Goal: Task Accomplishment & Management: Complete application form

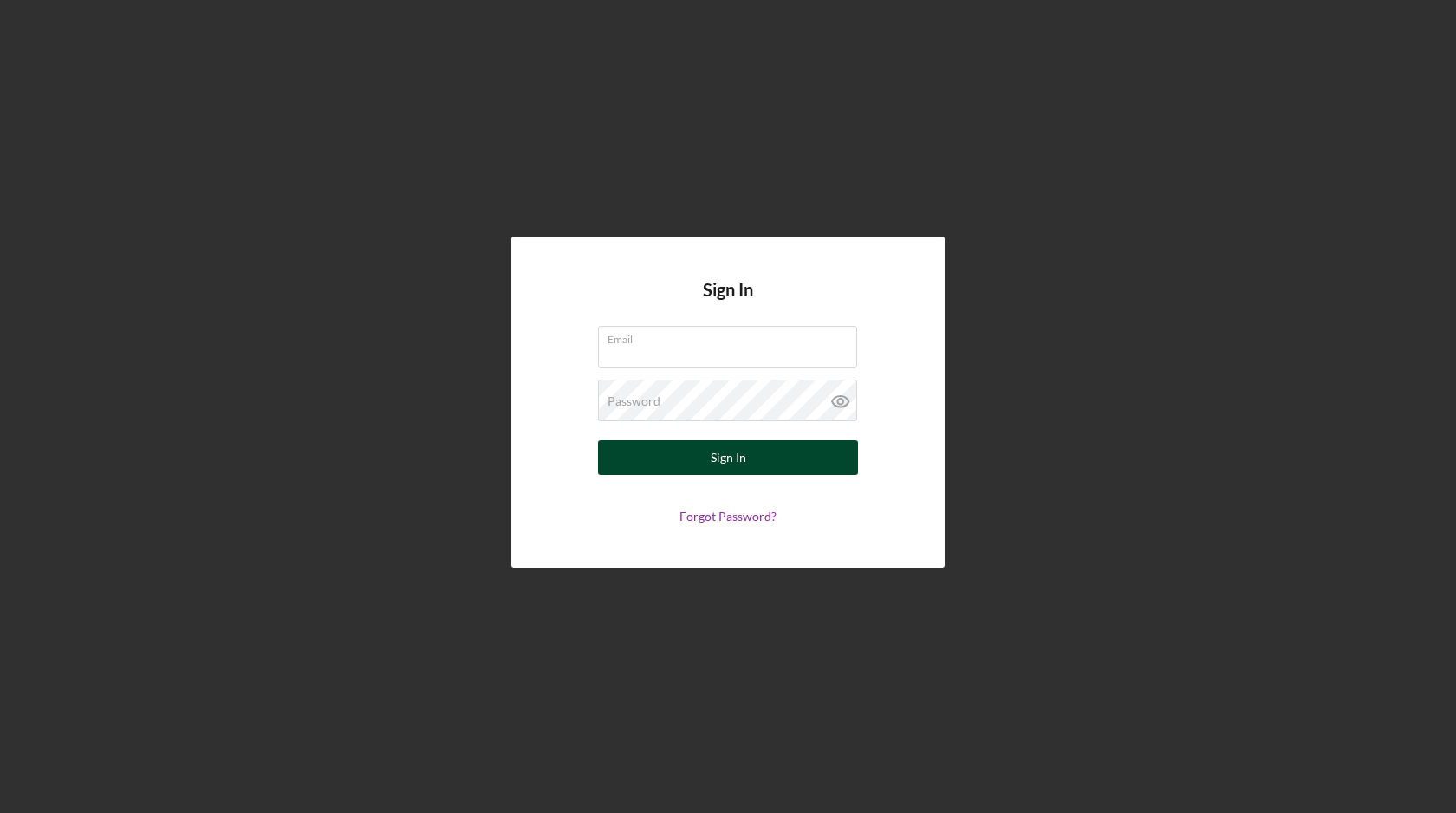
type input "[EMAIL_ADDRESS][DOMAIN_NAME]"
click at [709, 461] on button "Sign In" at bounding box center [728, 457] width 260 height 34
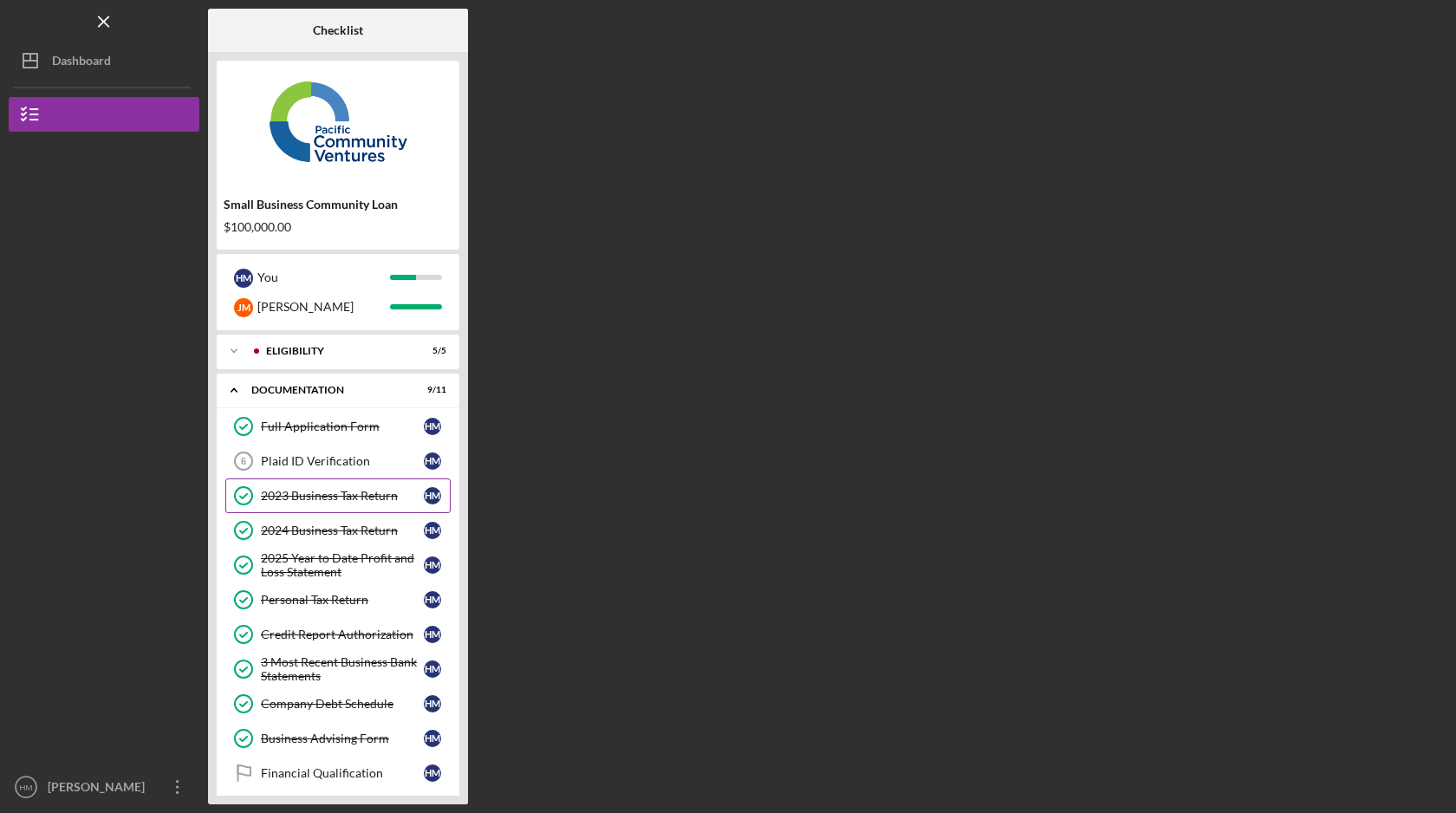
click at [406, 503] on link "2023 Business Tax Return 2023 Business Tax Return H M" at bounding box center [338, 496] width 226 height 34
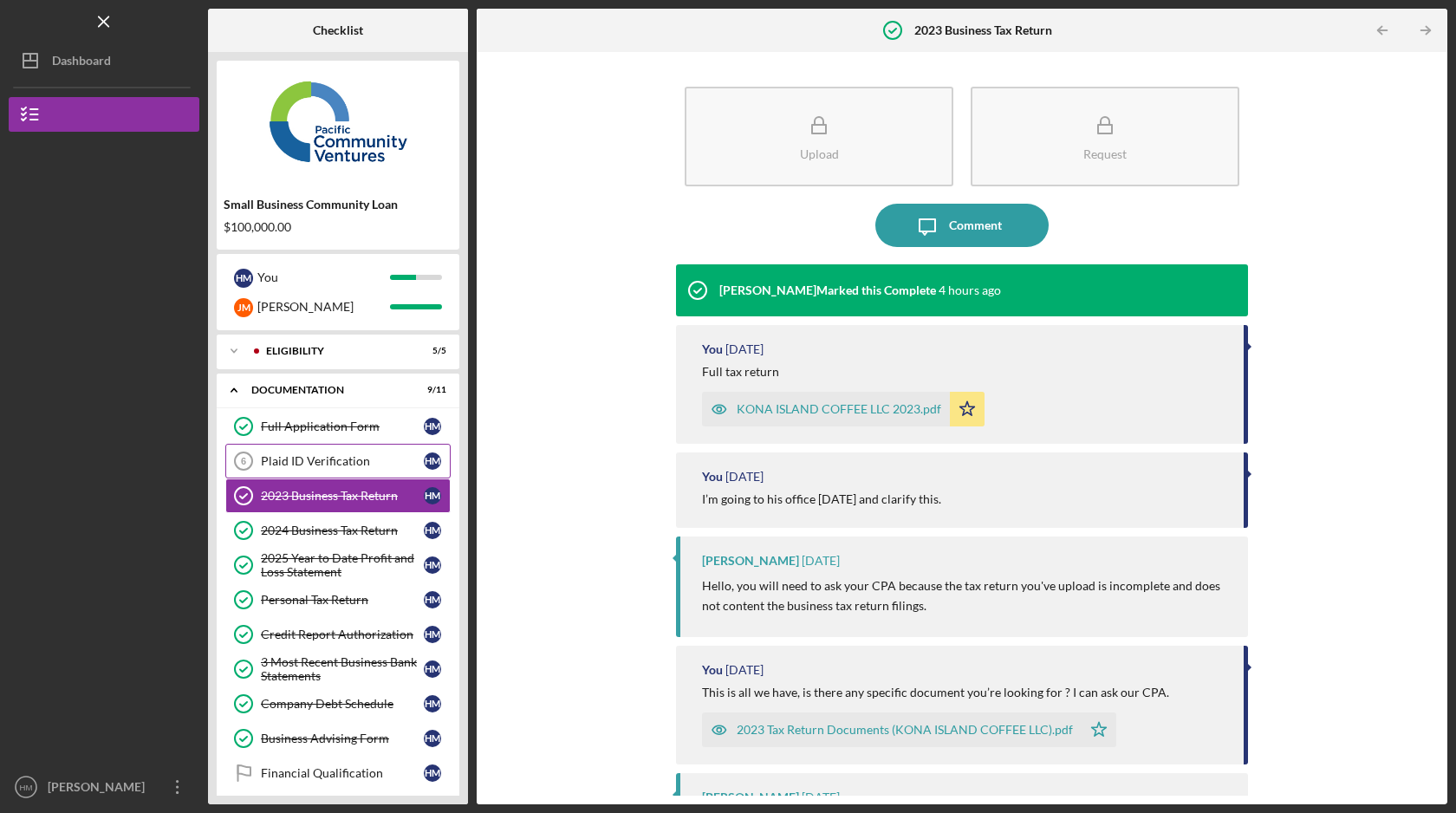
click at [348, 466] on div "Plaid ID Verification" at bounding box center [342, 461] width 163 height 14
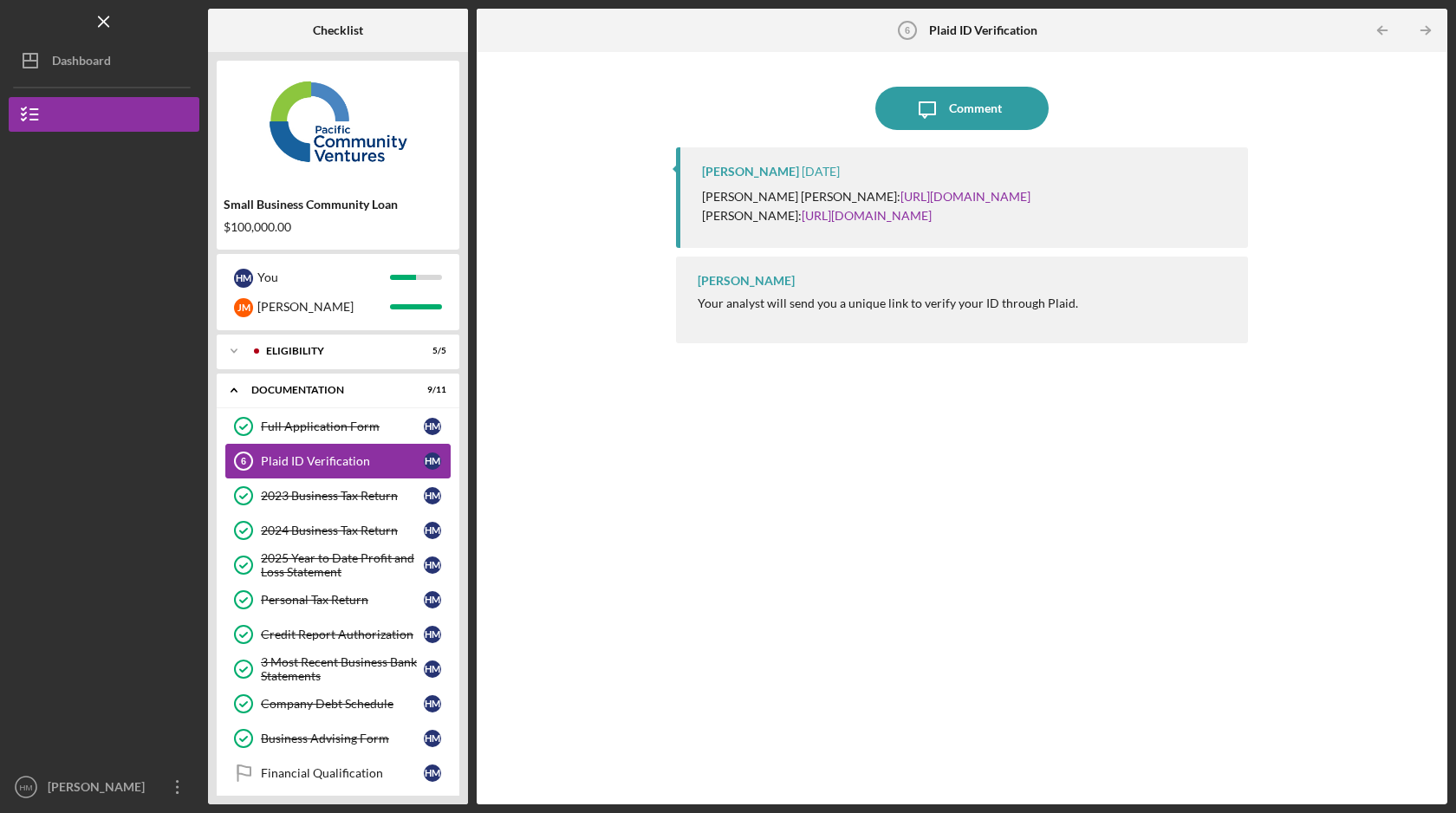
scroll to position [91, 0]
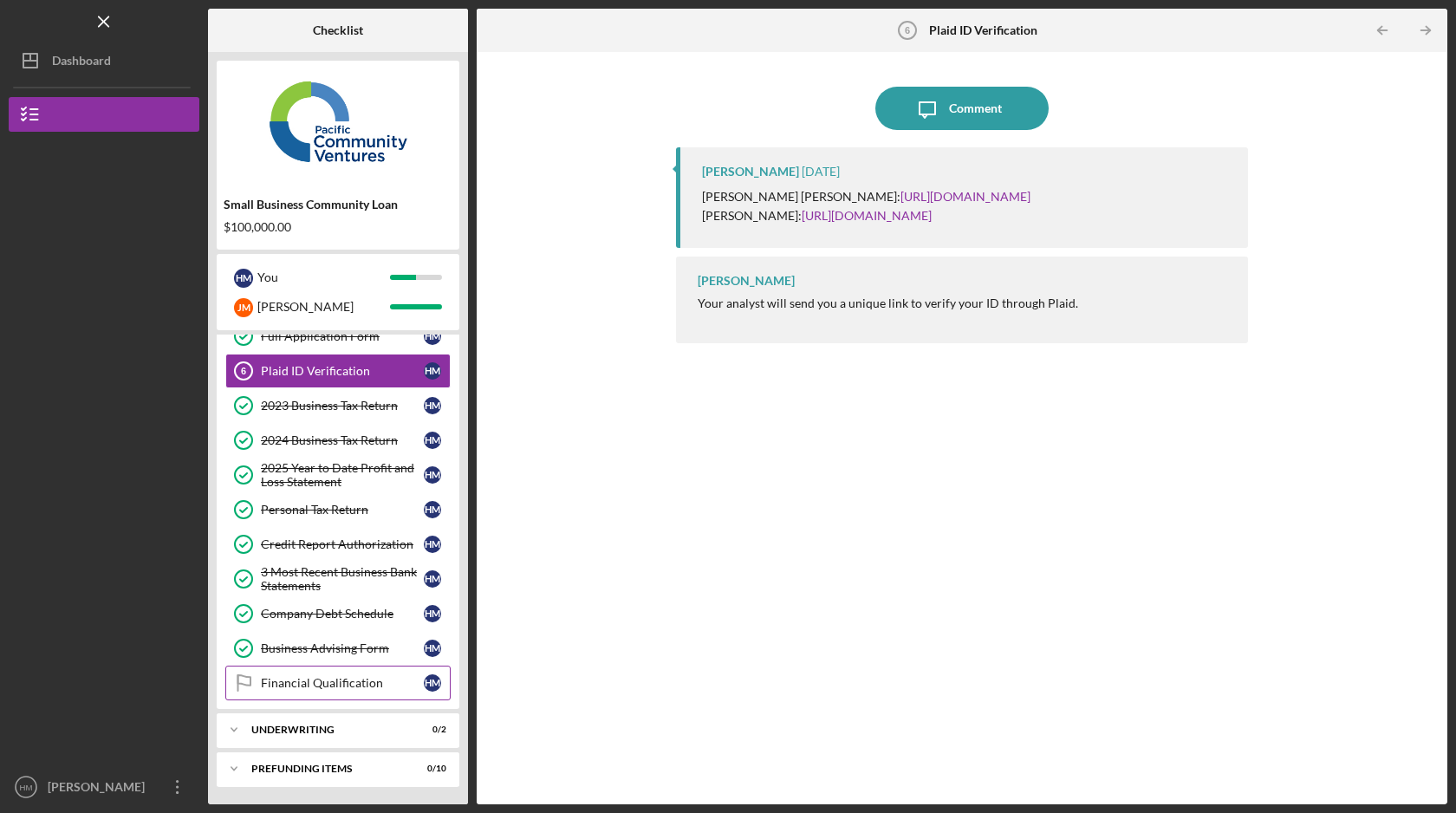
click at [371, 689] on div "Financial Qualification" at bounding box center [342, 683] width 163 height 14
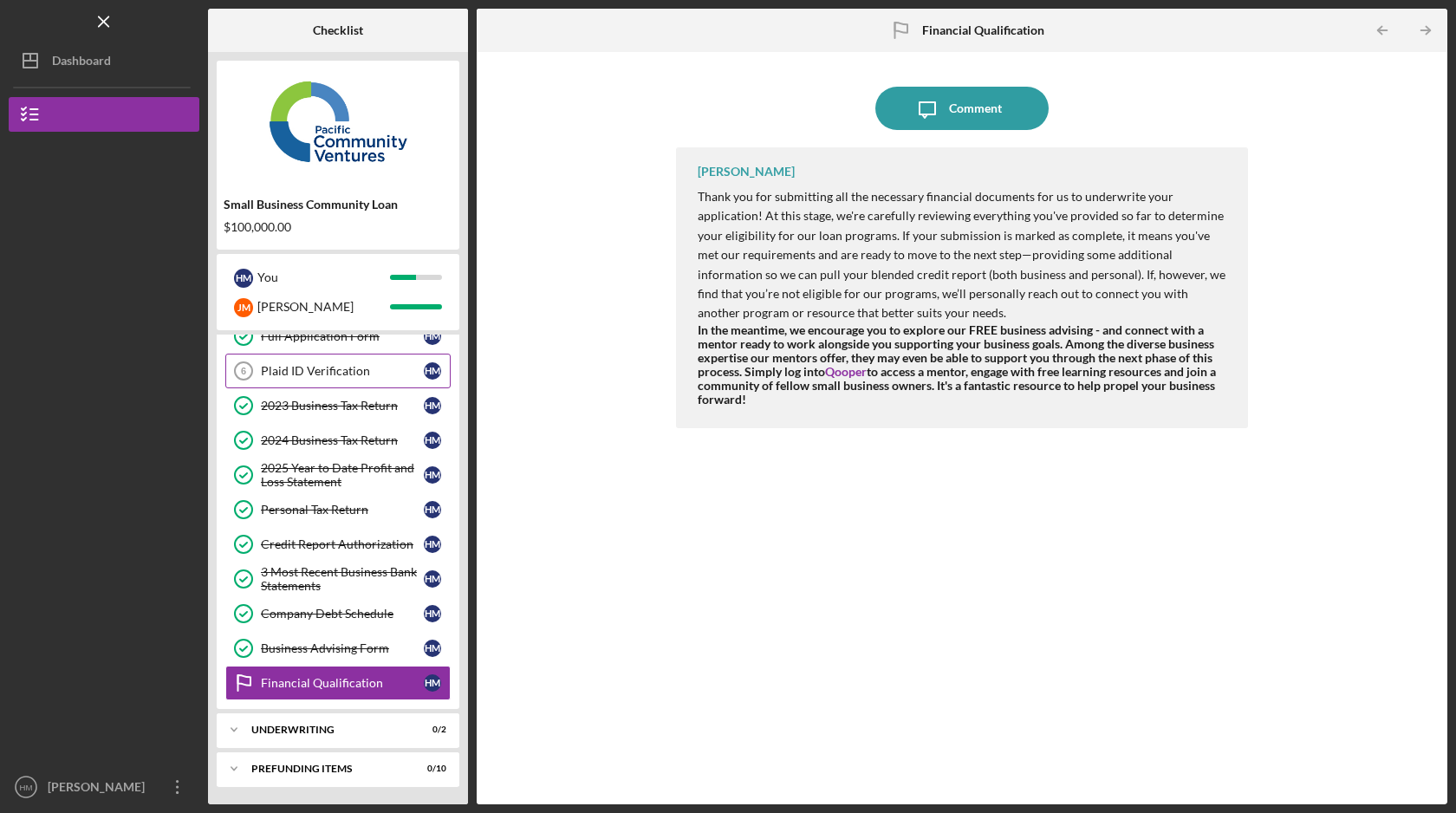
click at [343, 358] on link "Plaid ID Verification 6 Plaid ID Verification H M" at bounding box center [338, 371] width 226 height 34
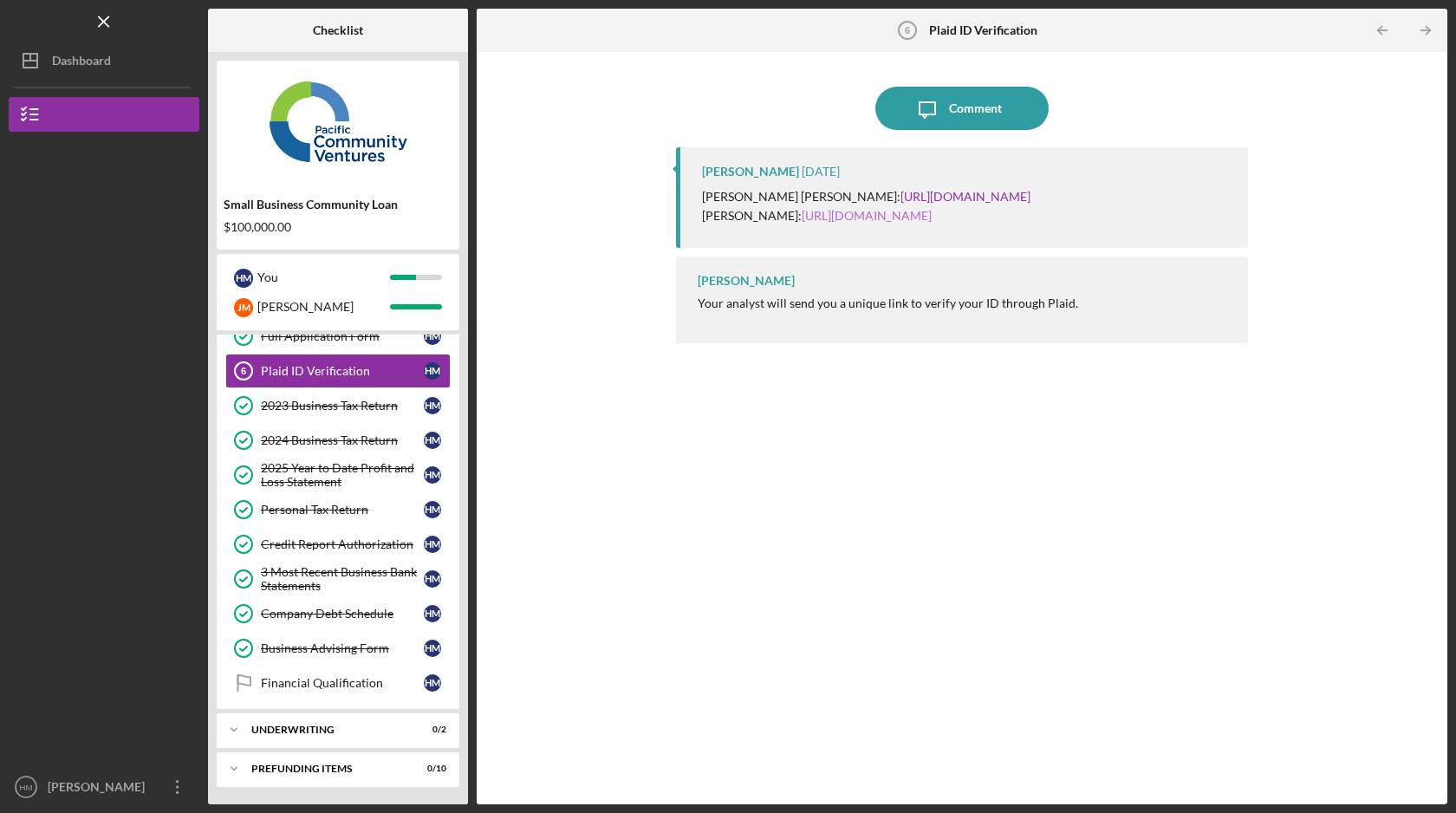
click at [864, 223] on link "[URL][DOMAIN_NAME]" at bounding box center [866, 214] width 130 height 14
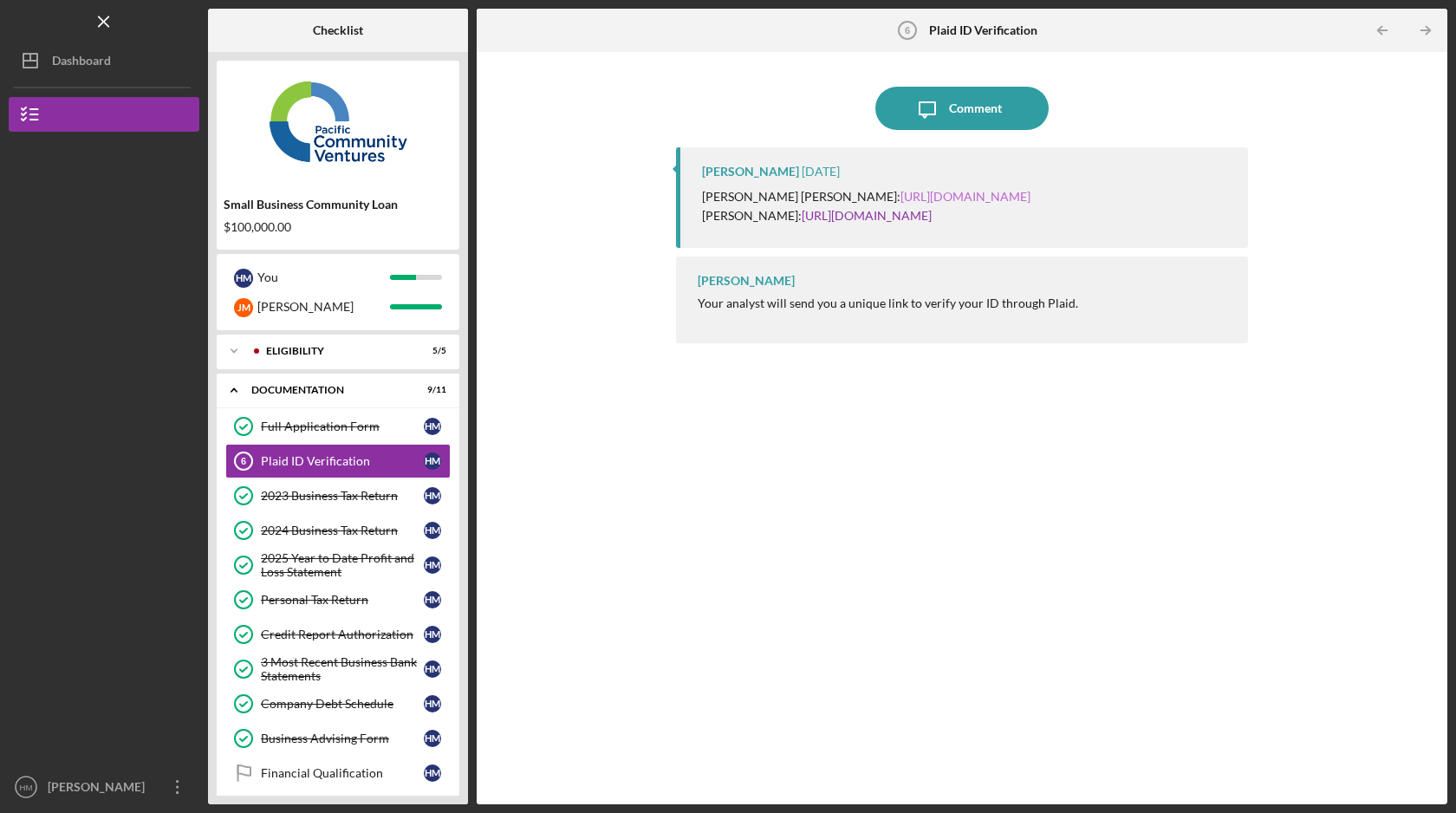
click at [910, 202] on link "[URL][DOMAIN_NAME]" at bounding box center [965, 195] width 130 height 14
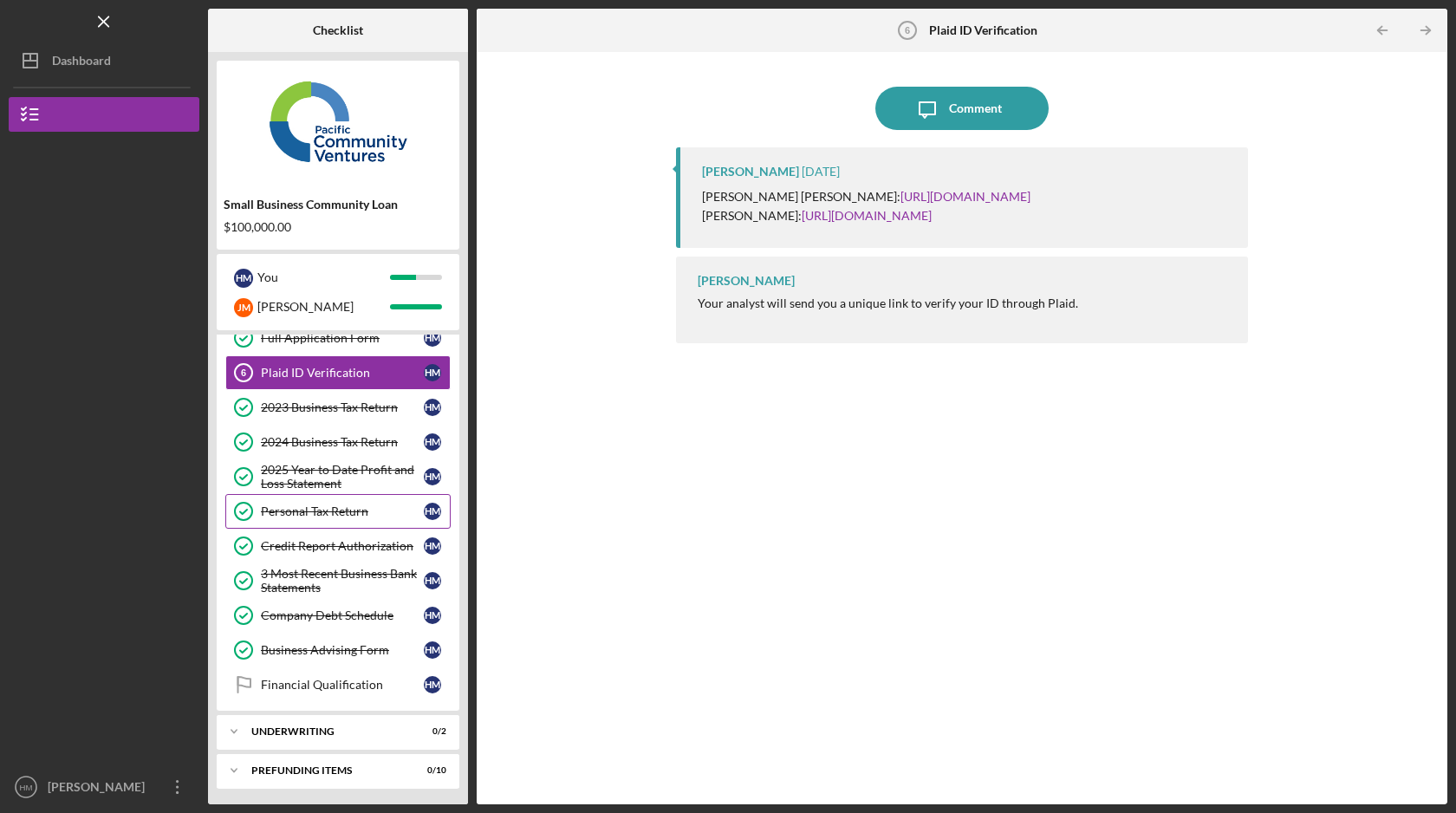
scroll to position [91, 0]
click at [393, 689] on div "Financial Qualification" at bounding box center [342, 683] width 163 height 14
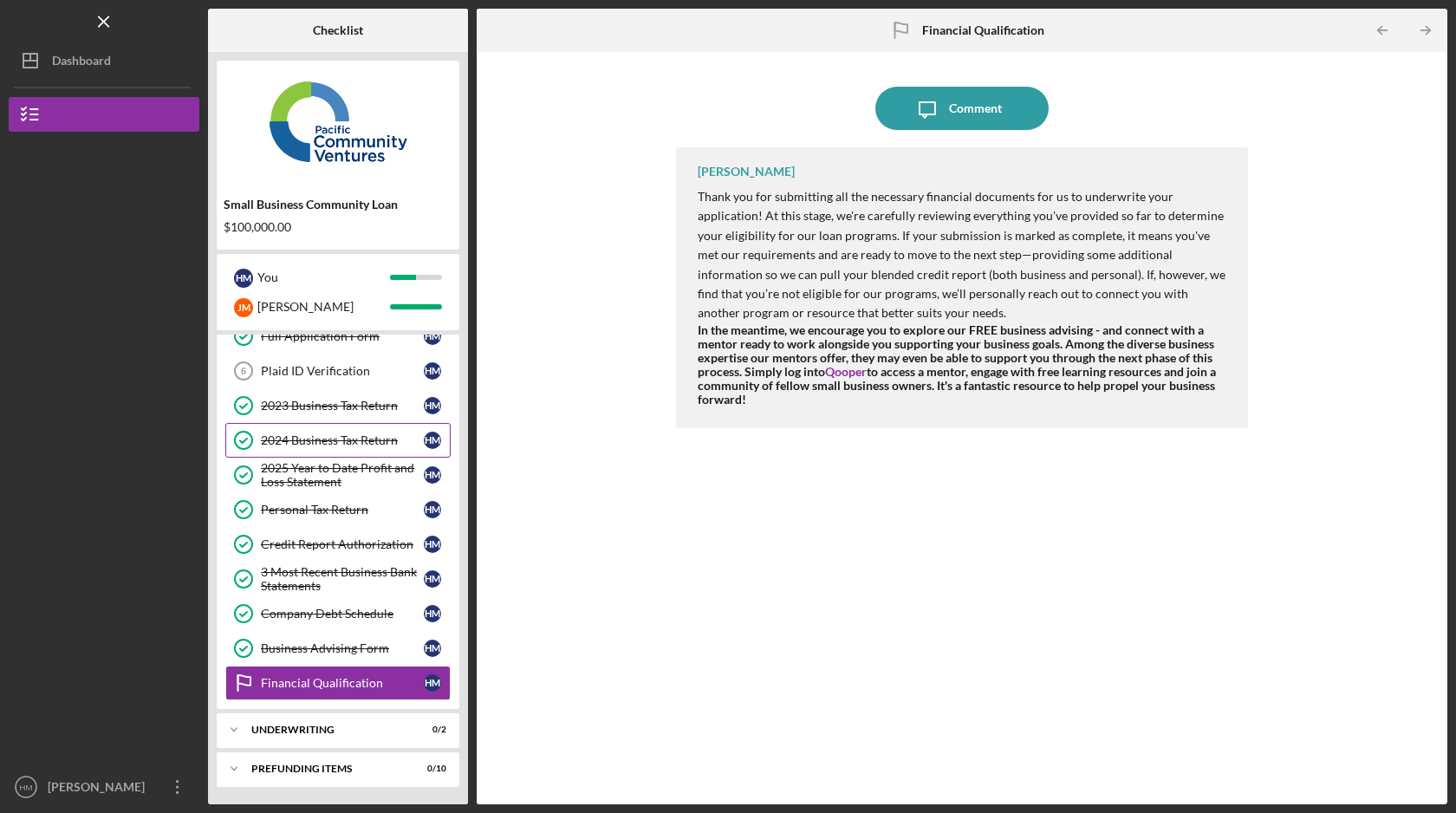
scroll to position [7, 0]
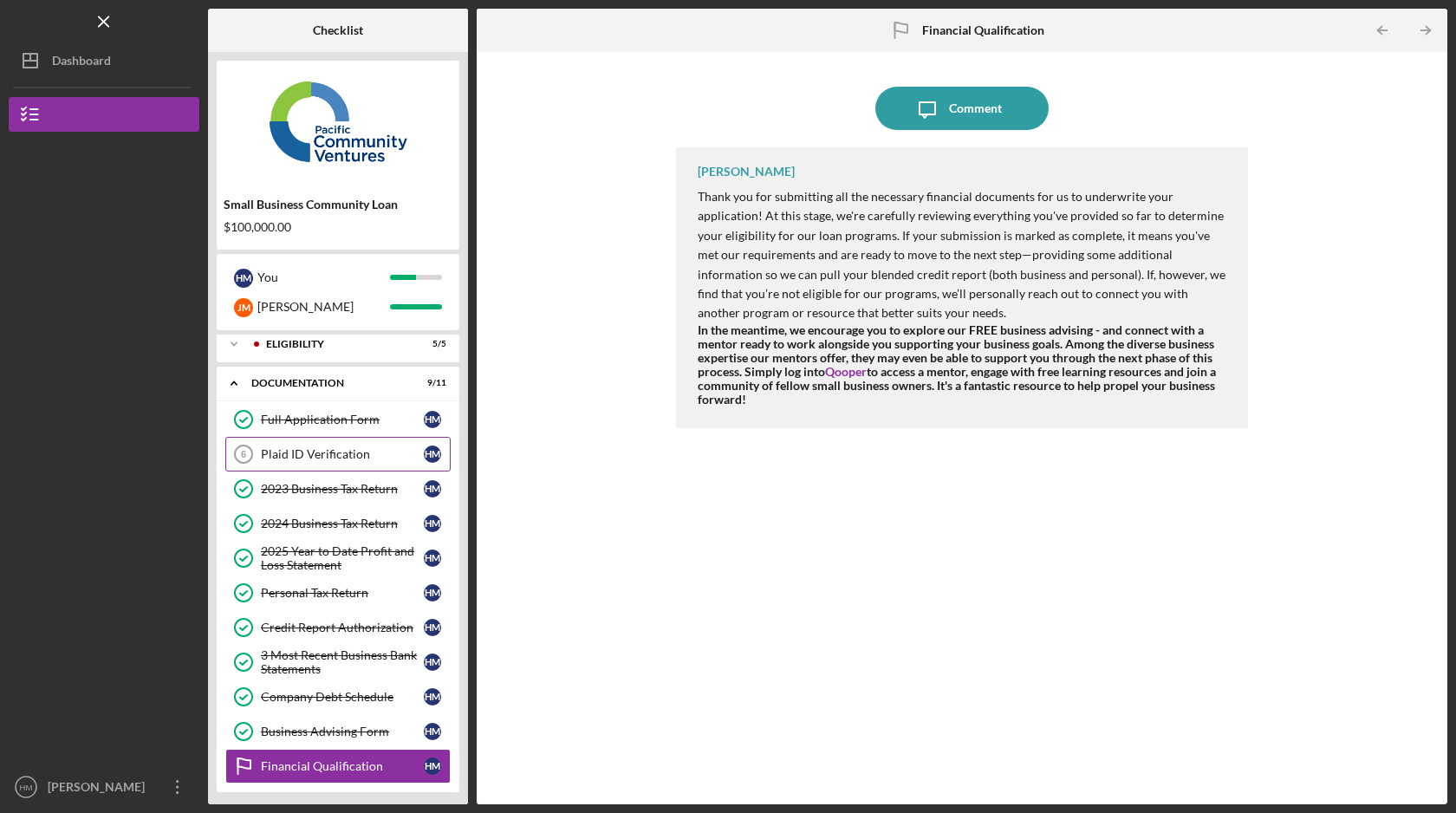
click at [380, 442] on link "Plaid ID Verification 6 Plaid ID Verification H M" at bounding box center [338, 455] width 226 height 34
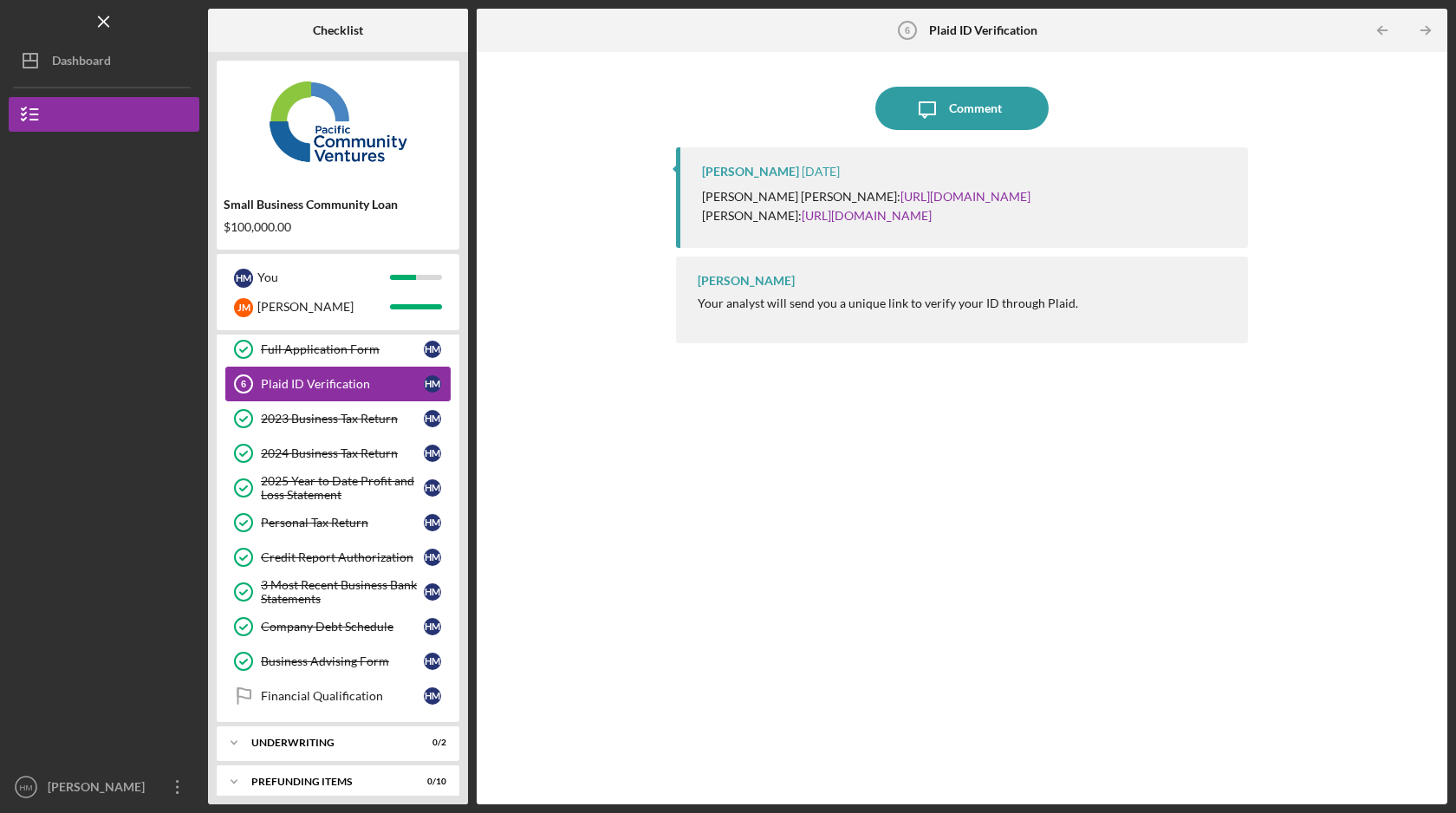
scroll to position [91, 0]
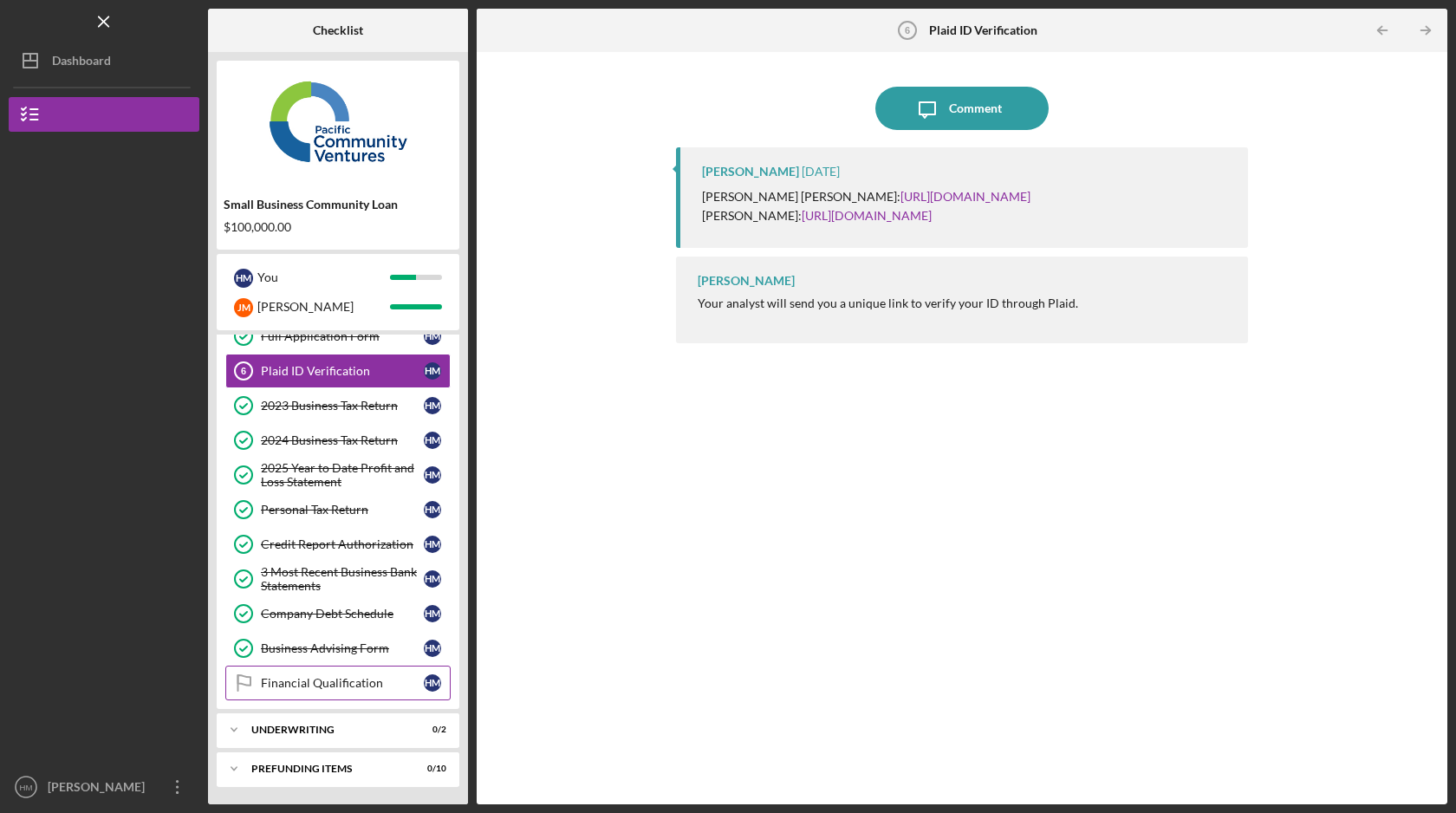
click at [263, 674] on icon "Financial Qualification" at bounding box center [243, 682] width 43 height 43
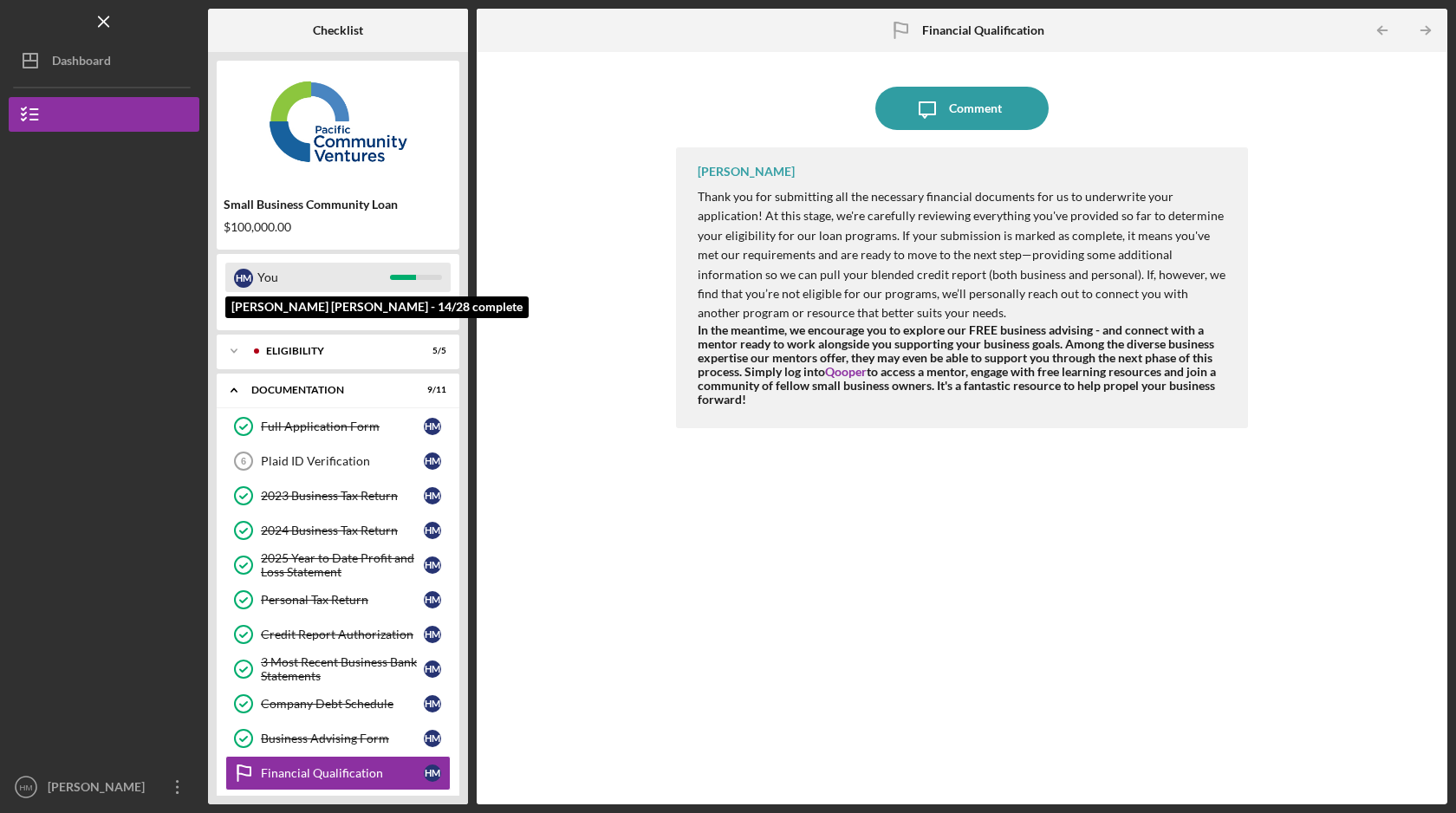
click at [424, 275] on div at bounding box center [415, 276] width 52 height 5
click at [390, 275] on div at bounding box center [402, 276] width 26 height 5
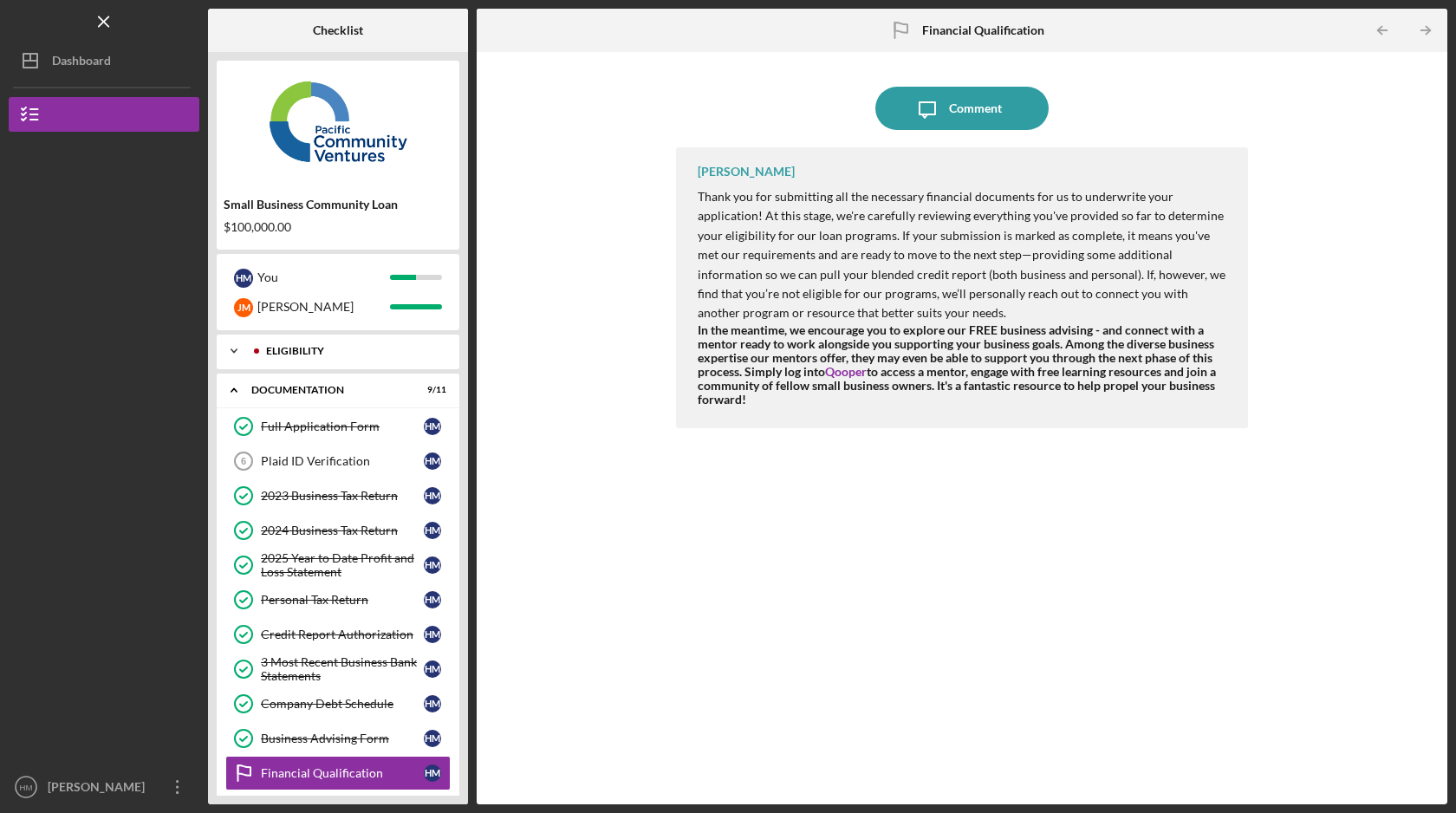
click at [340, 353] on div "Eligibility" at bounding box center [352, 351] width 172 height 10
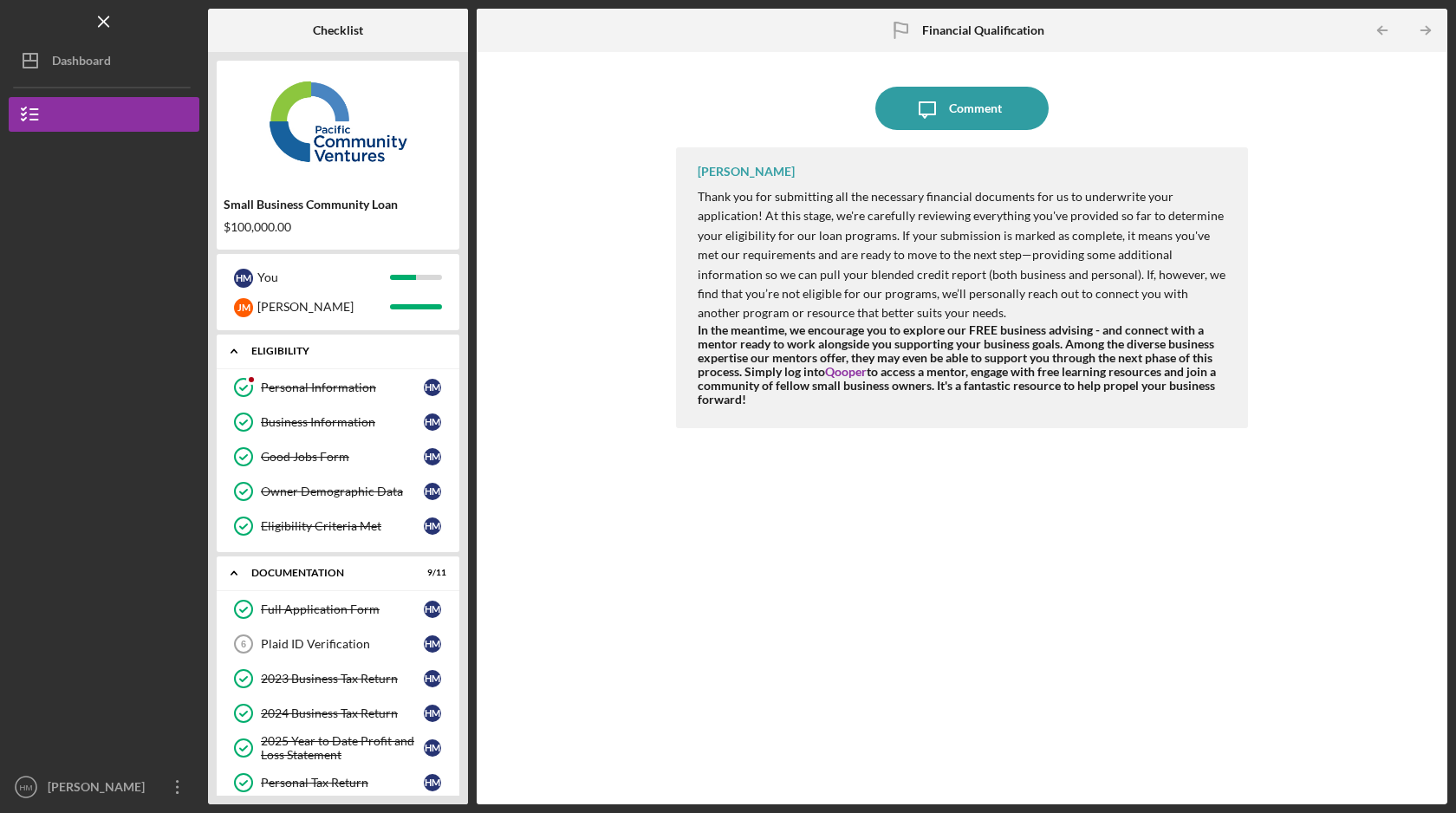
click at [340, 353] on div "Eligibility" at bounding box center [345, 351] width 187 height 10
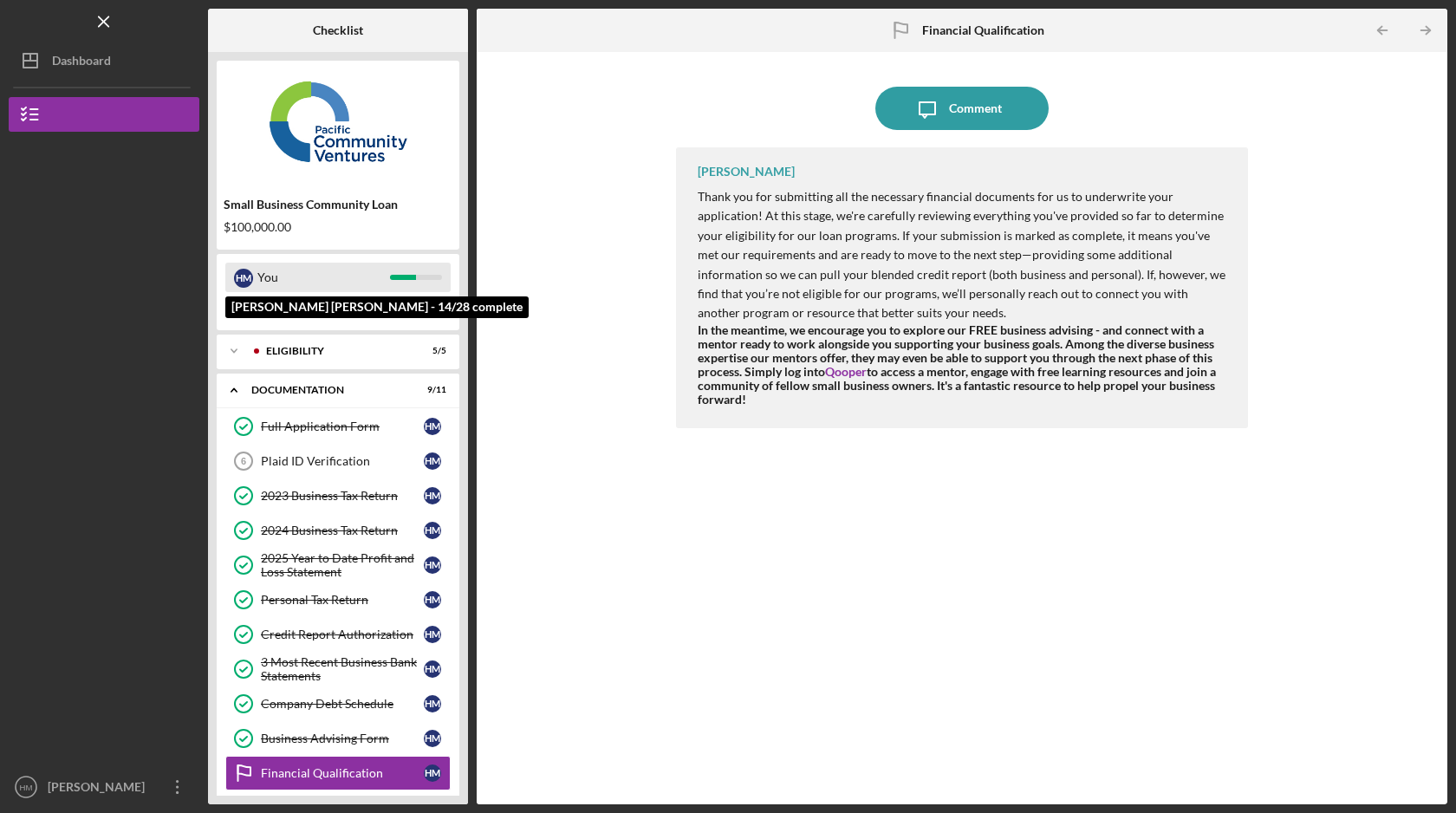
click at [354, 276] on div "You" at bounding box center [323, 277] width 132 height 30
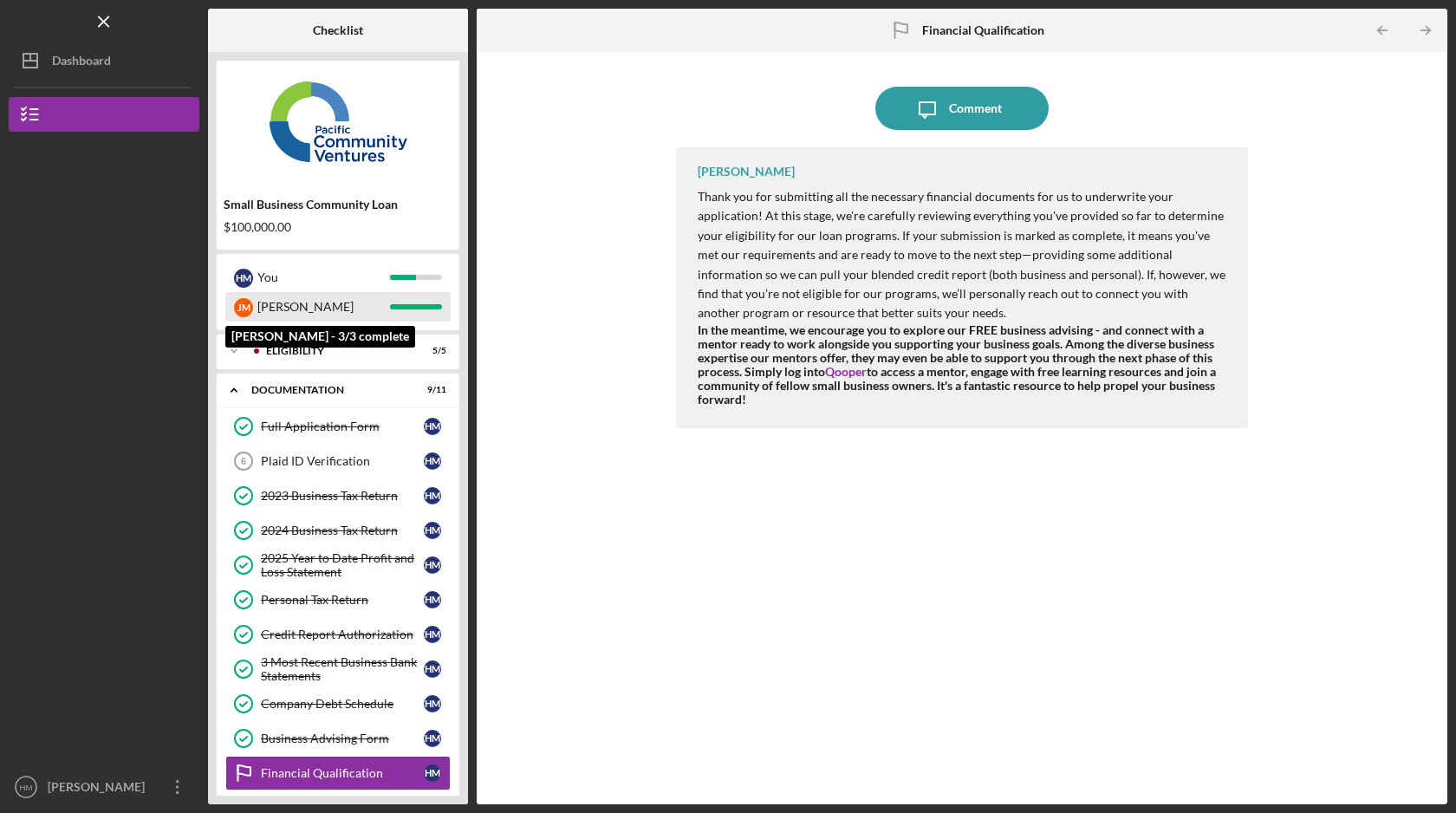
click at [314, 307] on div "[PERSON_NAME]" at bounding box center [323, 307] width 132 height 30
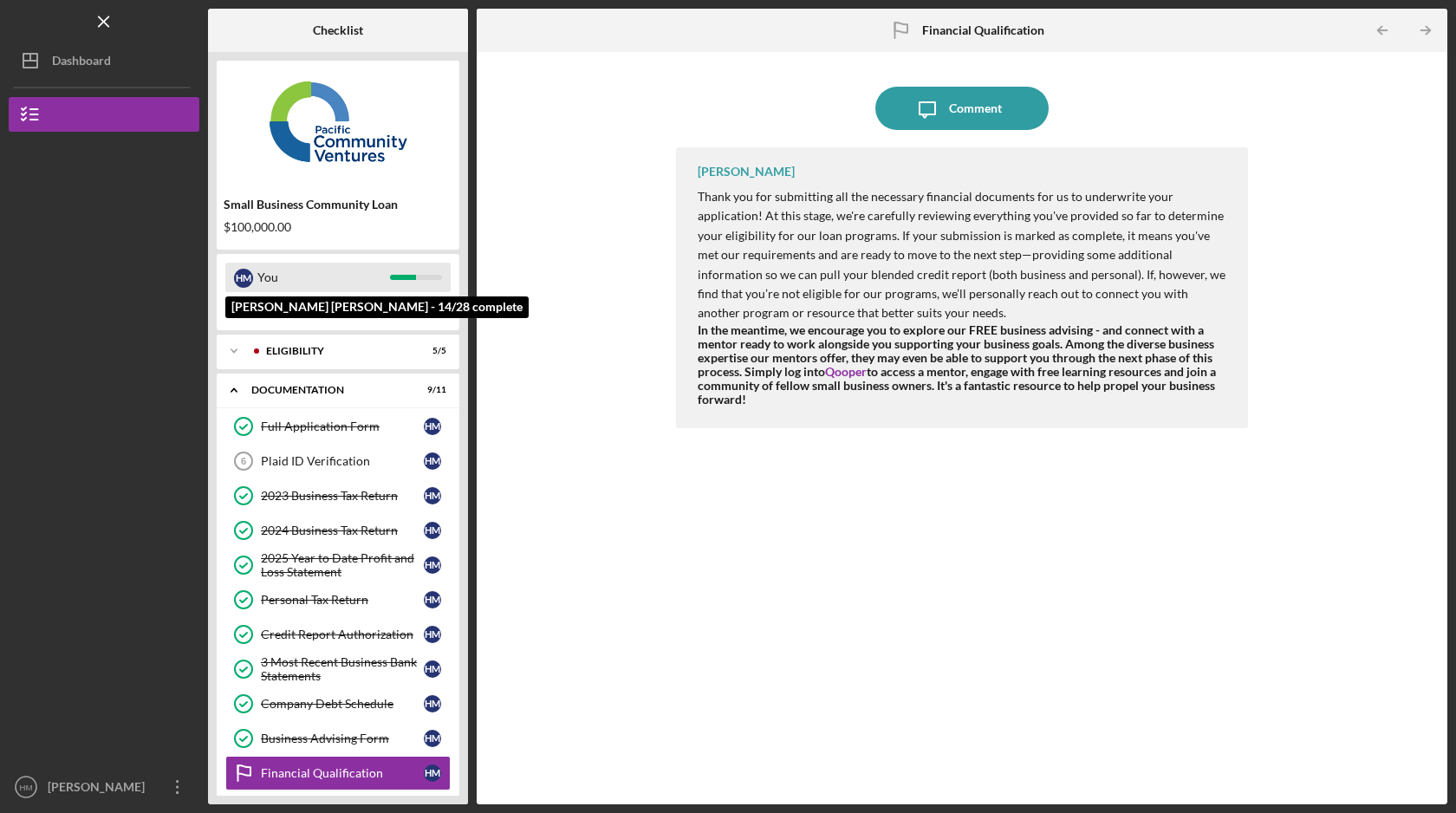
click at [307, 278] on div "You" at bounding box center [323, 277] width 132 height 30
click at [306, 274] on div "You" at bounding box center [323, 277] width 132 height 30
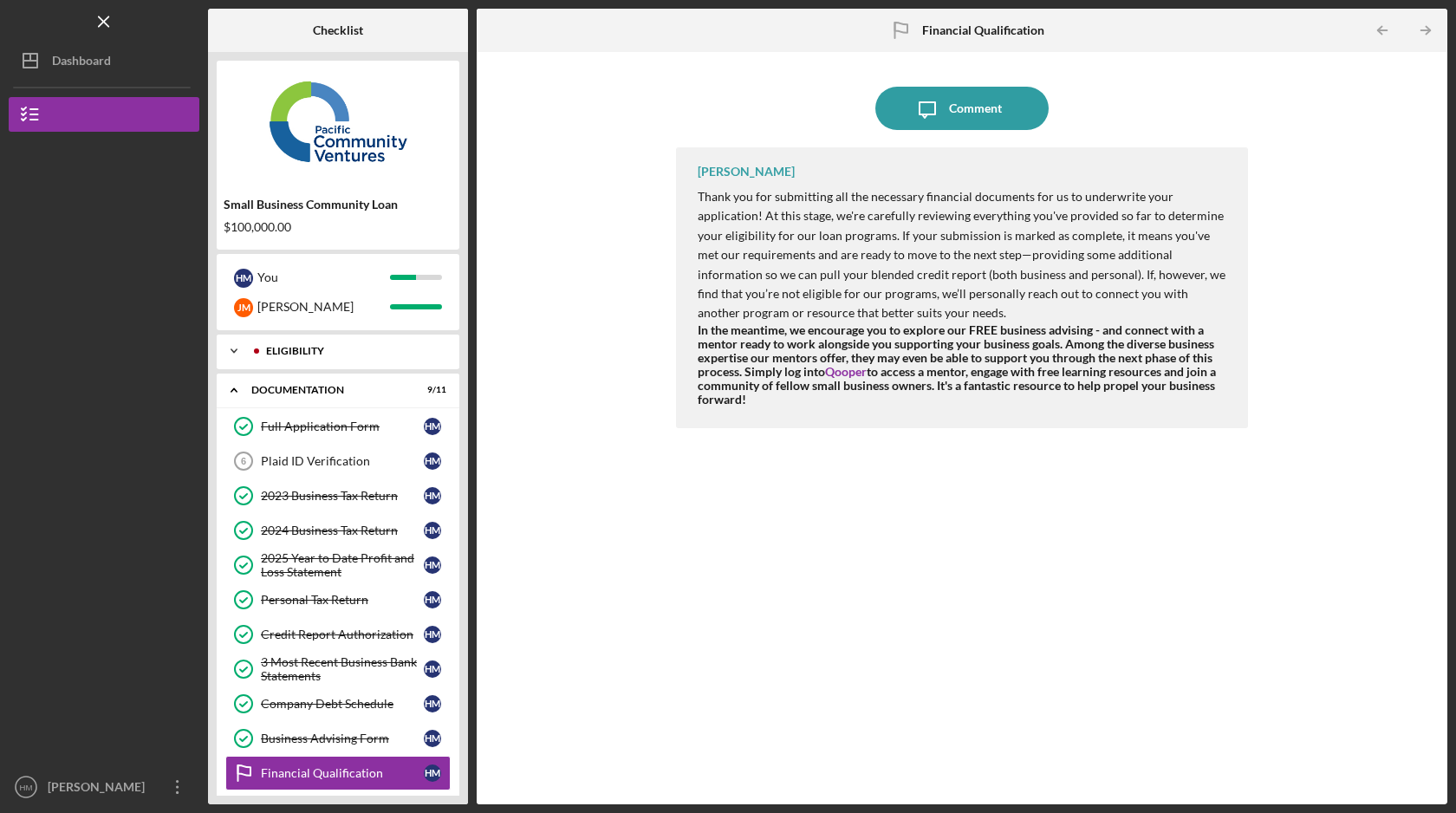
click at [334, 349] on div "Eligibility" at bounding box center [352, 351] width 172 height 10
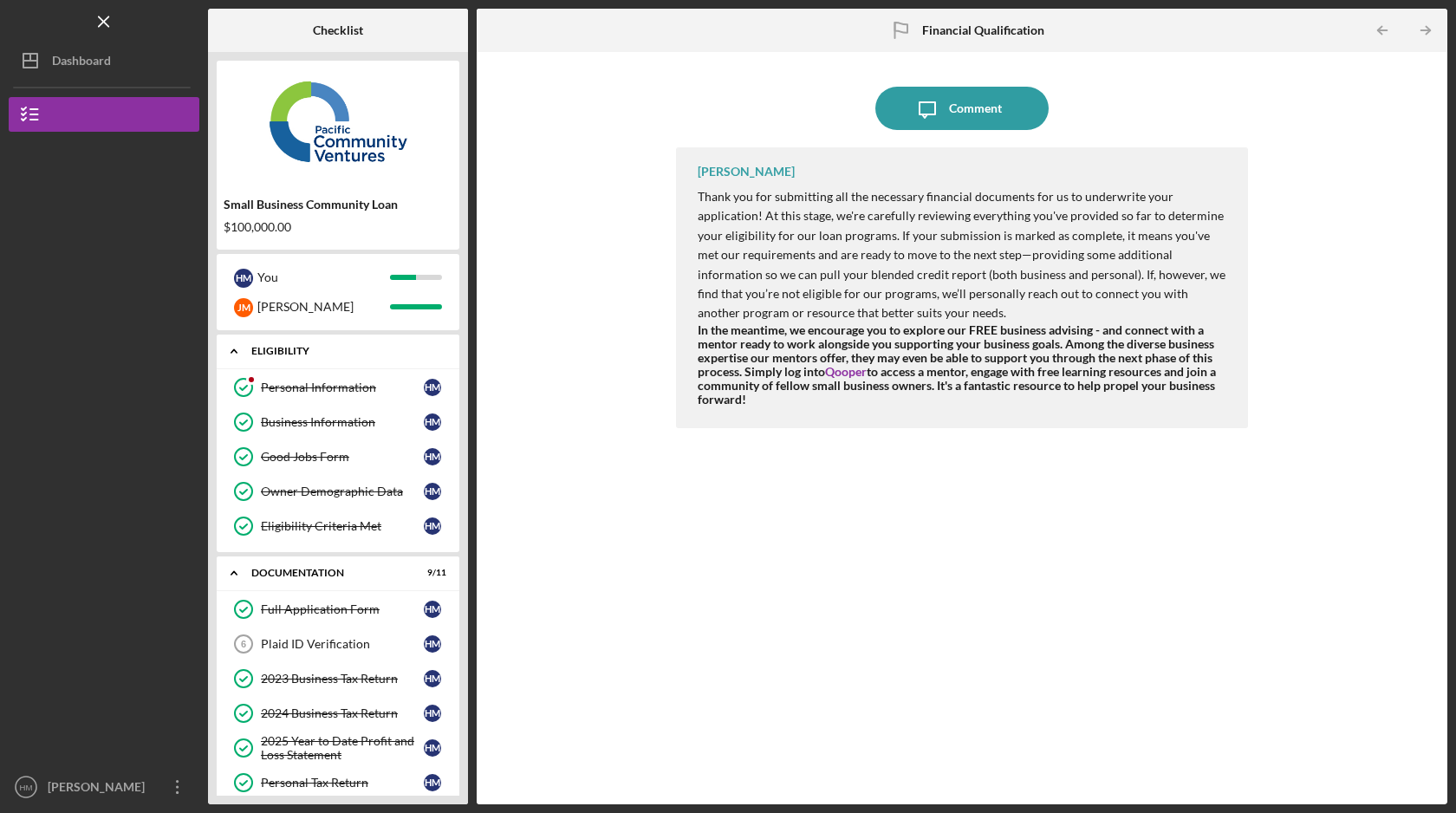
click at [334, 349] on div "Eligibility" at bounding box center [345, 351] width 187 height 10
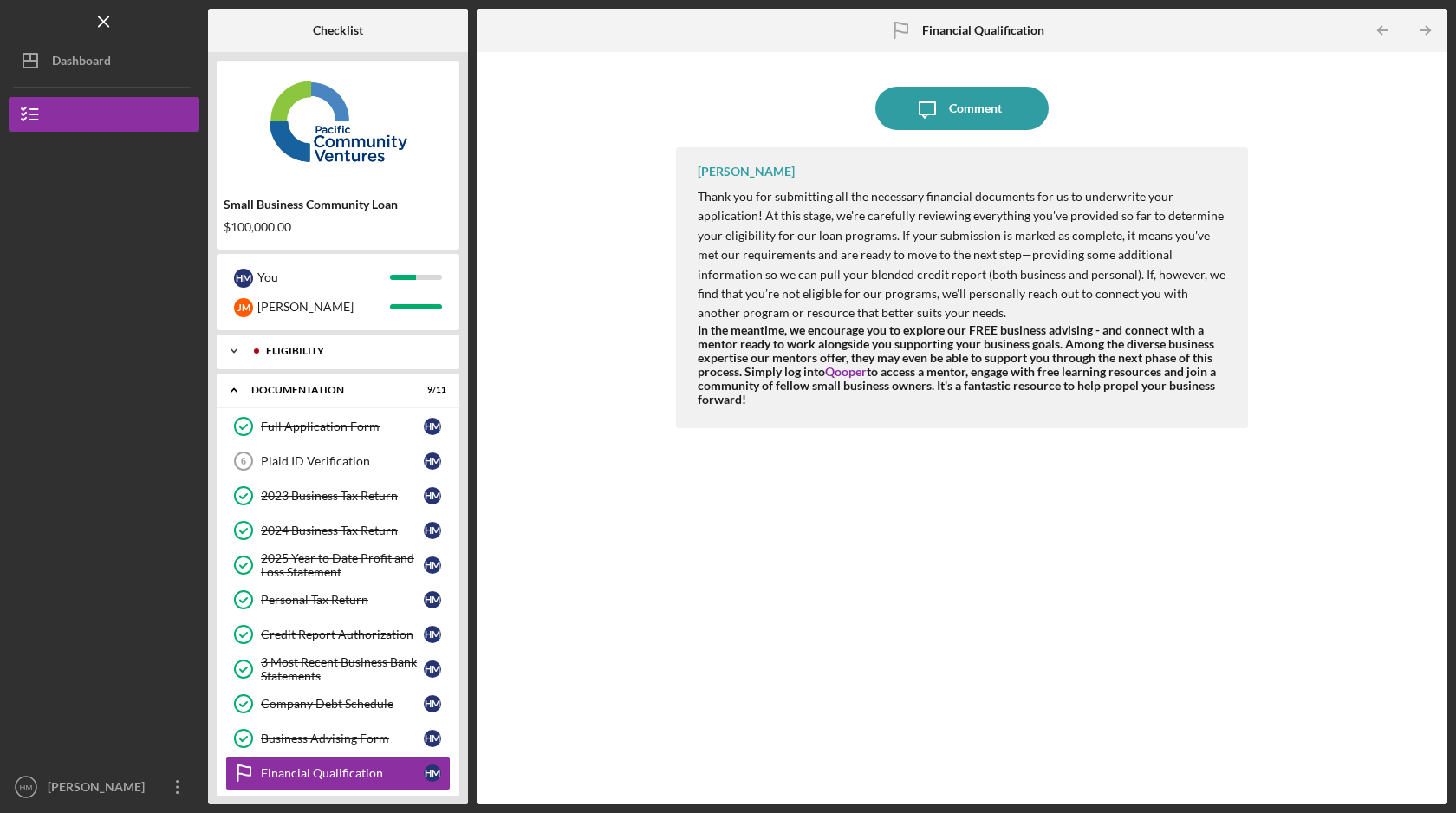
click at [334, 349] on div "Eligibility" at bounding box center [352, 351] width 172 height 10
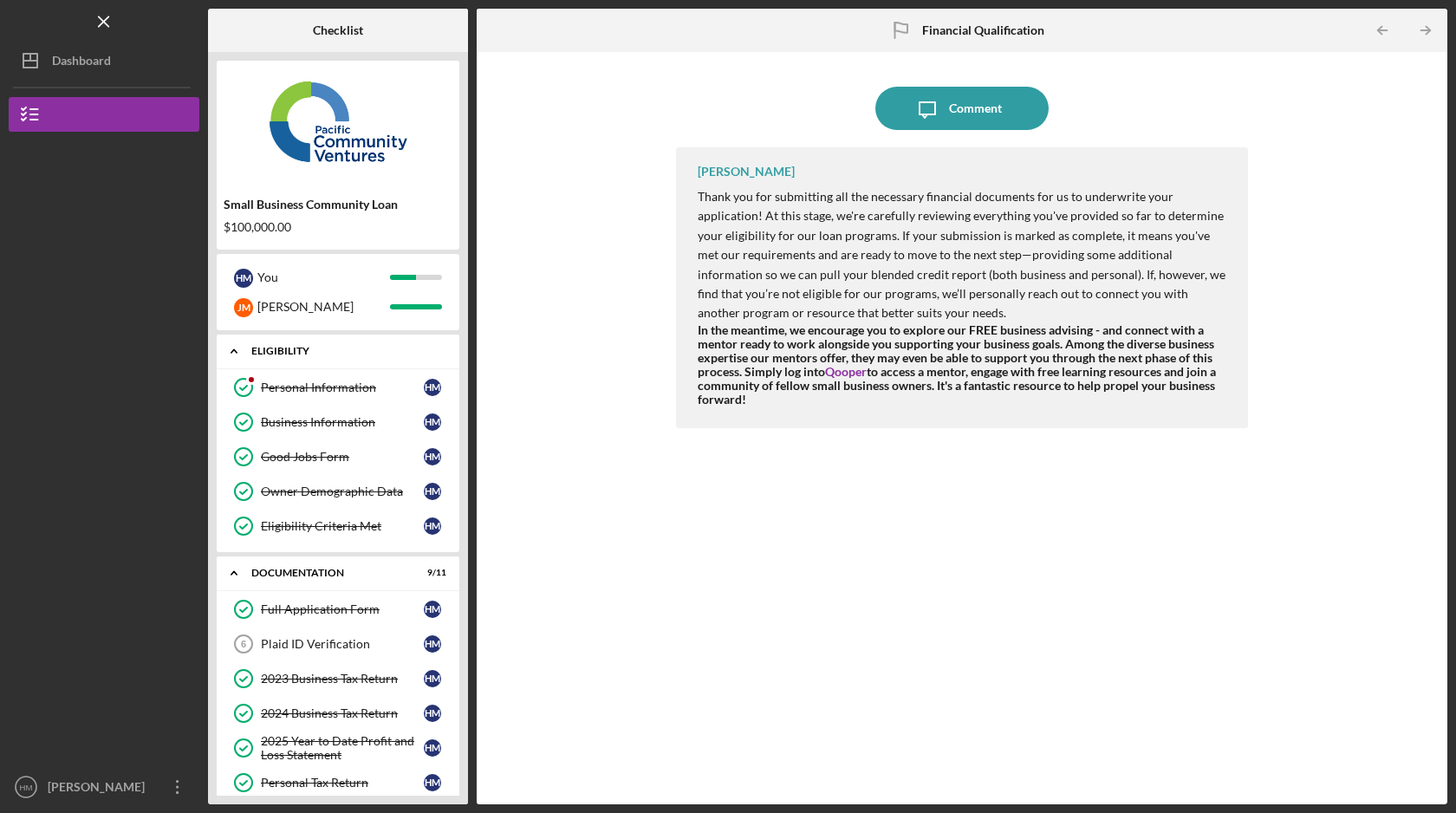
click at [309, 357] on div "Icon/Expander Eligibility 5 / 5" at bounding box center [337, 351] width 243 height 35
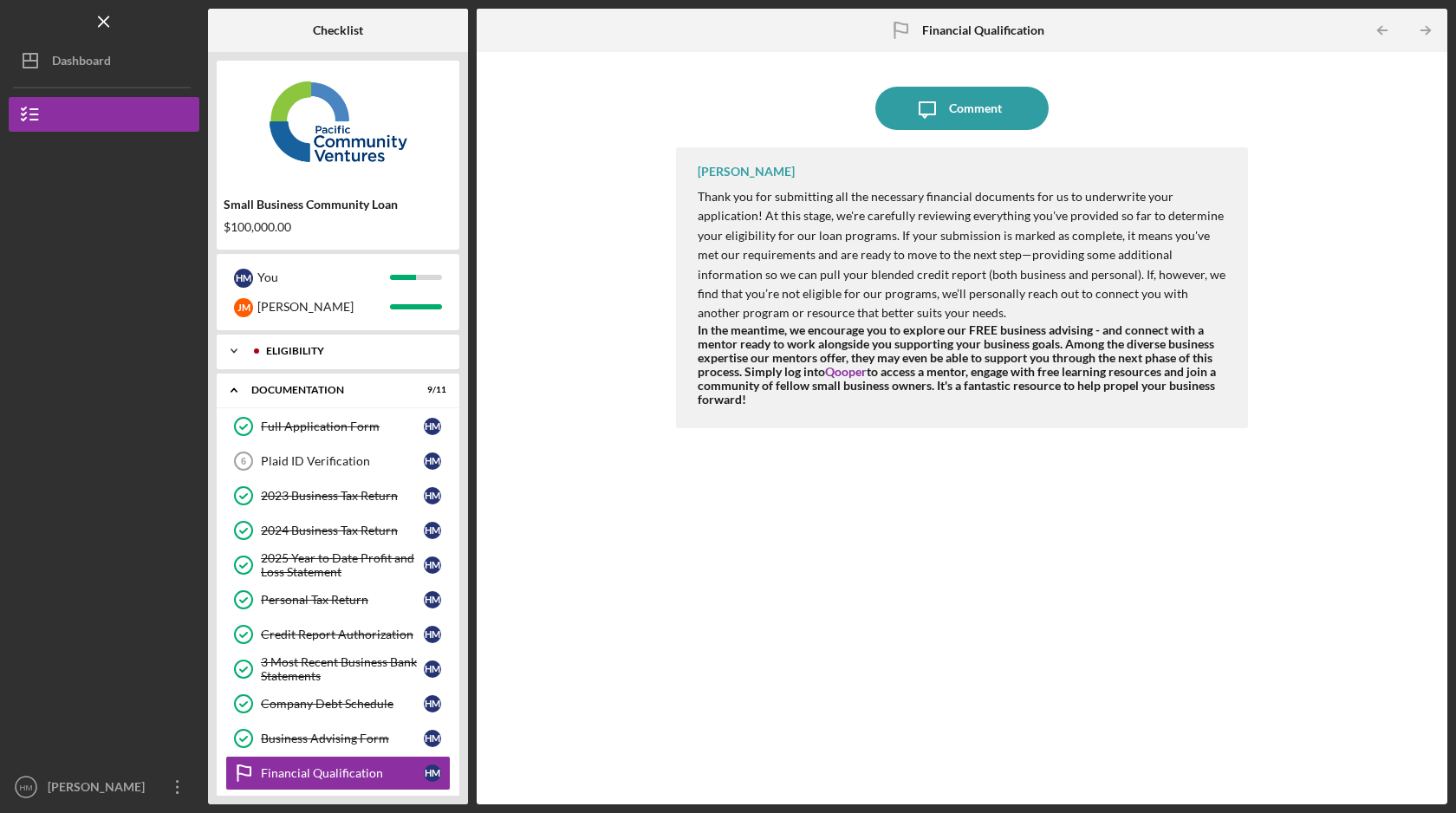
click at [309, 357] on div "Icon/Expander Eligibility 5 / 5" at bounding box center [337, 351] width 243 height 34
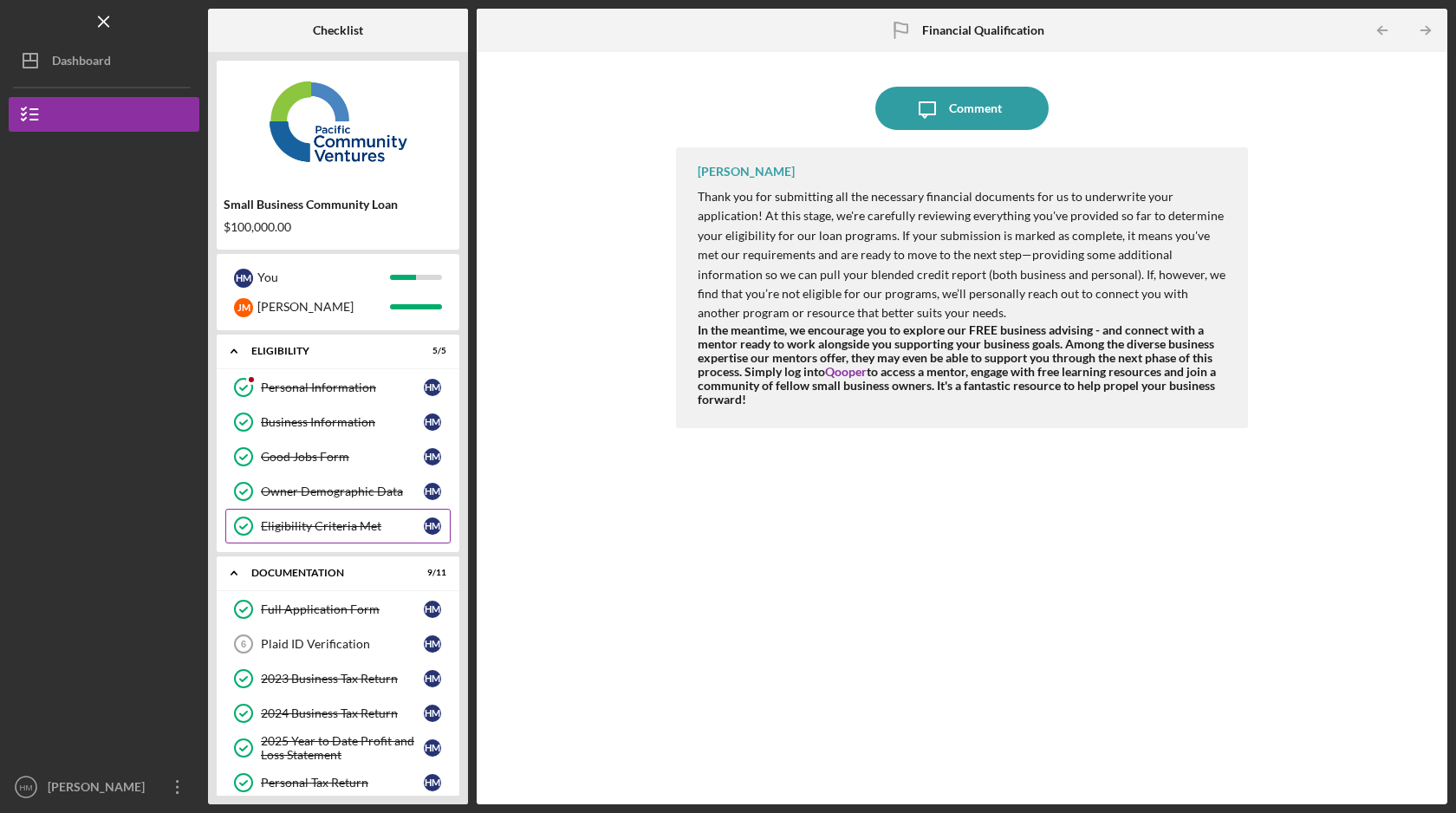
click at [359, 528] on div "Eligibility Criteria Met" at bounding box center [342, 526] width 163 height 14
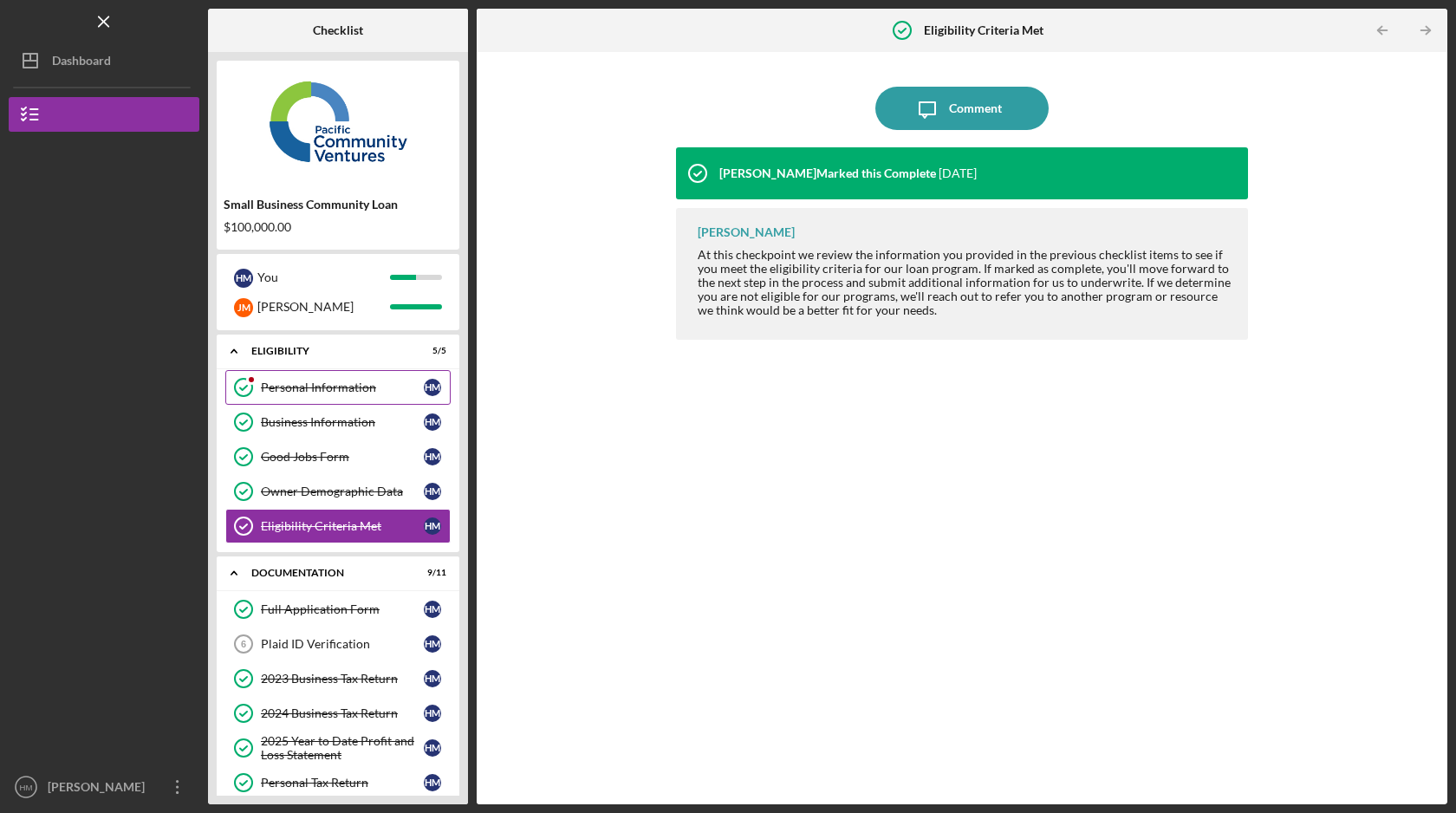
click at [351, 383] on div "Personal Information" at bounding box center [342, 387] width 163 height 14
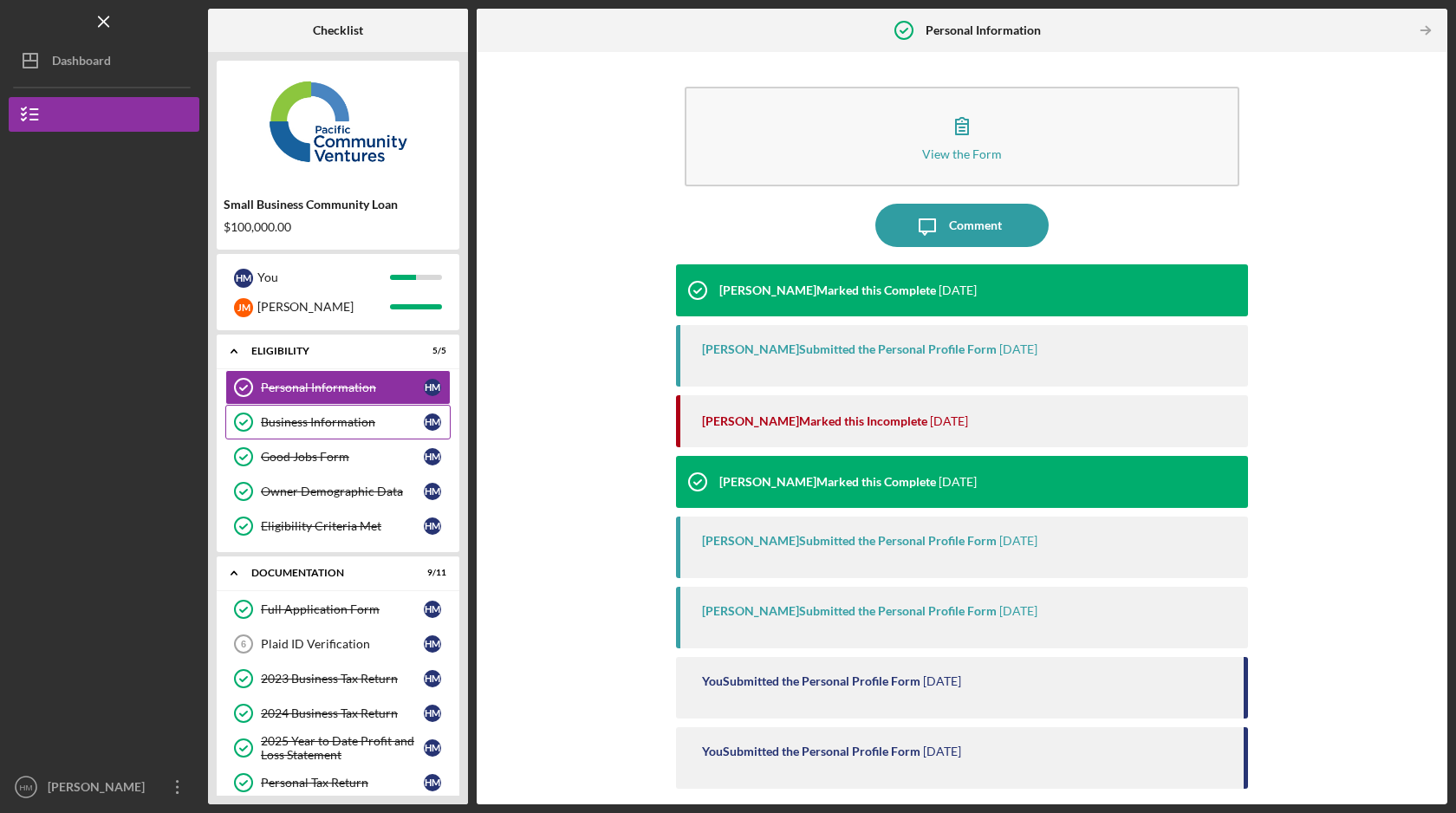
click at [382, 417] on div "Business Information" at bounding box center [342, 422] width 163 height 14
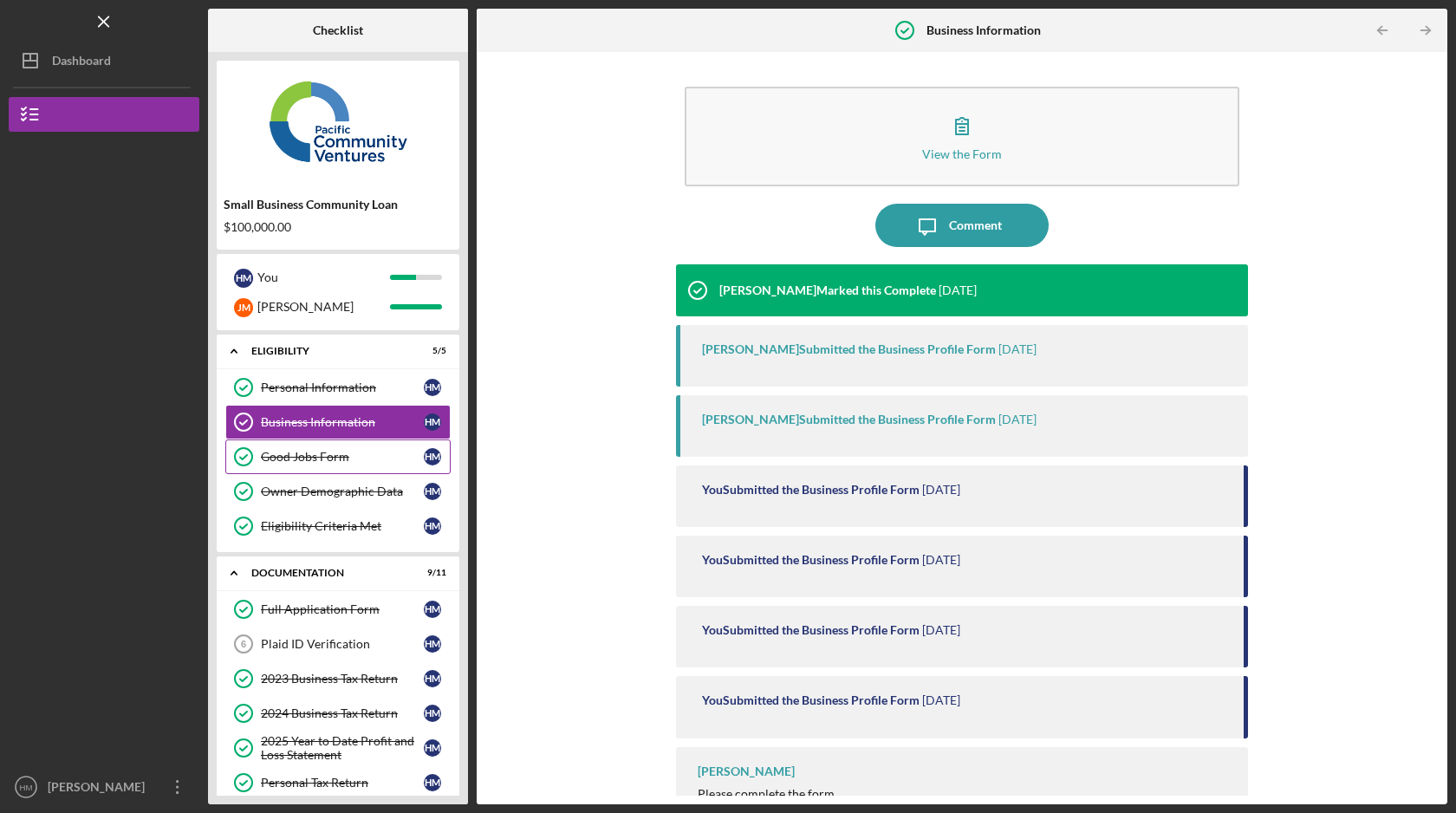
click at [384, 459] on div "Good Jobs Form" at bounding box center [342, 457] width 163 height 14
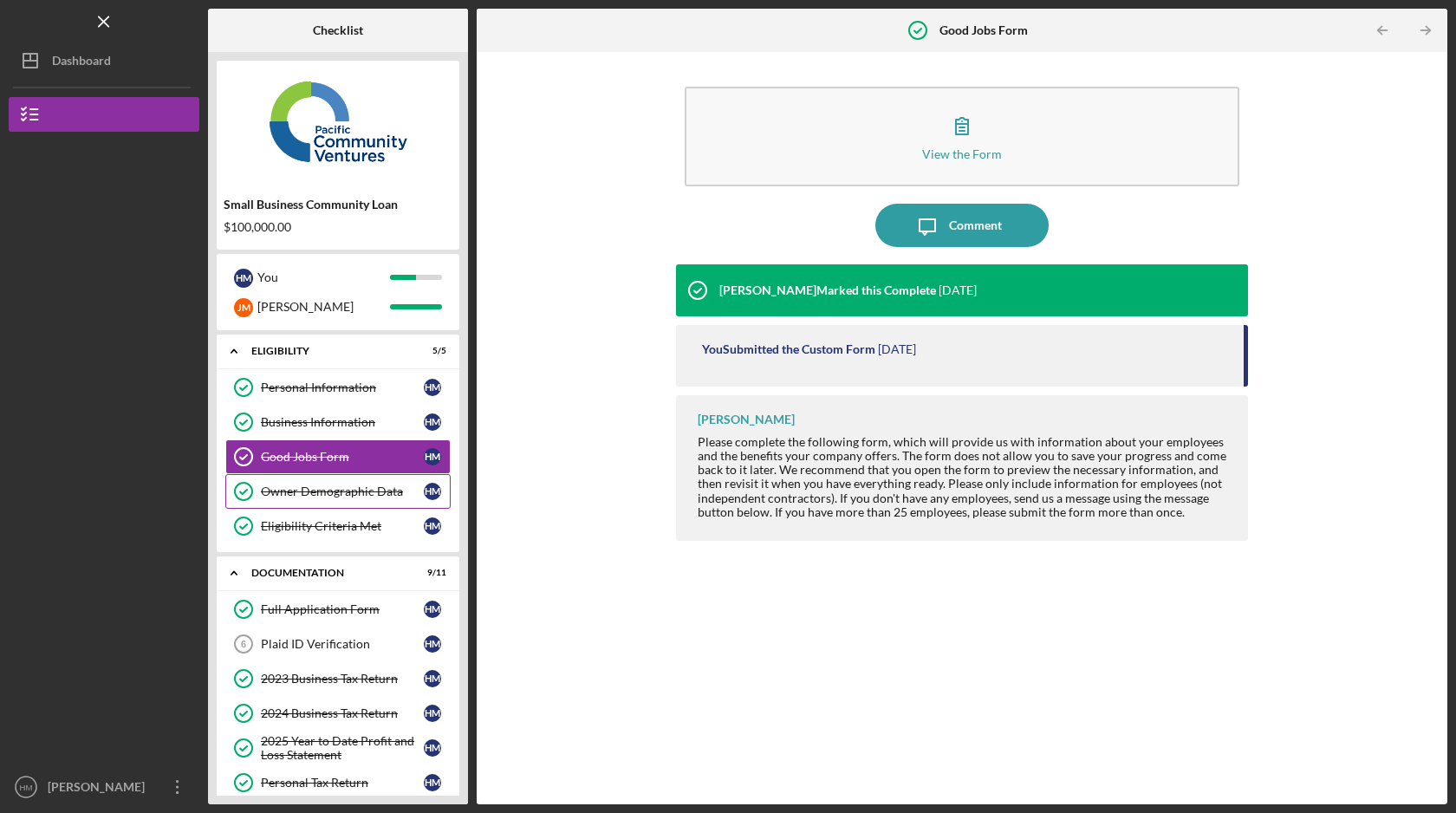
click at [388, 499] on link "Owner Demographic Data Owner Demographic Data H M" at bounding box center [338, 492] width 226 height 34
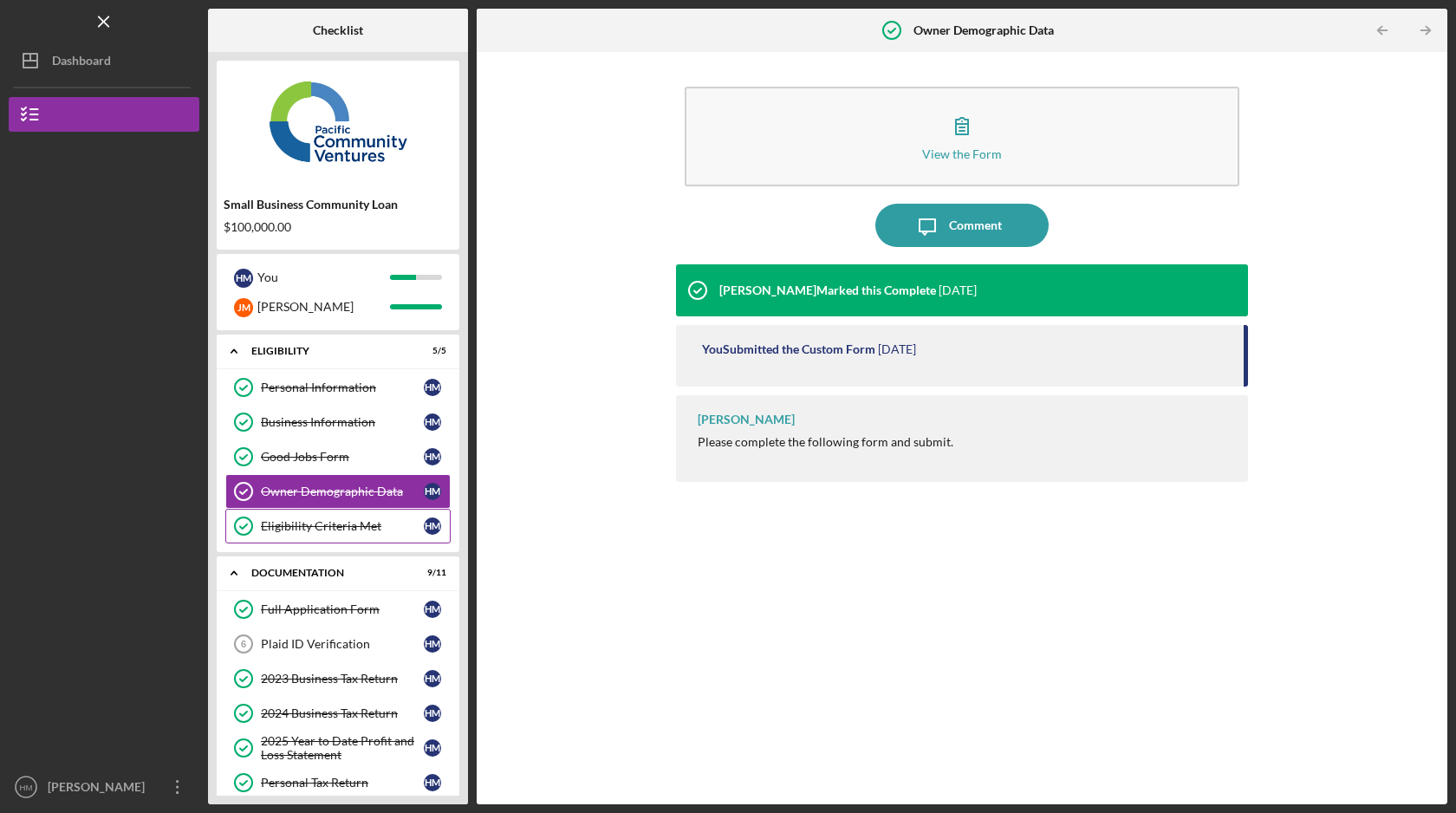
click at [386, 528] on div "Eligibility Criteria Met" at bounding box center [342, 526] width 163 height 14
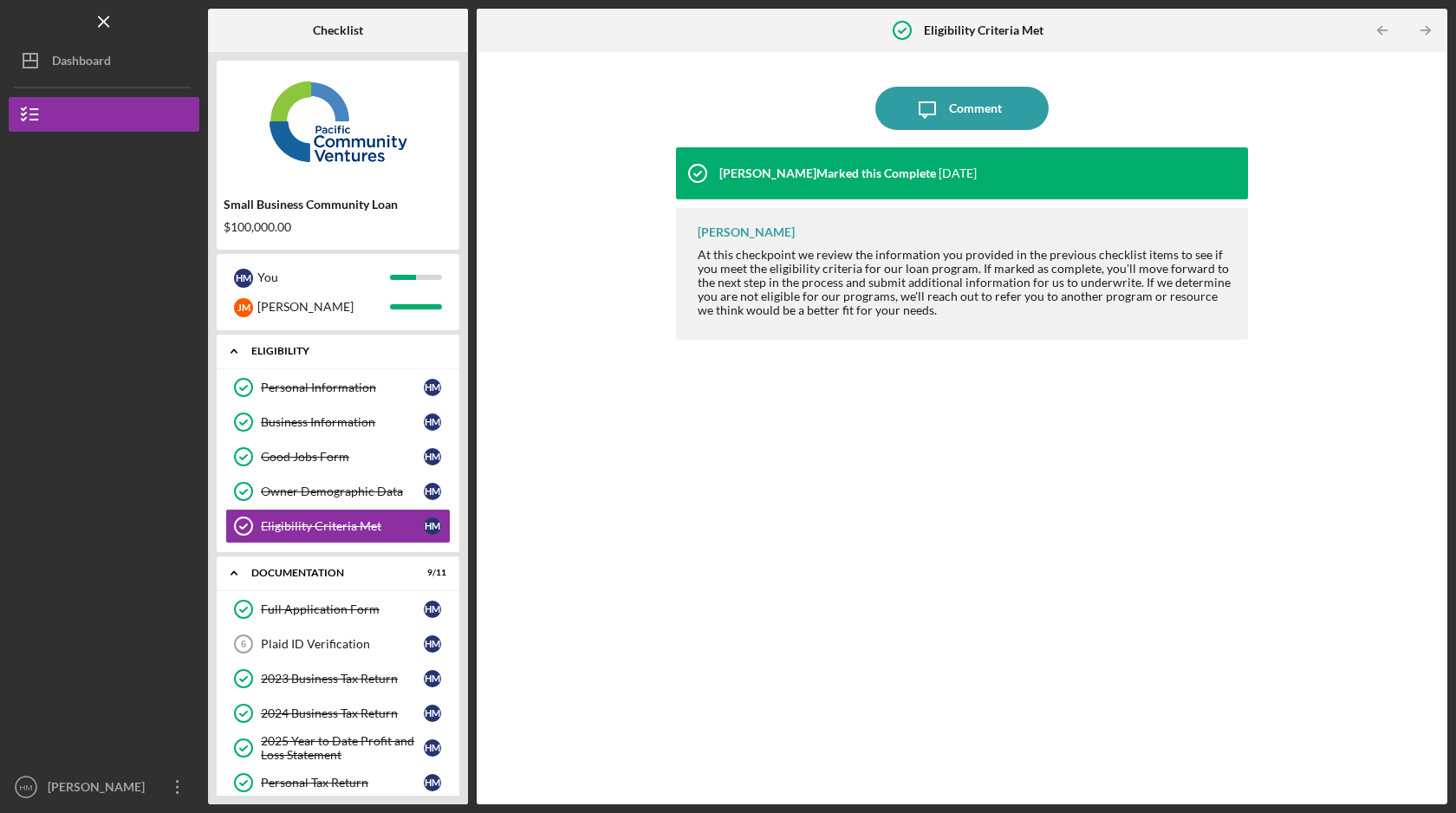
click at [363, 356] on div "Icon/Expander Eligibility 5 / 5" at bounding box center [337, 351] width 243 height 35
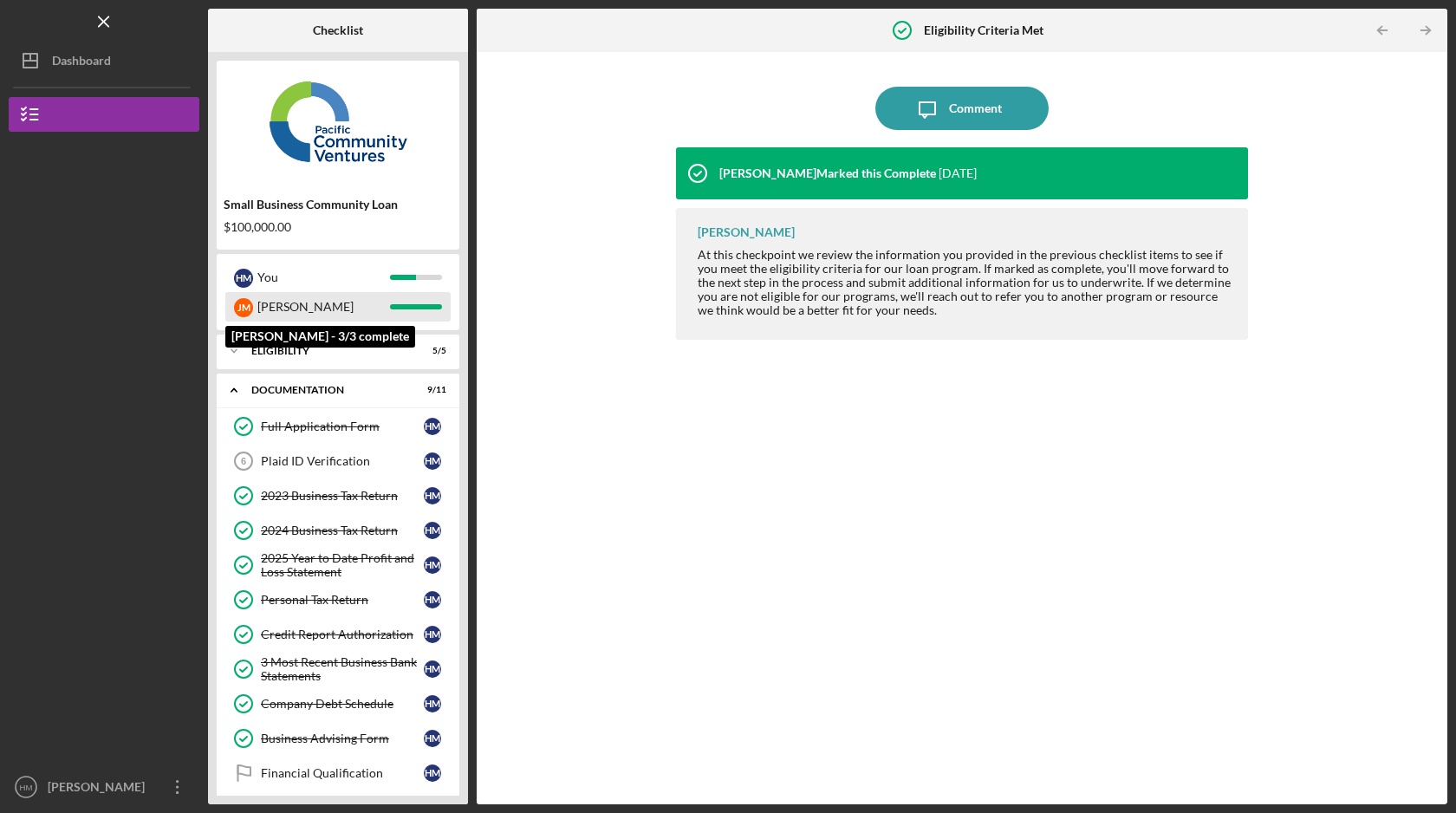
click at [430, 314] on div "J M Jorge" at bounding box center [338, 307] width 226 height 30
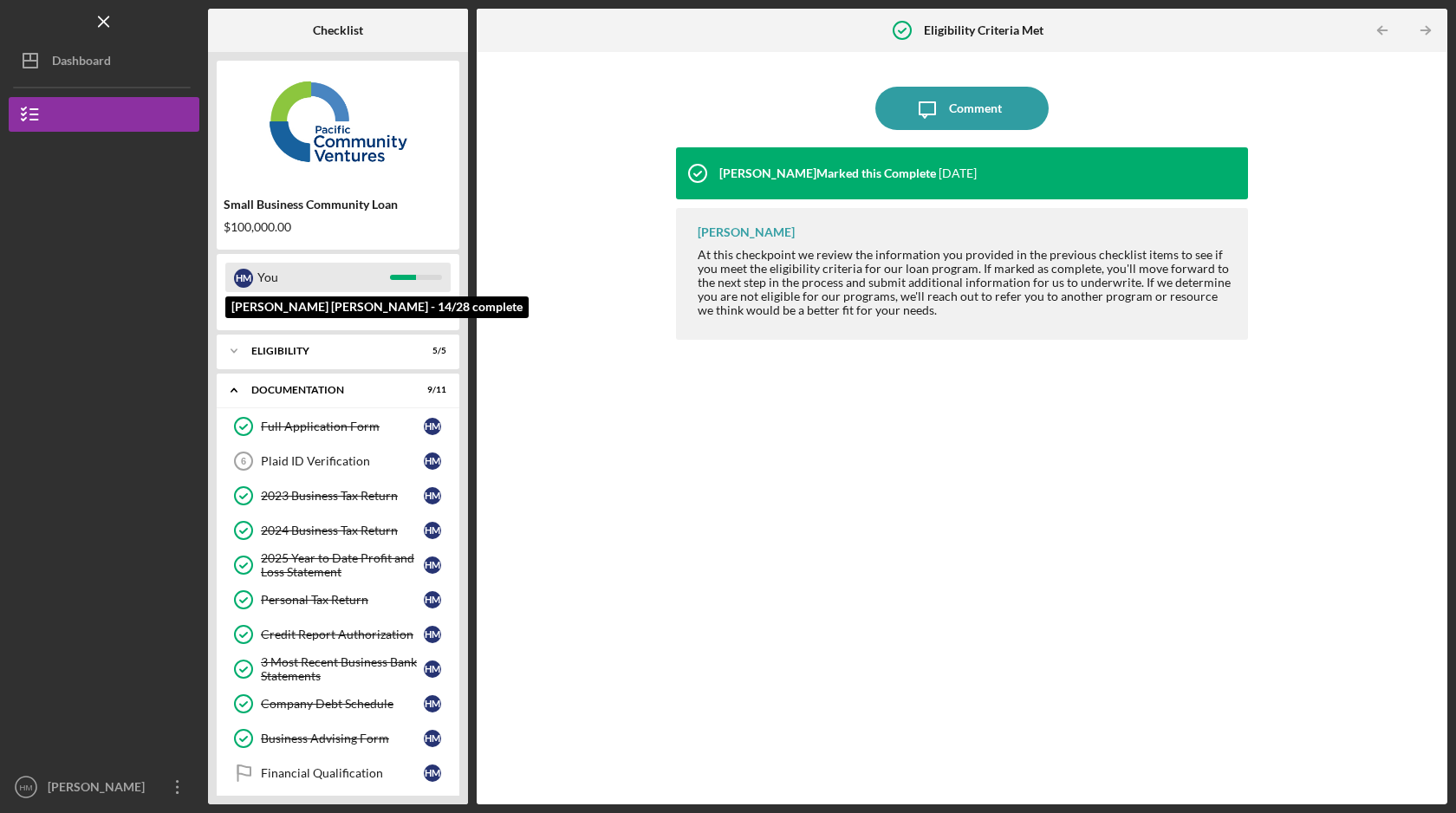
click at [437, 276] on div at bounding box center [415, 276] width 52 height 5
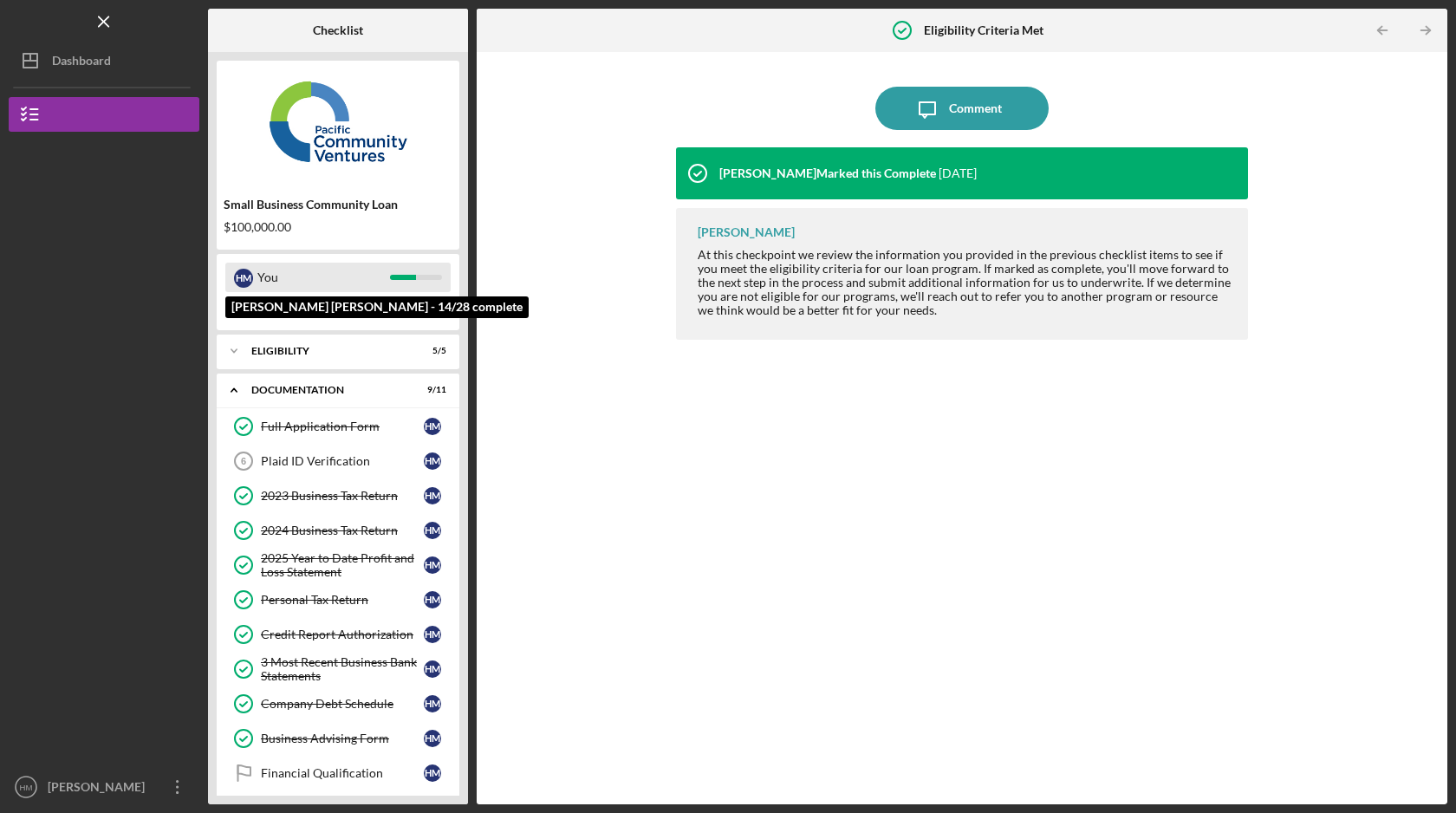
click at [437, 276] on div at bounding box center [415, 276] width 52 height 5
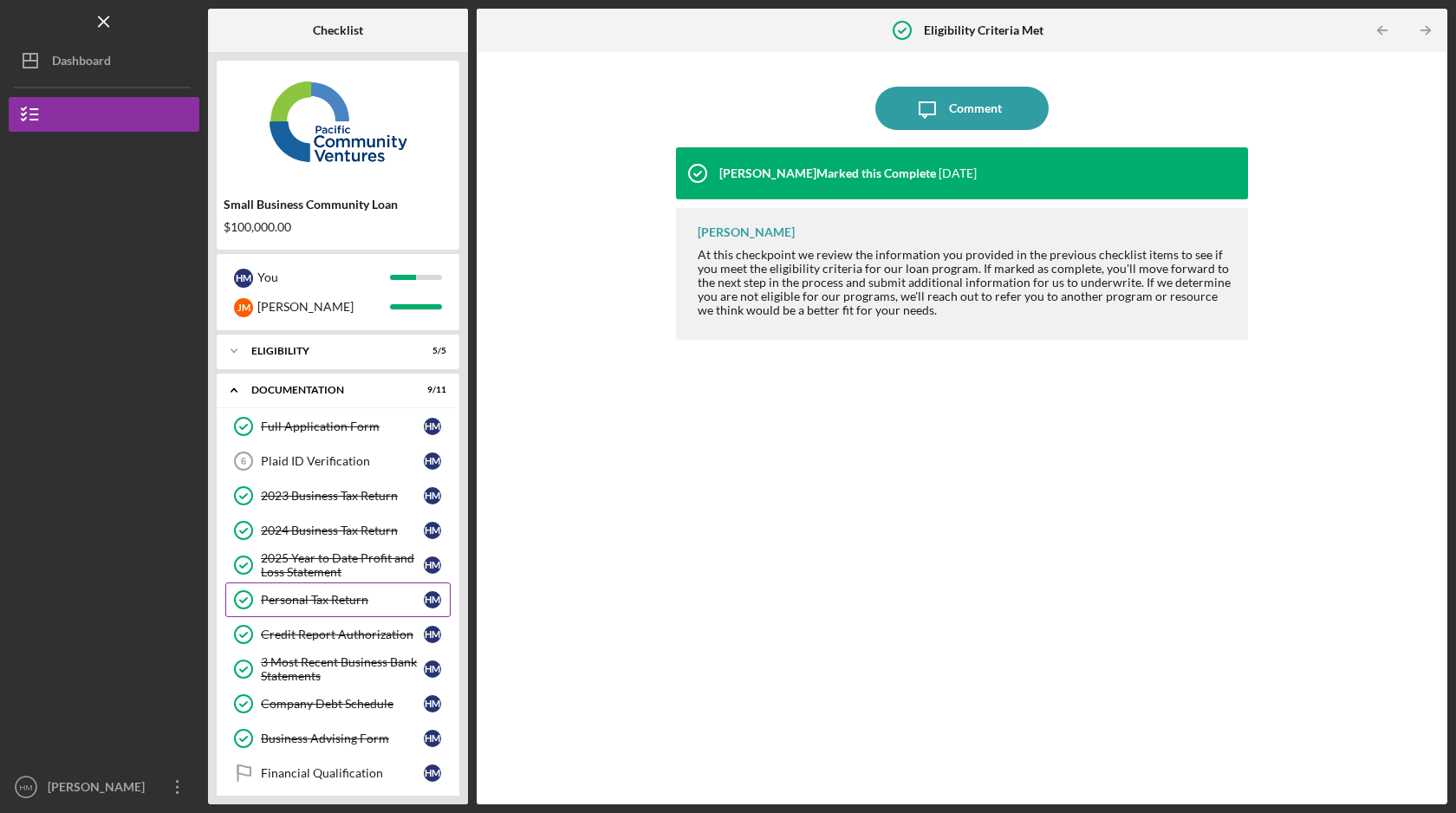
click at [416, 609] on link "Personal Tax Return Personal Tax Return H M" at bounding box center [338, 600] width 226 height 34
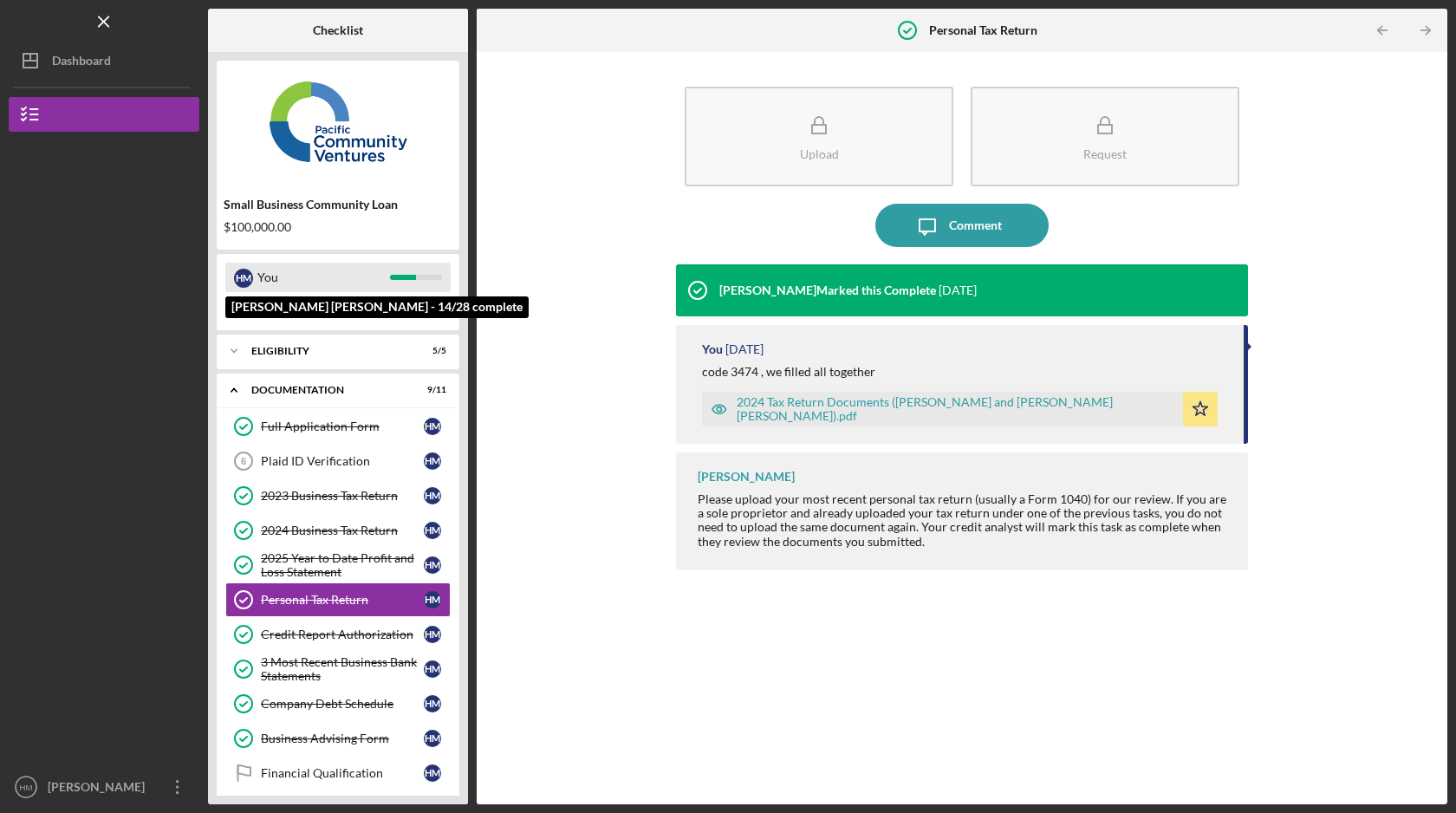
click at [418, 274] on div "H M You" at bounding box center [338, 277] width 226 height 30
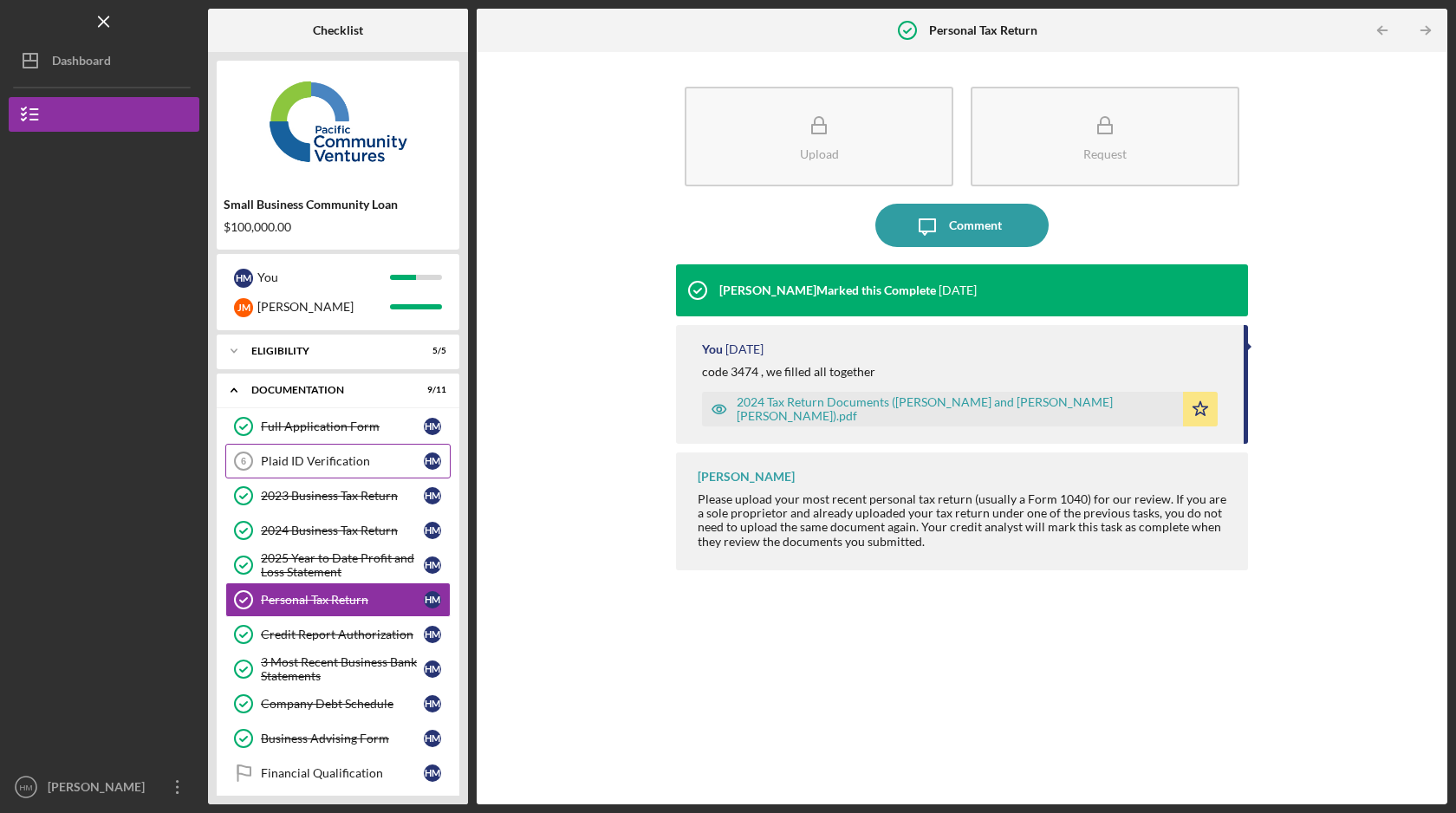
click at [378, 460] on div "Plaid ID Verification" at bounding box center [342, 461] width 163 height 14
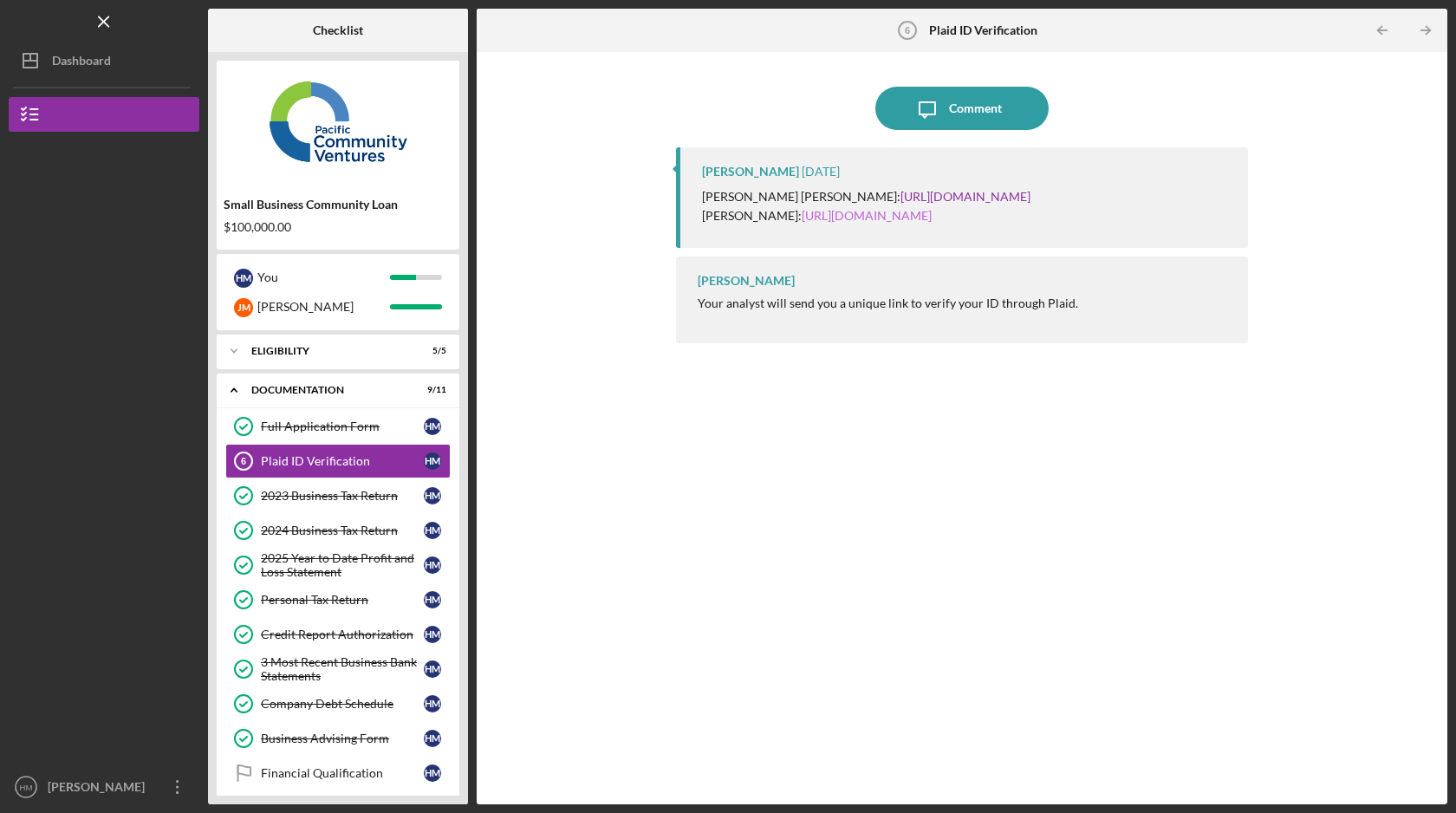
click at [926, 223] on link "[URL][DOMAIN_NAME]" at bounding box center [866, 214] width 130 height 14
drag, startPoint x: 945, startPoint y: 254, endPoint x: 768, endPoint y: 236, distance: 177.9
click at [768, 226] on p "Jorge Mejia: https://verify.plaid.com/verify/idv_bPfNnyz1GuER8S?key=909e8fc6ee3…" at bounding box center [866, 216] width 329 height 19
copy p "[URL][DOMAIN_NAME]"
click at [575, 630] on div "Icon/Message Comment Raymond Ko 4 weeks ago Hanna Mejia Hans: https://verify.pl…" at bounding box center [961, 428] width 954 height 735
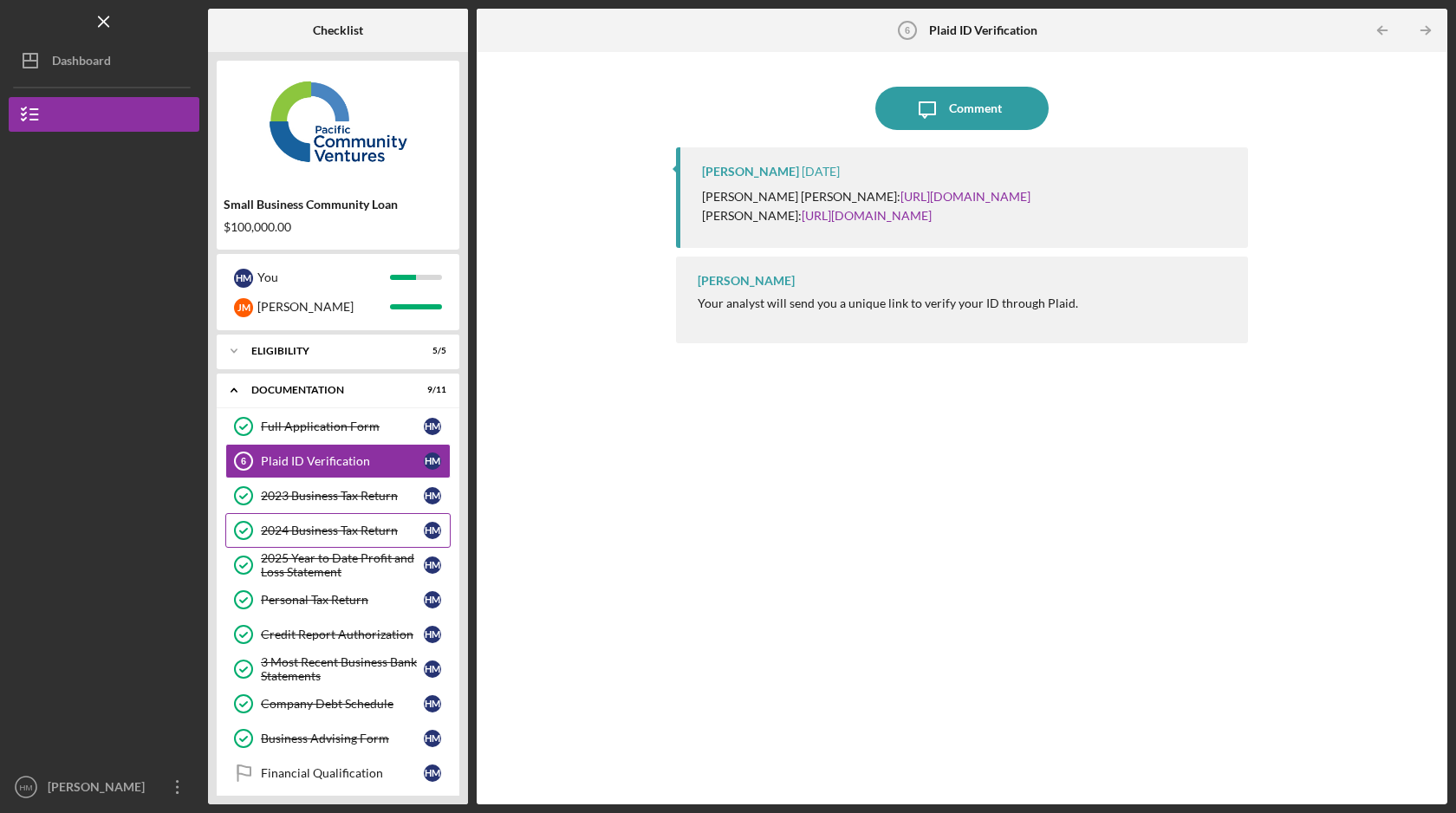
scroll to position [91, 0]
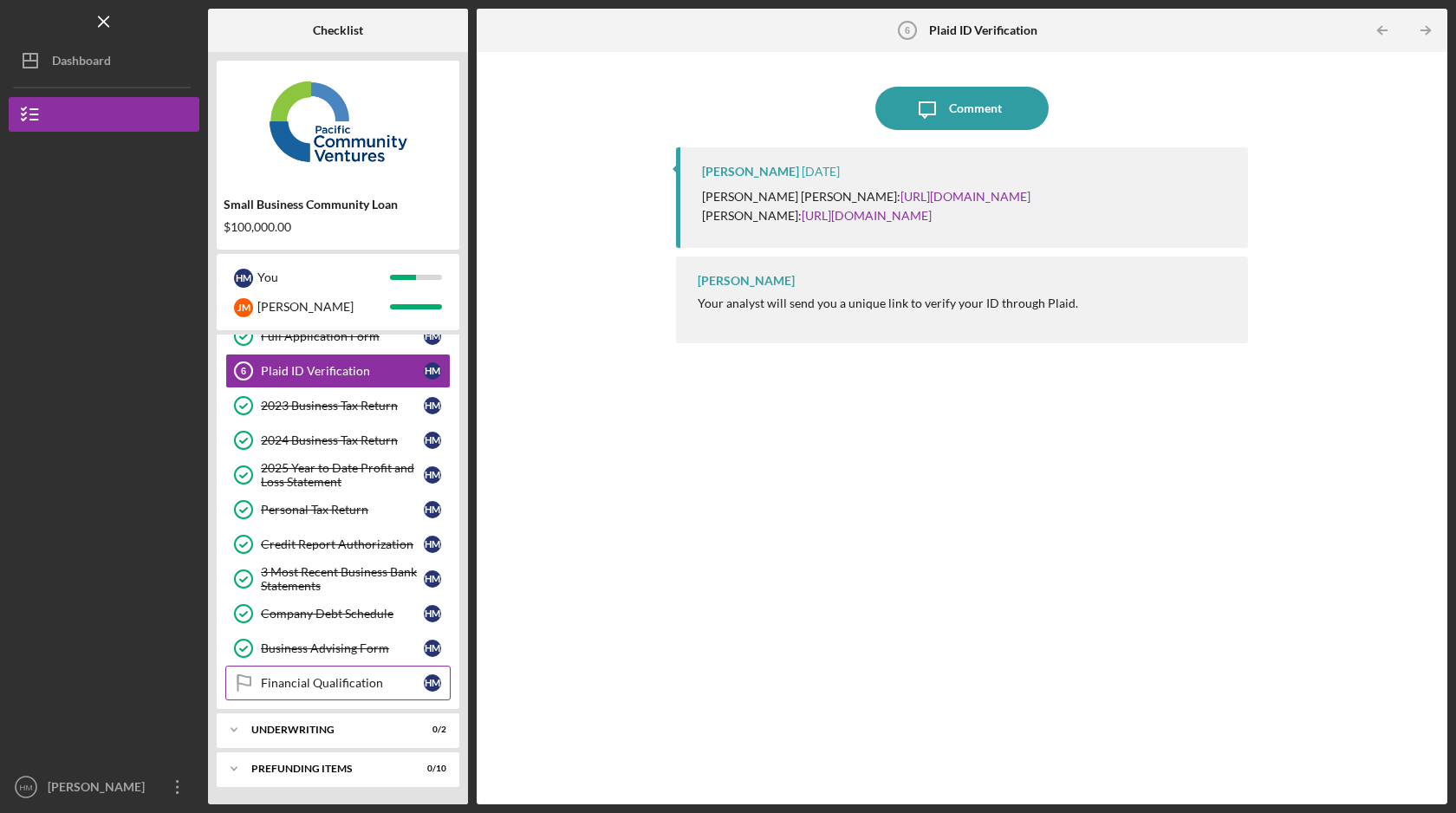
click at [398, 677] on div "Financial Qualification" at bounding box center [342, 683] width 163 height 14
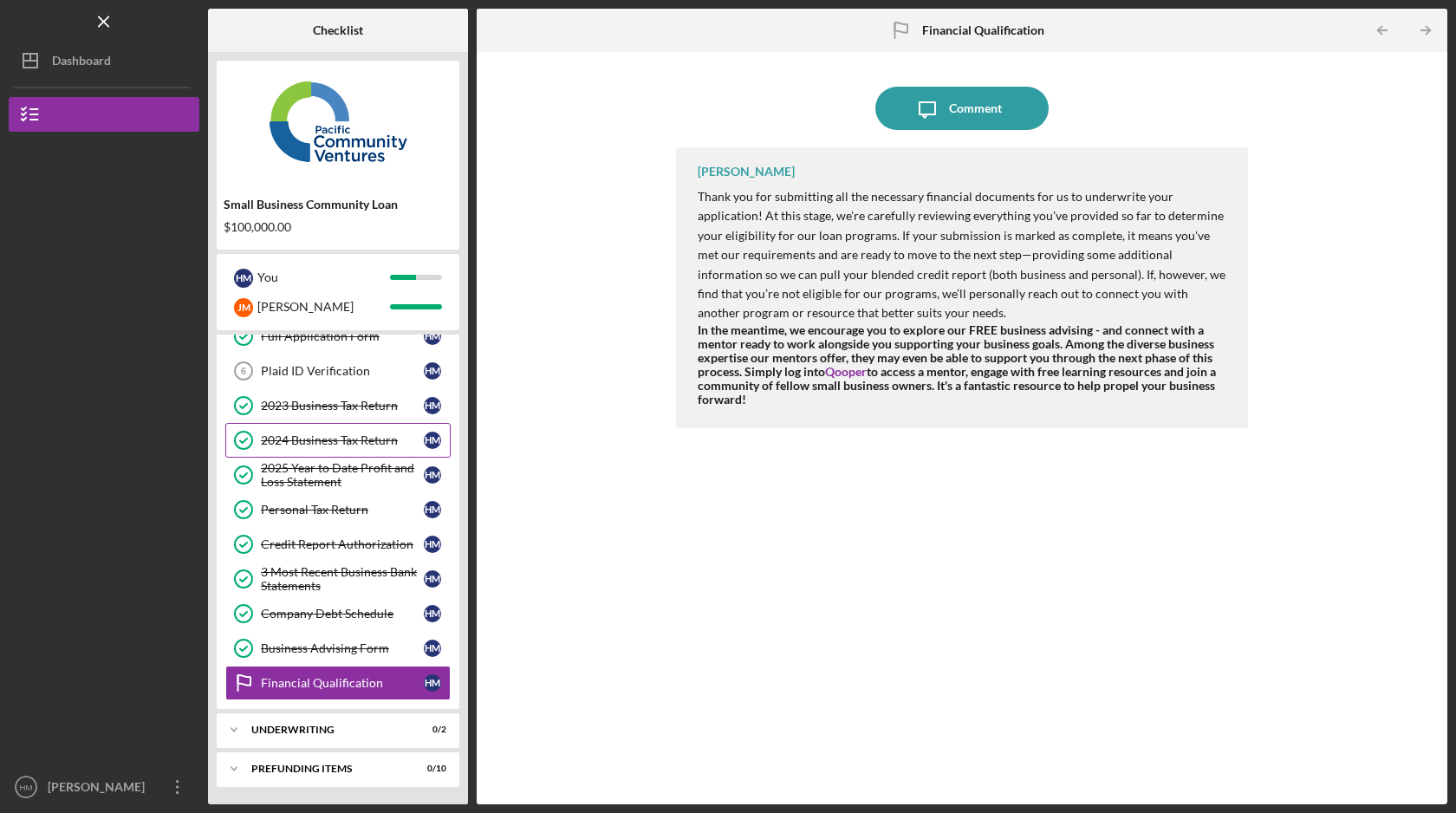
click at [374, 447] on link "2024 Business Tax Return 2024 Business Tax Return H M" at bounding box center [338, 440] width 226 height 34
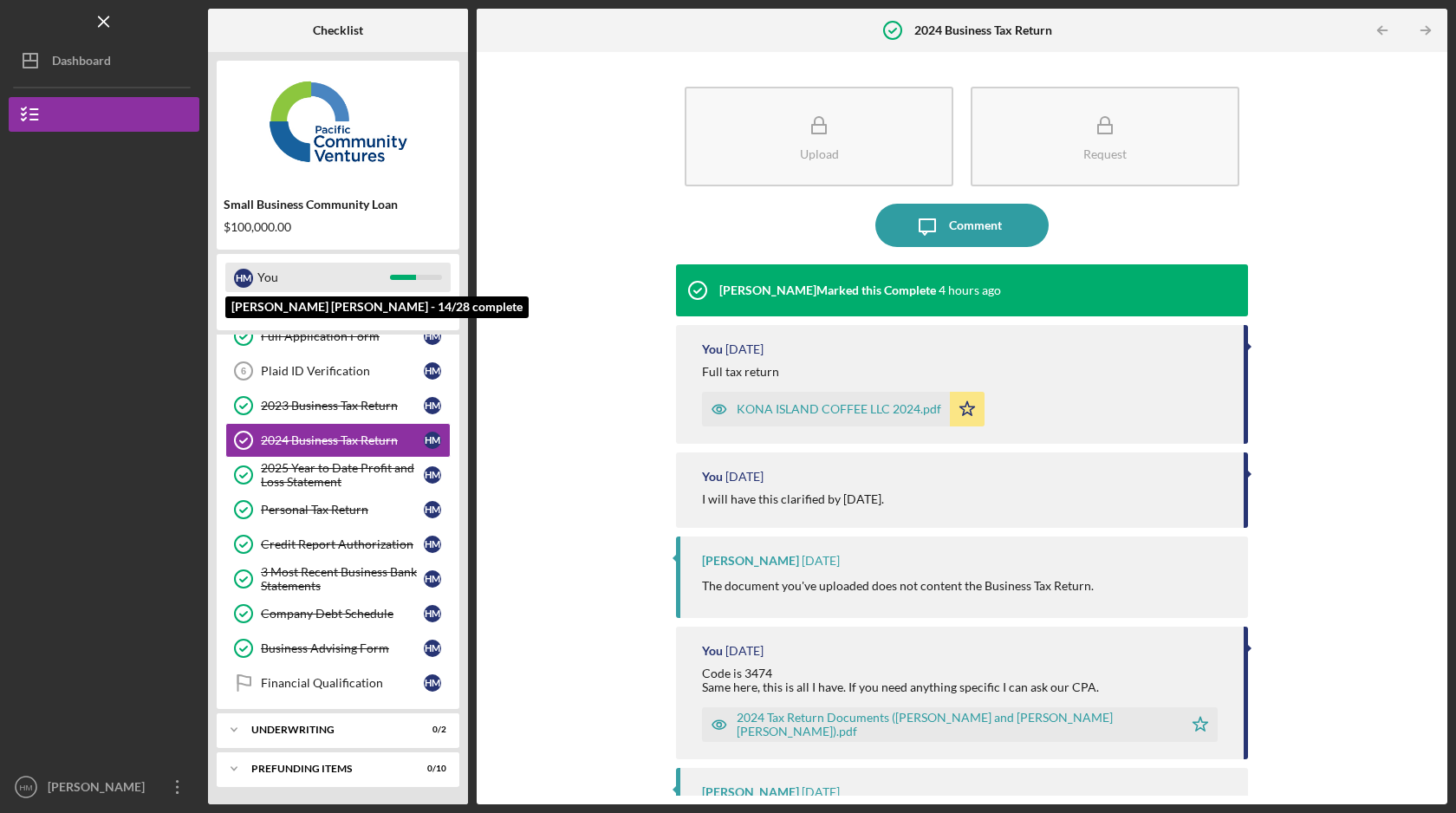
click at [417, 270] on div "H M You" at bounding box center [338, 277] width 226 height 30
drag, startPoint x: 417, startPoint y: 270, endPoint x: 287, endPoint y: 274, distance: 130.1
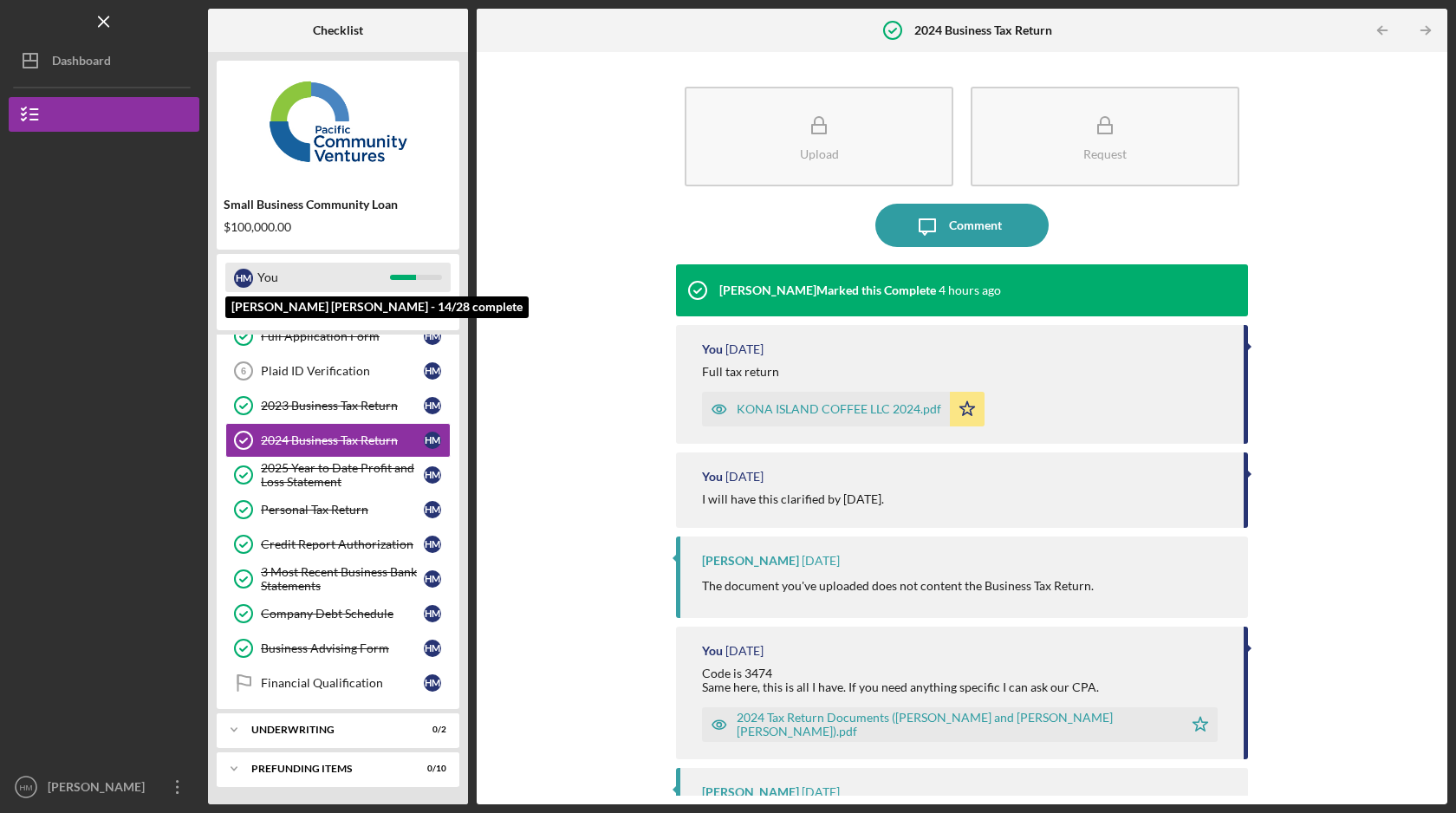
click at [389, 270] on div "H M You" at bounding box center [338, 277] width 226 height 30
click at [284, 274] on div "You" at bounding box center [323, 277] width 132 height 30
click at [286, 274] on div "You" at bounding box center [323, 277] width 132 height 30
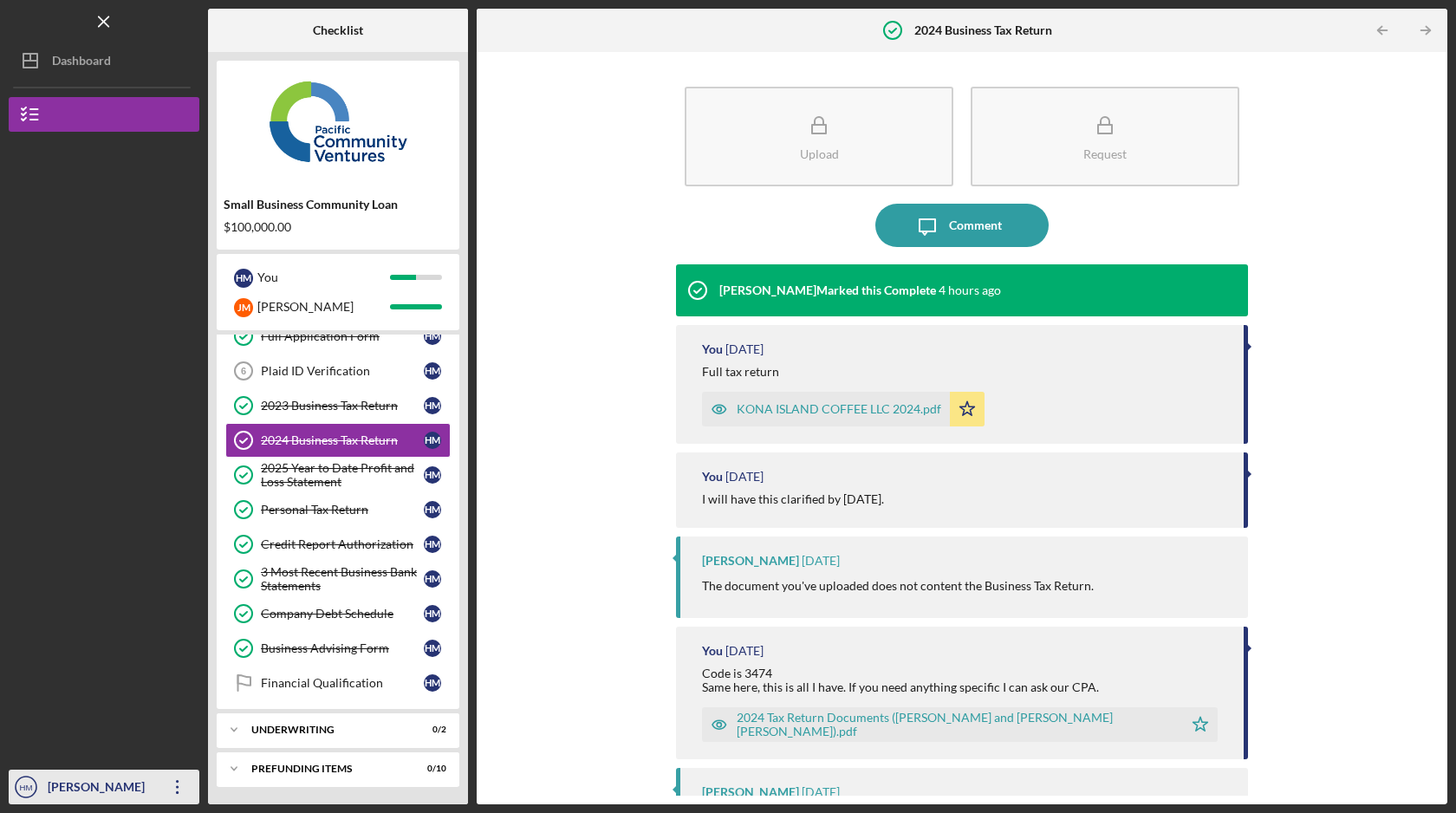
click at [179, 793] on icon "Icon/Overflow" at bounding box center [177, 786] width 43 height 43
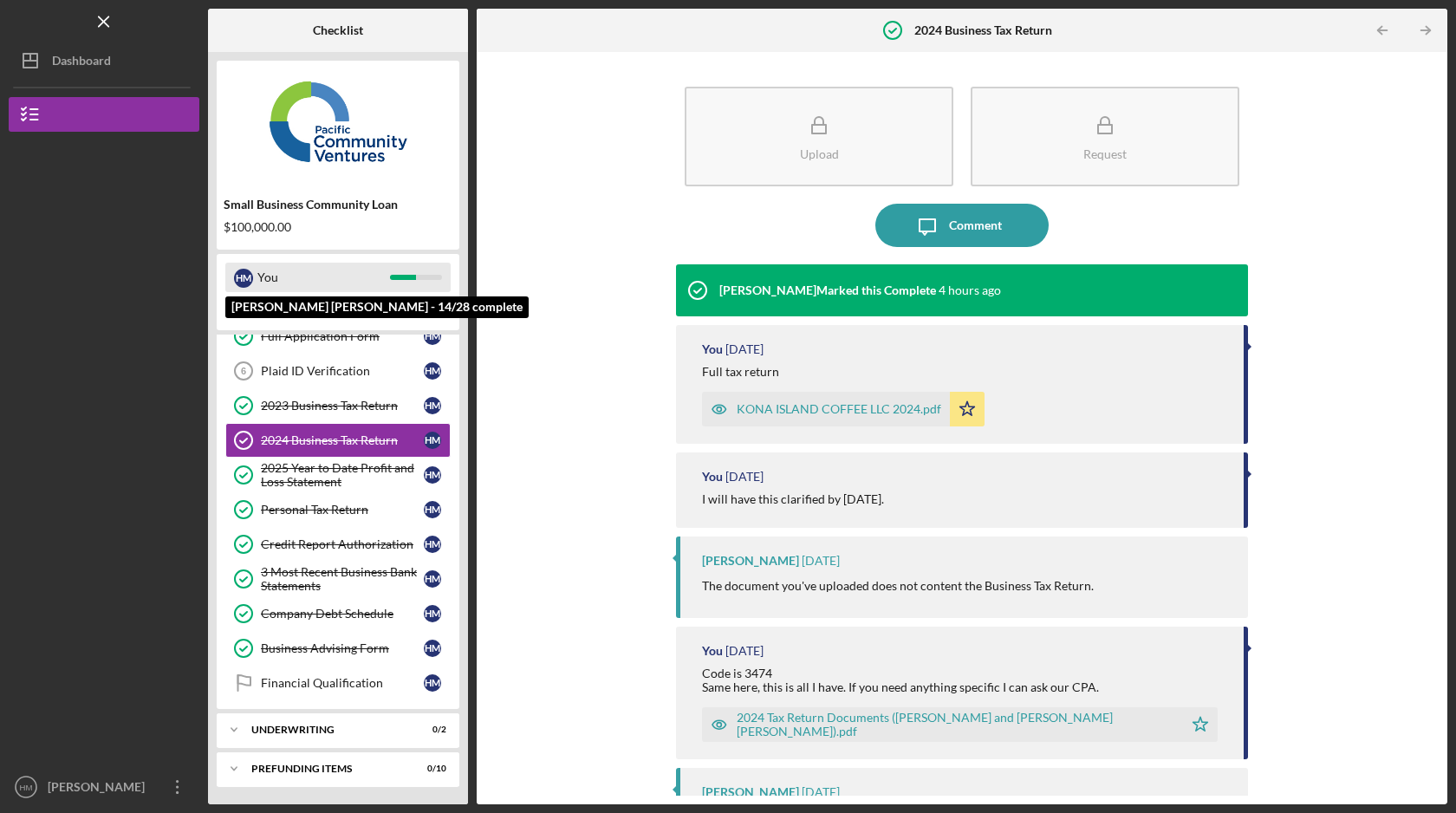
click at [318, 267] on div "You" at bounding box center [323, 277] width 132 height 30
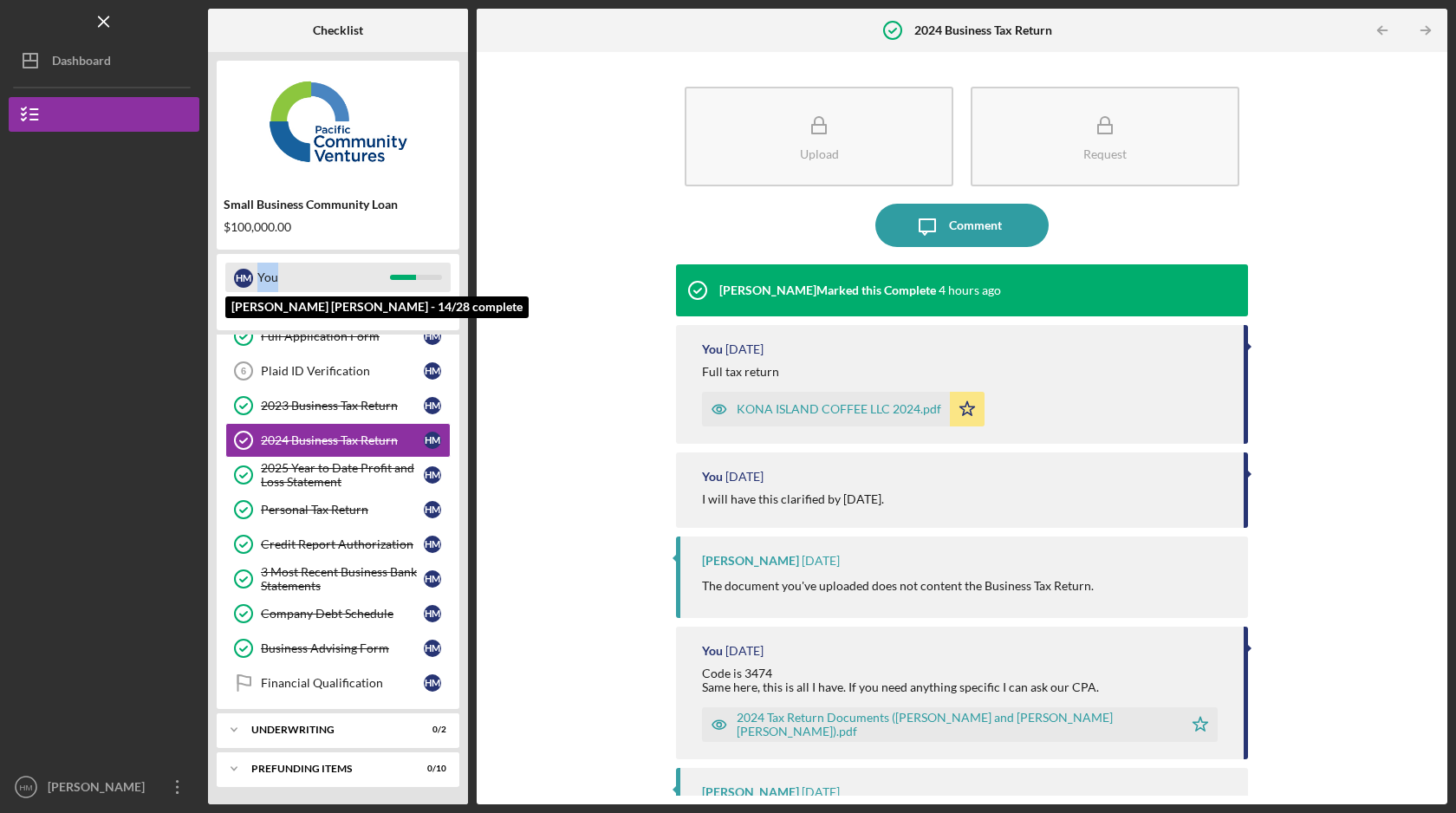
click at [318, 267] on div "You" at bounding box center [323, 277] width 132 height 30
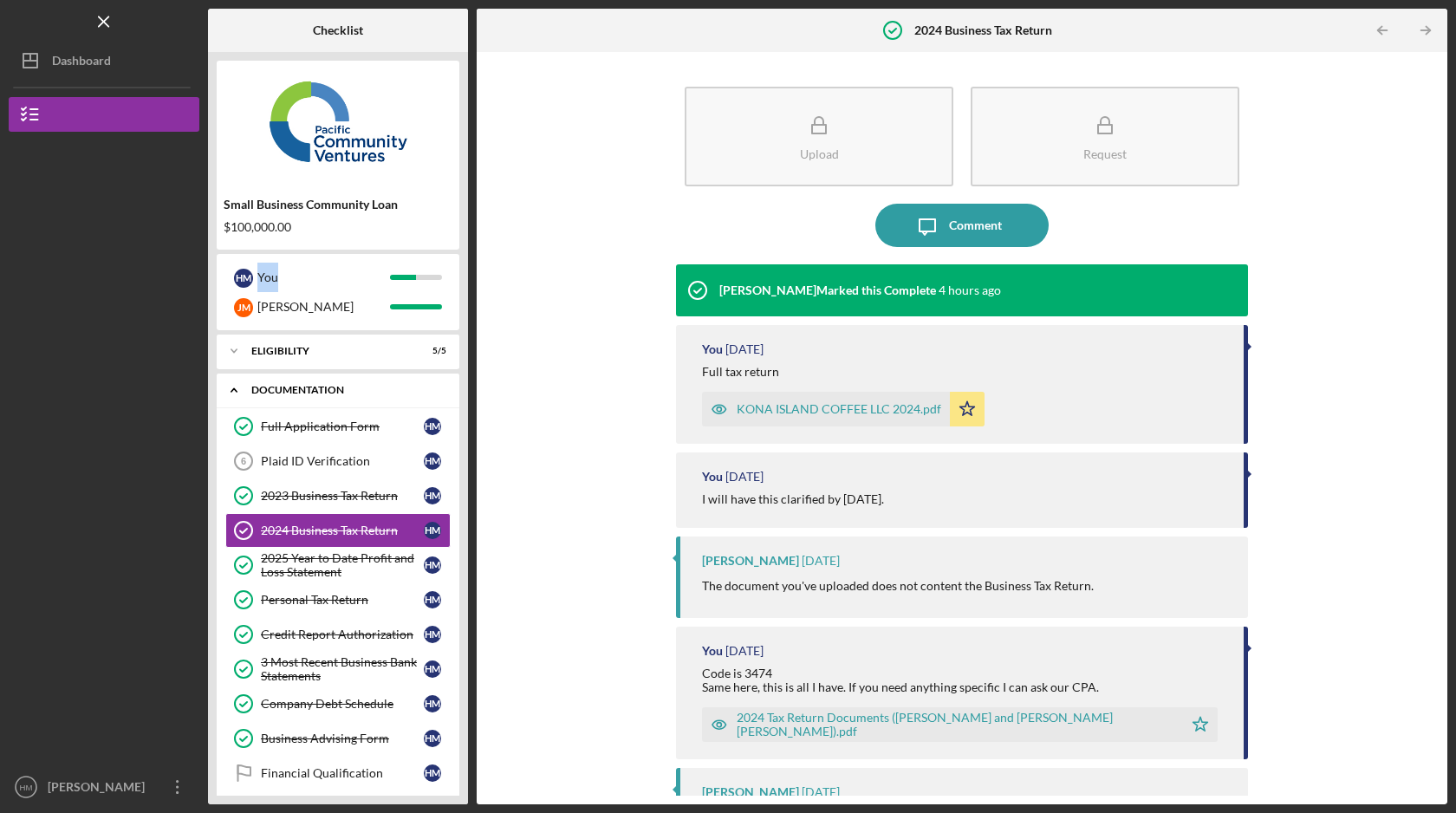
click at [237, 389] on icon "Icon/Expander" at bounding box center [233, 390] width 34 height 34
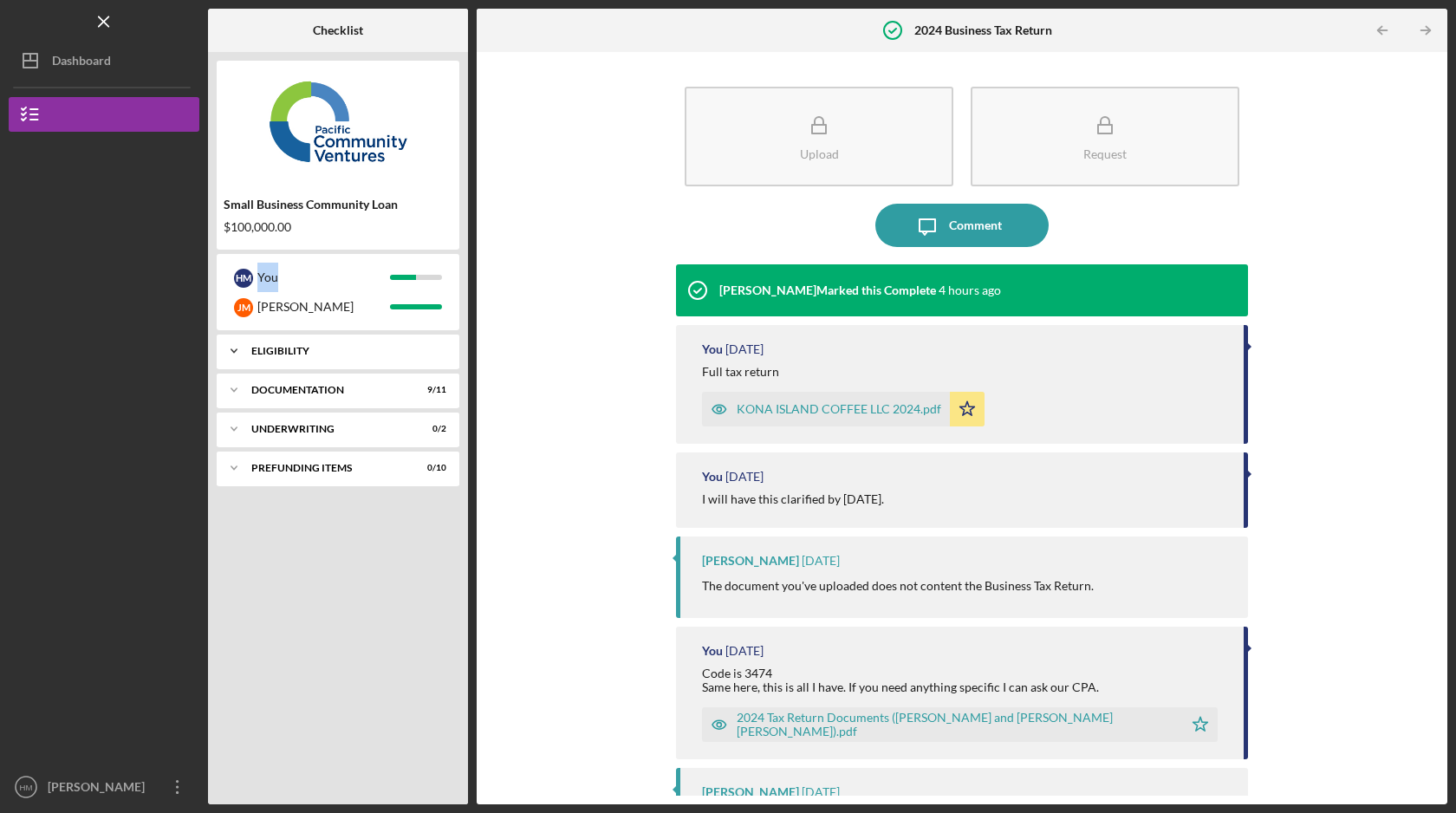
click at [299, 351] on div "Eligibility" at bounding box center [345, 351] width 187 height 10
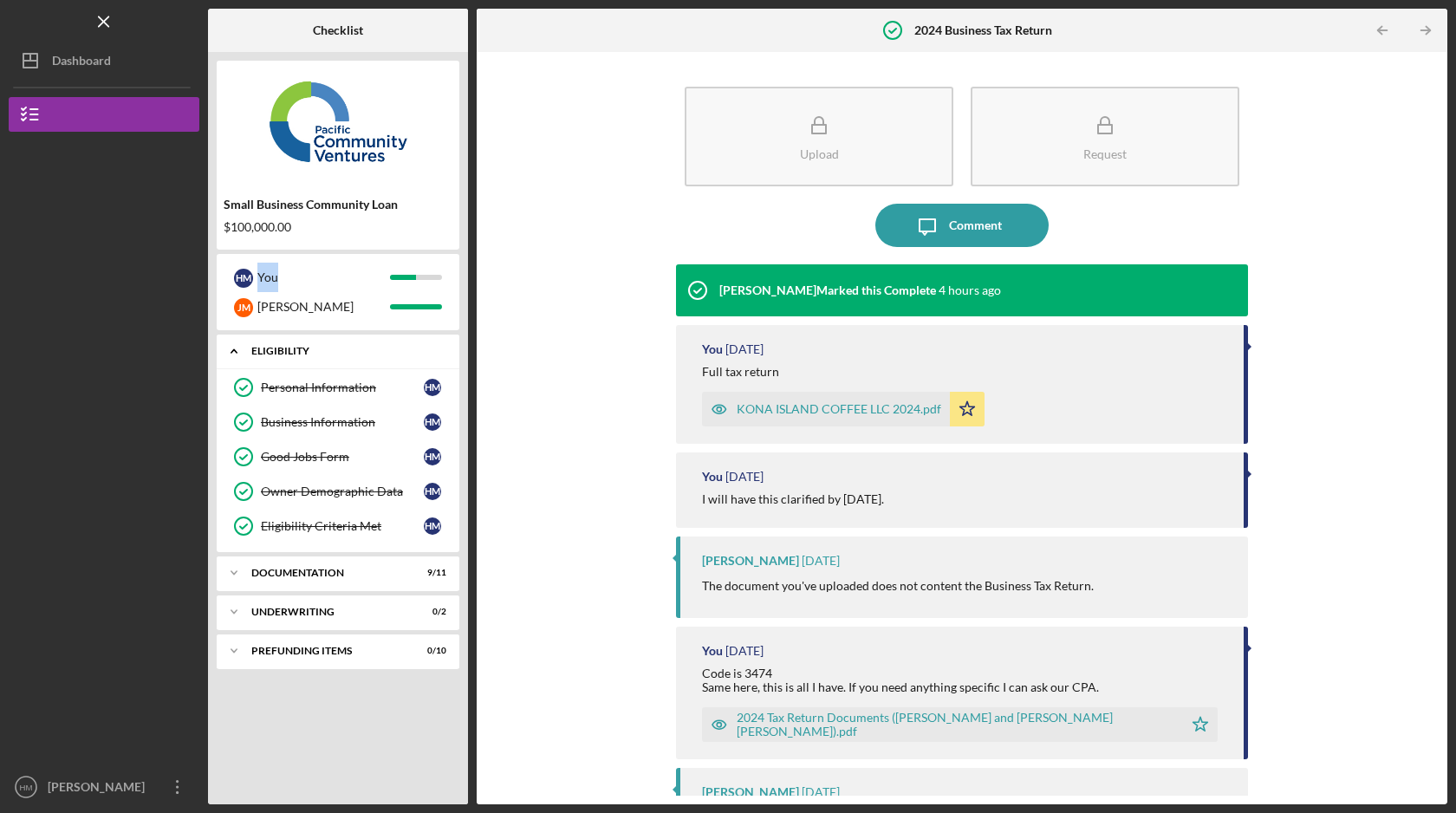
click at [299, 351] on div "Eligibility" at bounding box center [345, 351] width 187 height 10
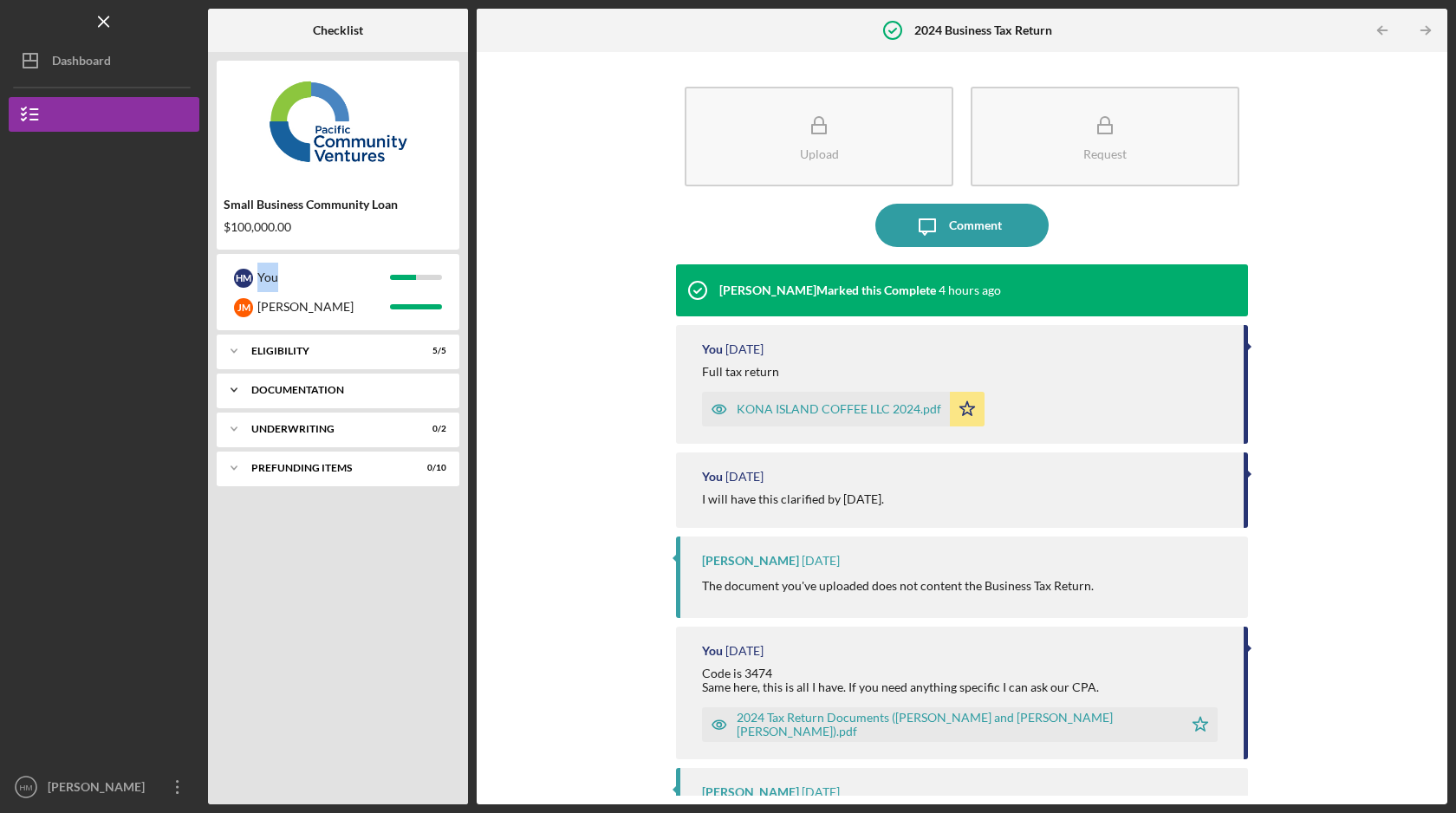
click at [299, 391] on div "Documentation" at bounding box center [345, 390] width 187 height 10
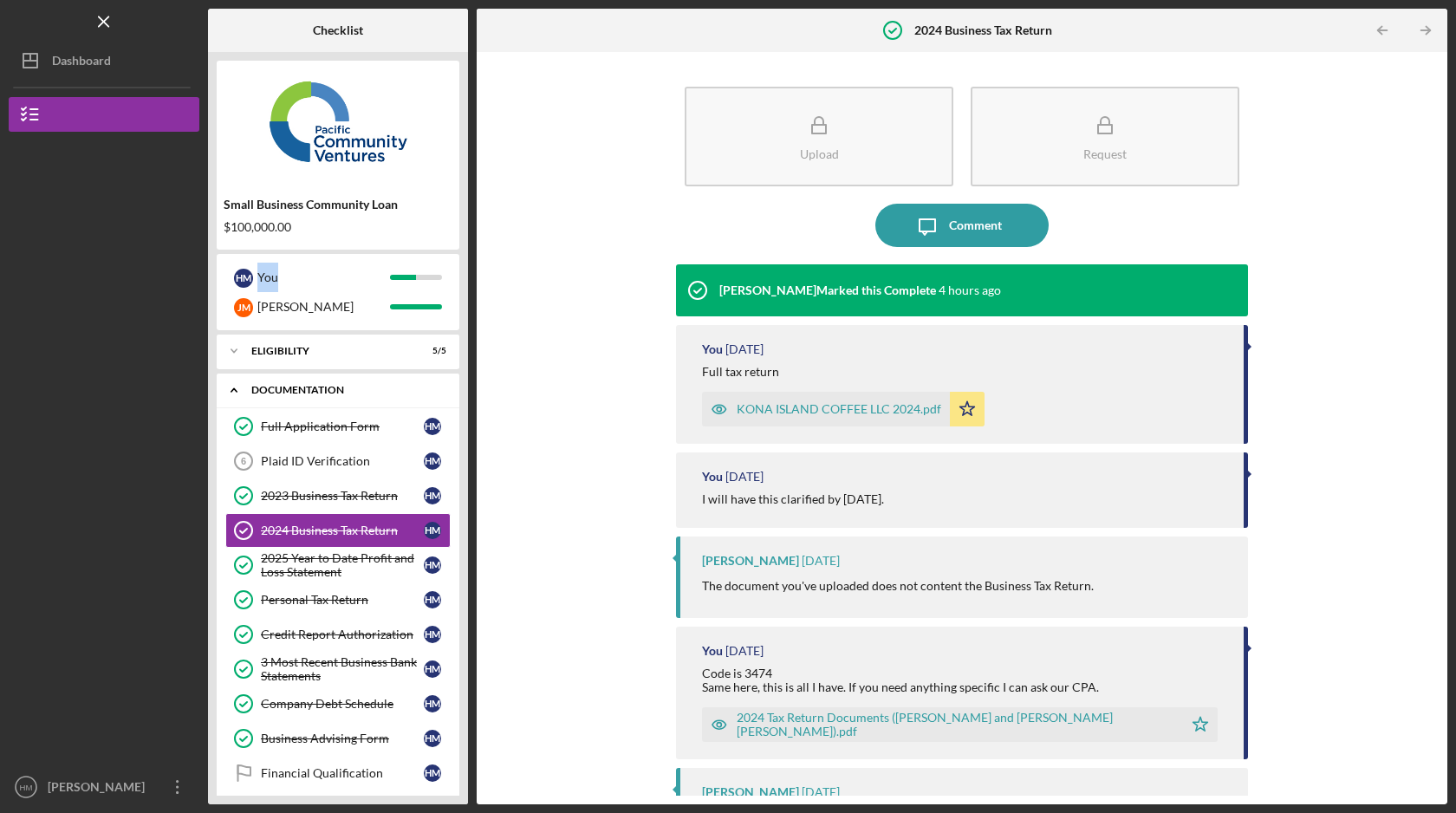
click at [233, 383] on icon "Icon/Expander" at bounding box center [233, 390] width 34 height 34
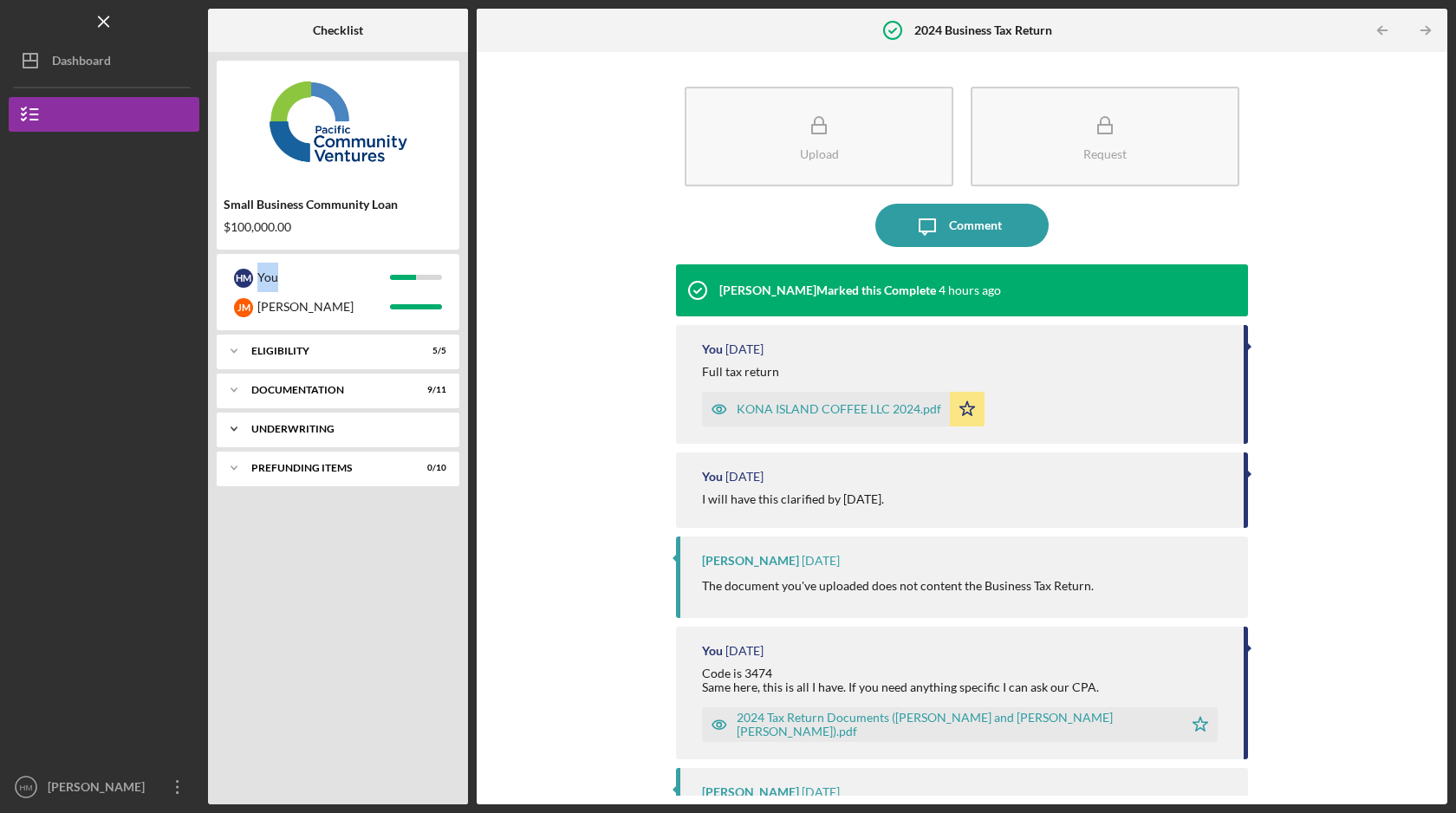
click at [347, 430] on div "Underwriting" at bounding box center [345, 429] width 187 height 10
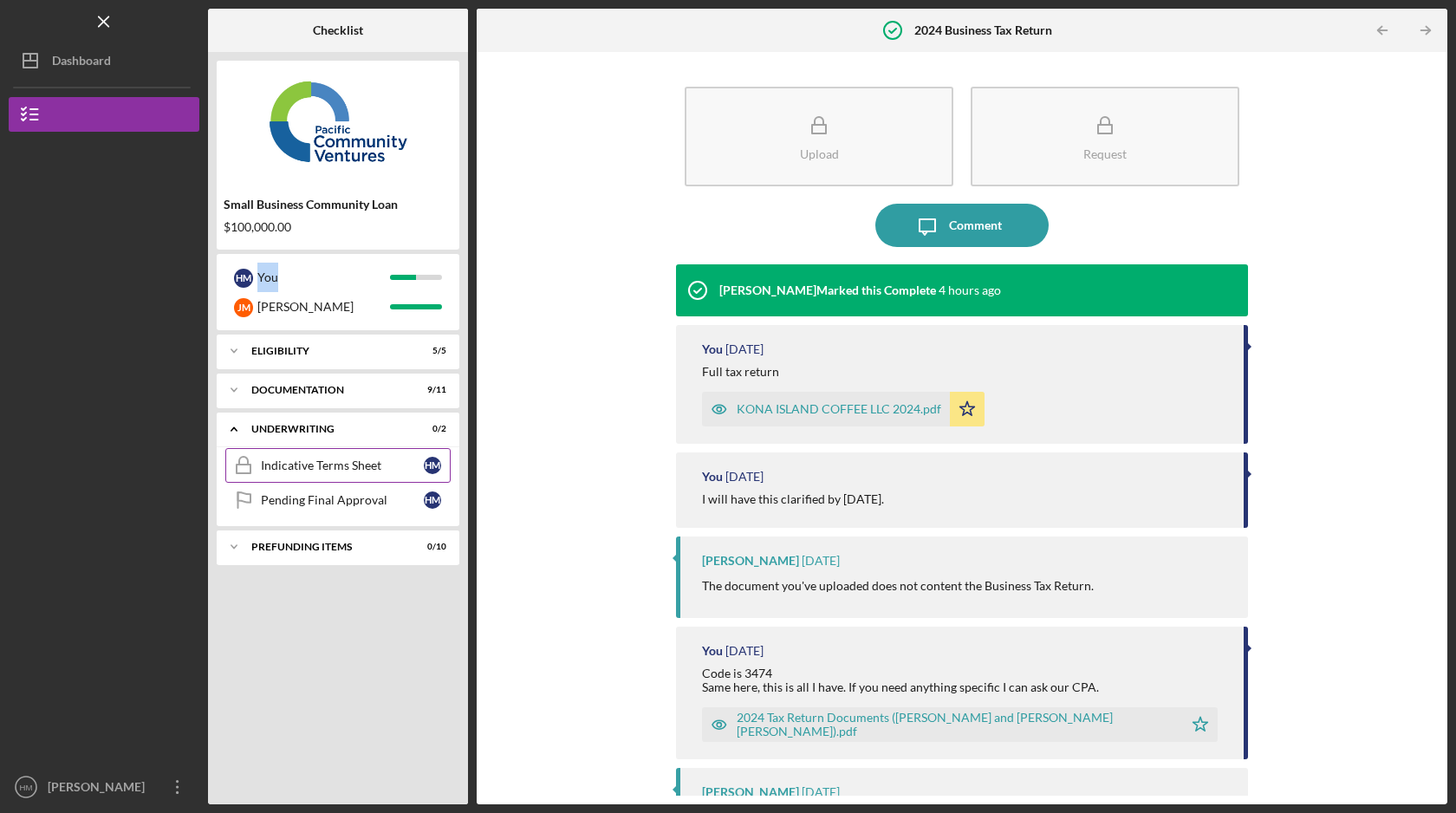
click at [352, 470] on div "Indicative Terms Sheet" at bounding box center [342, 465] width 163 height 14
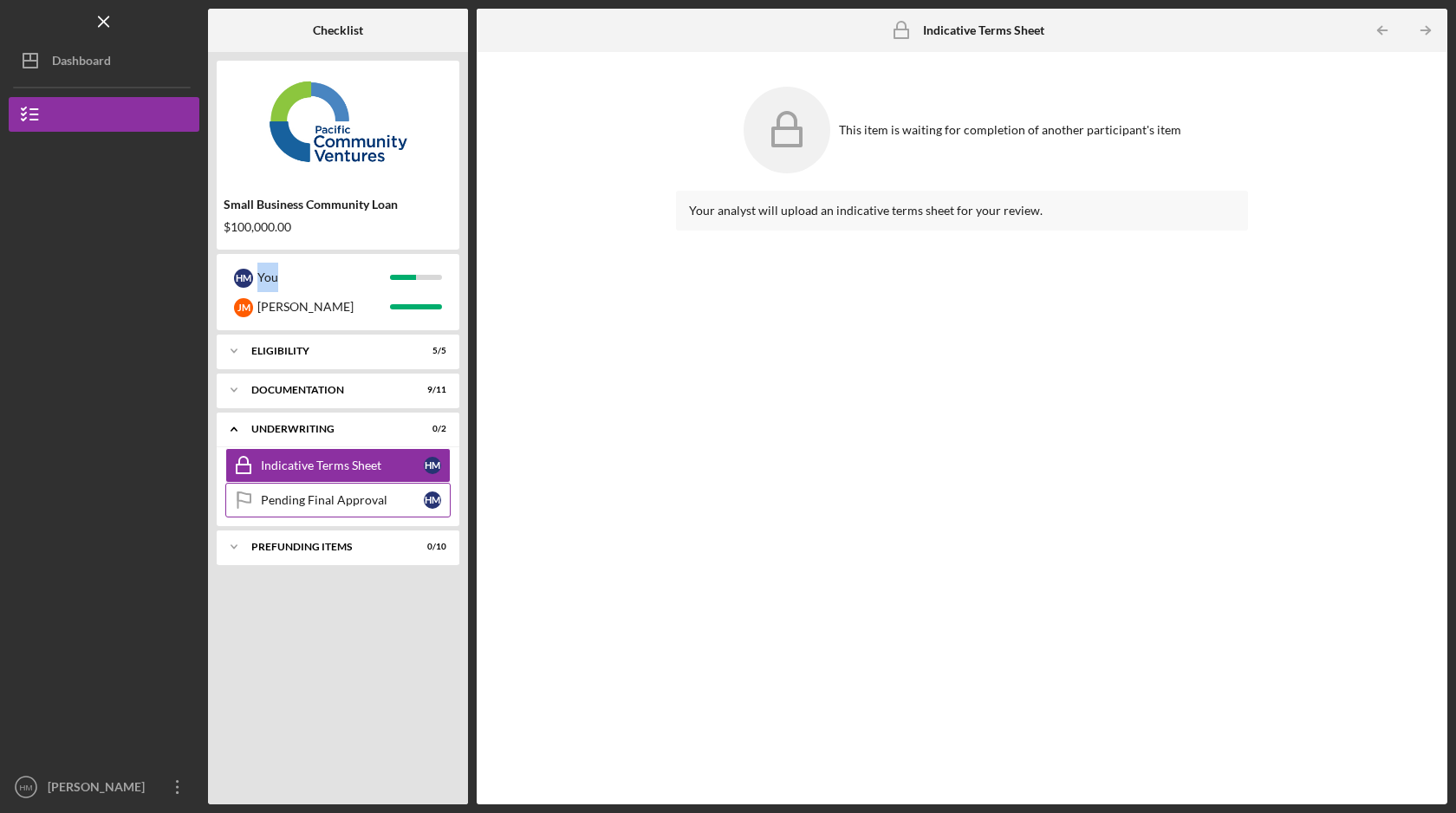
click at [348, 510] on link "Pending Final Approval Pending Final Approval H M" at bounding box center [338, 500] width 226 height 34
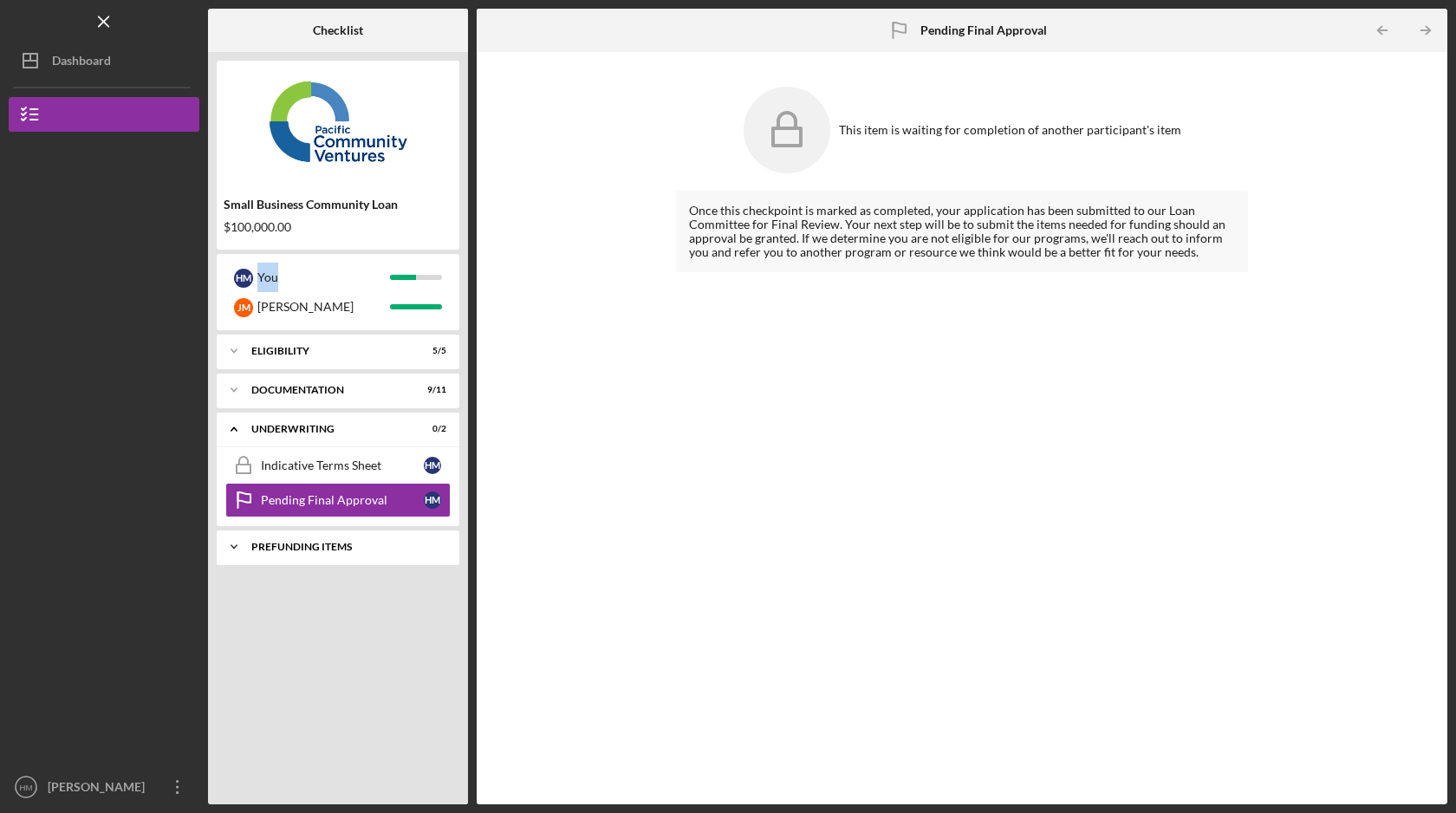
click at [330, 559] on div "Icon/Expander Prefunding Items 0 / 10" at bounding box center [337, 547] width 243 height 34
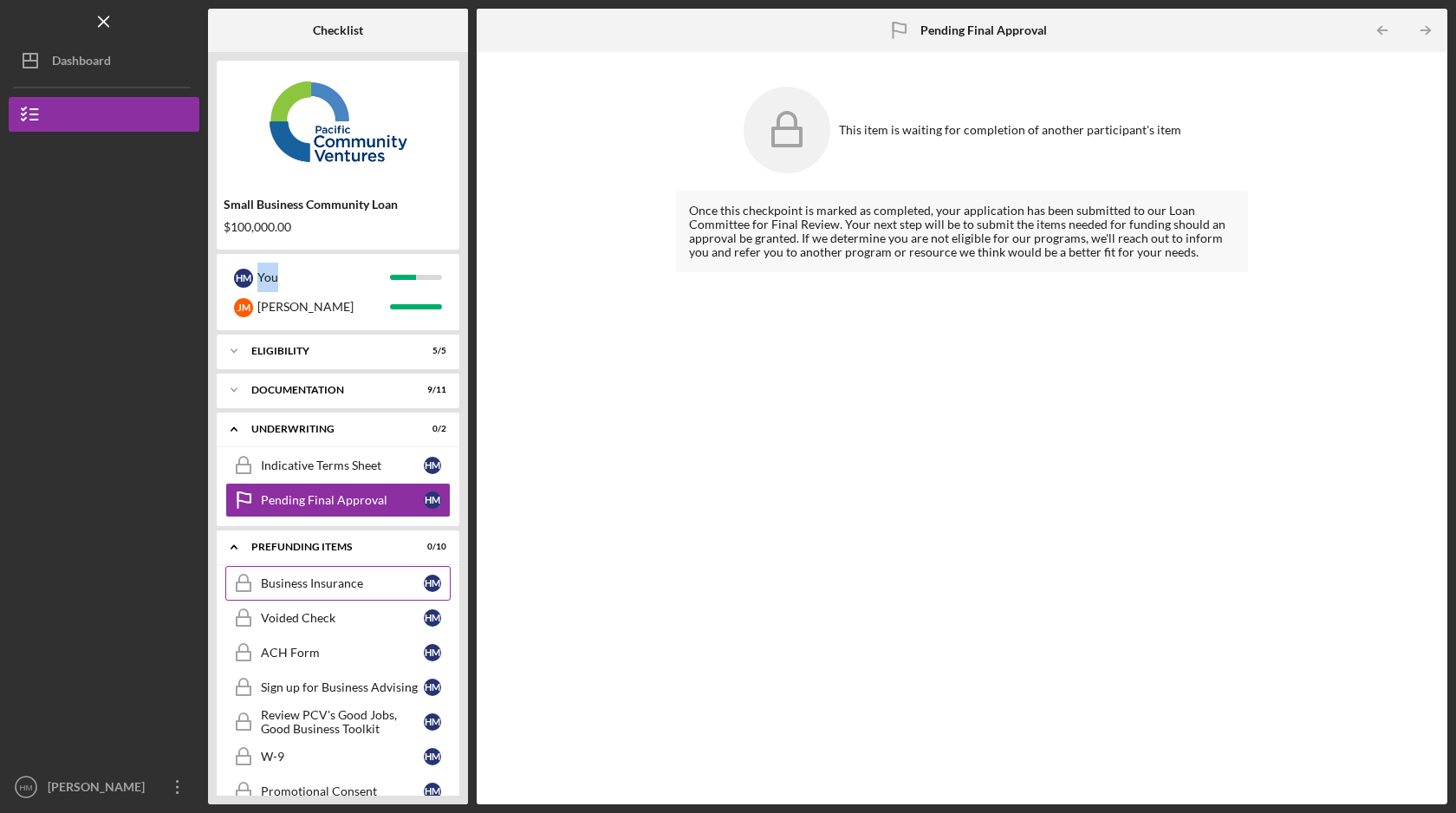
click at [351, 589] on div "Business Insurance" at bounding box center [342, 583] width 163 height 14
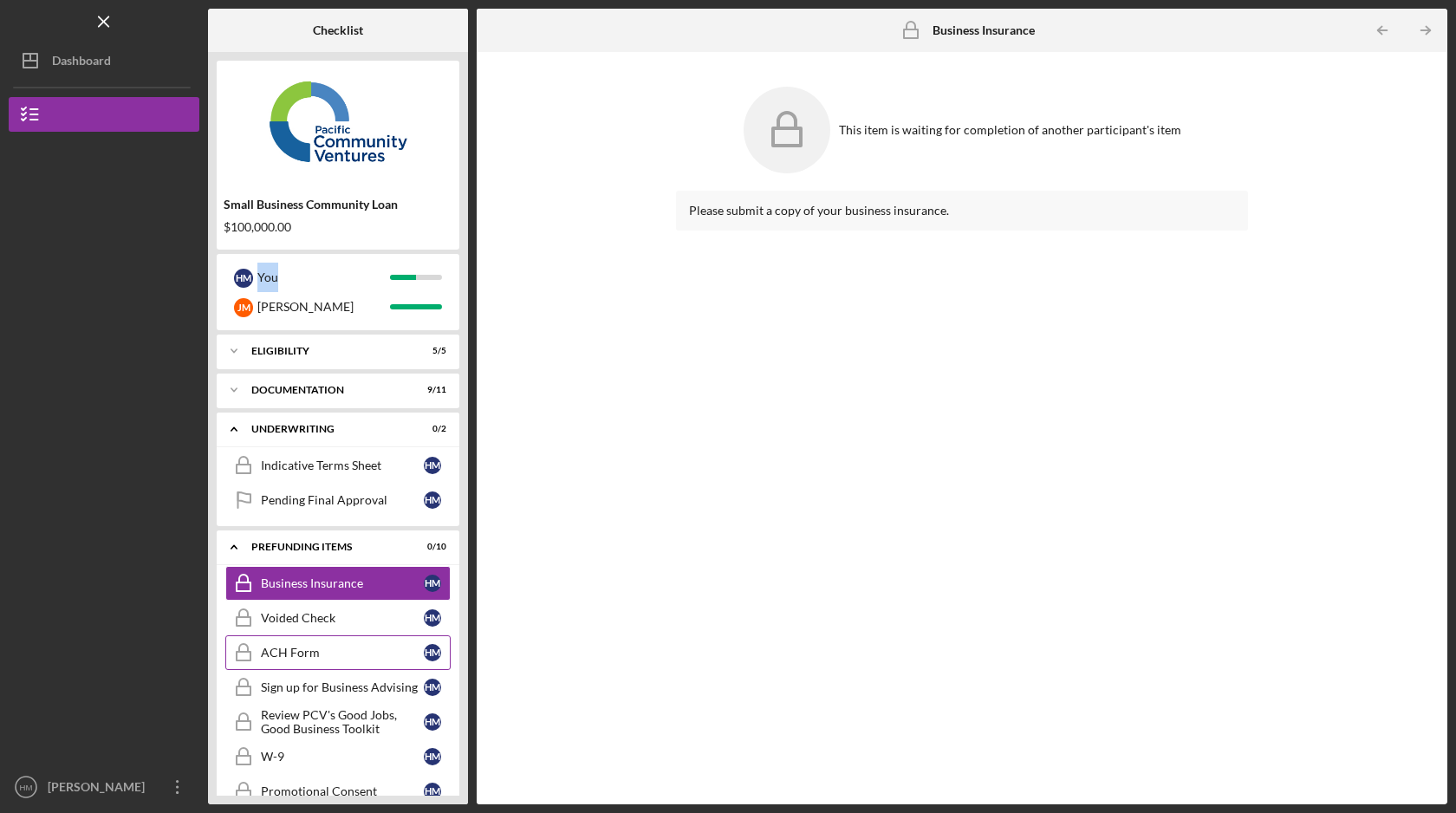
click at [354, 651] on div "ACH Form" at bounding box center [342, 653] width 163 height 14
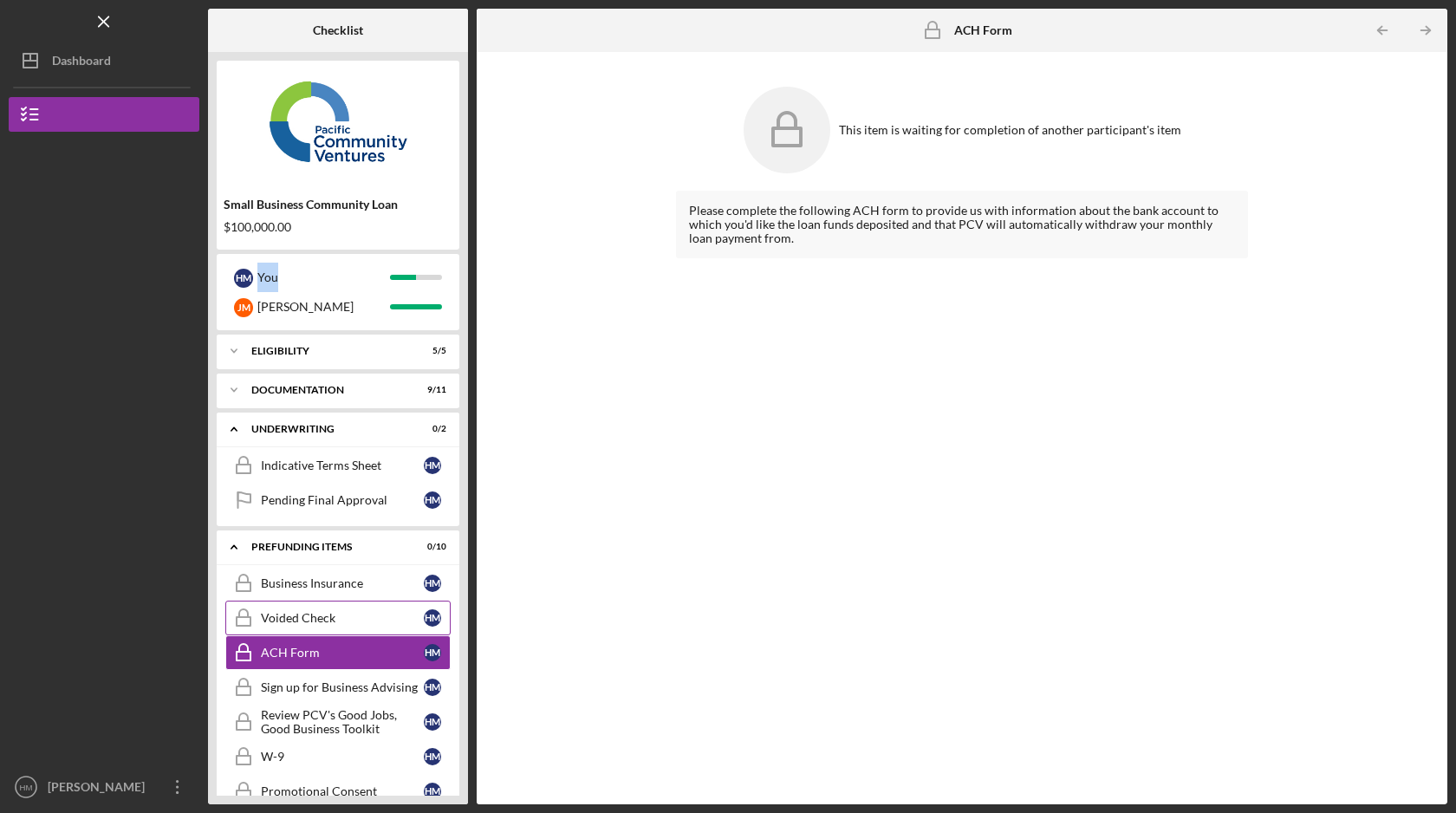
click at [361, 624] on div "Voided Check" at bounding box center [342, 618] width 163 height 14
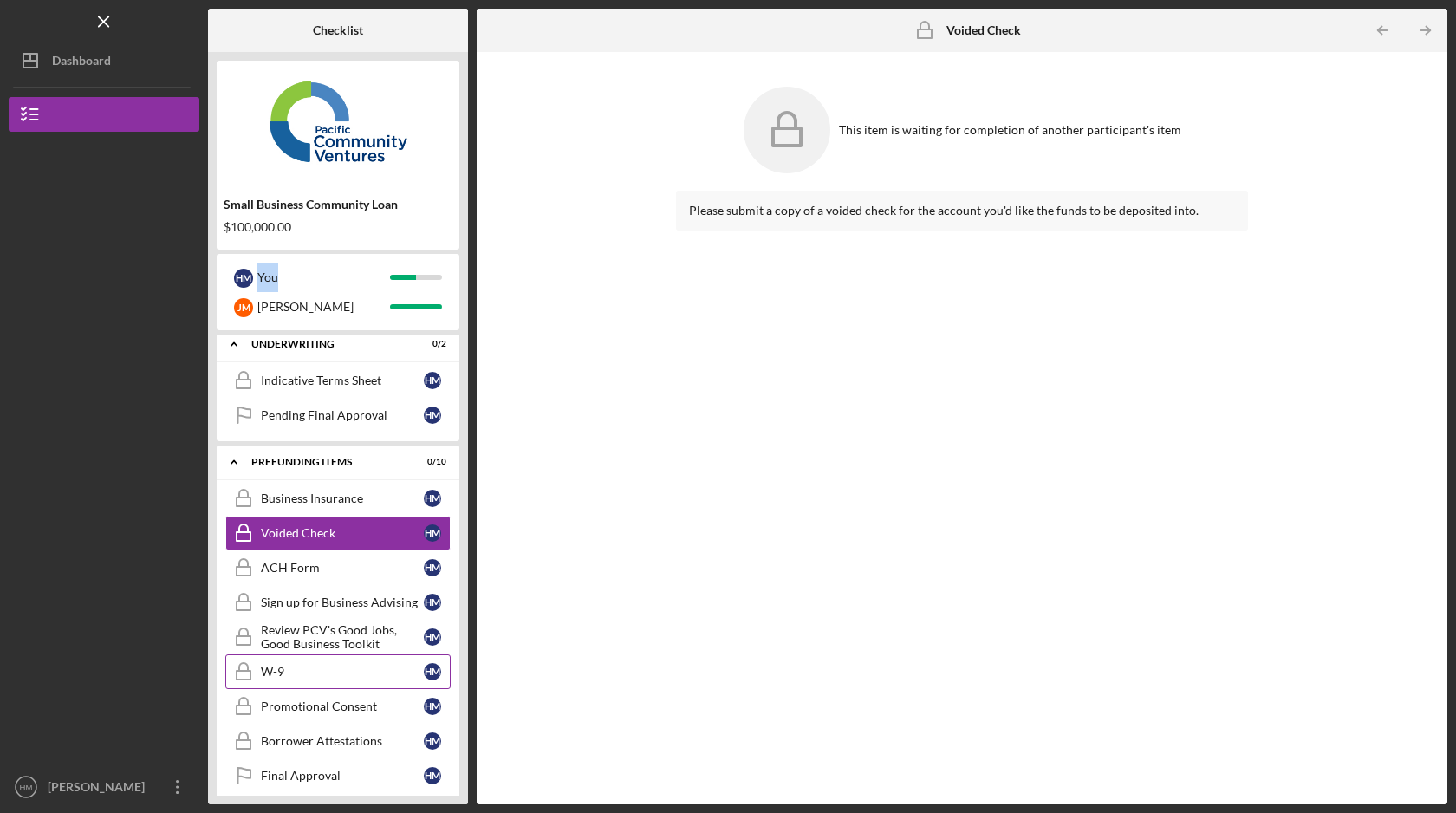
scroll to position [91, 0]
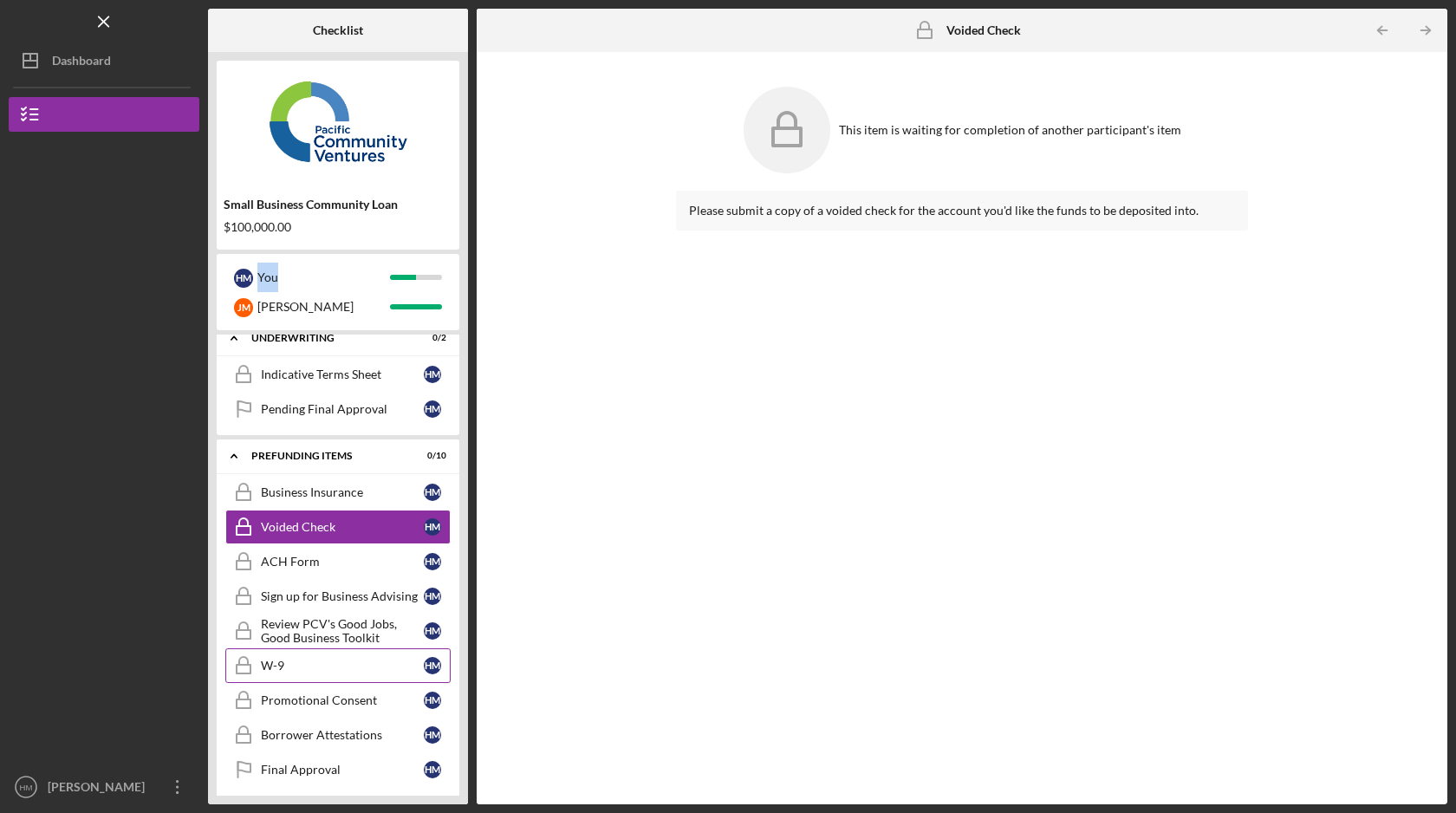
click at [366, 665] on div "W-9" at bounding box center [342, 665] width 163 height 14
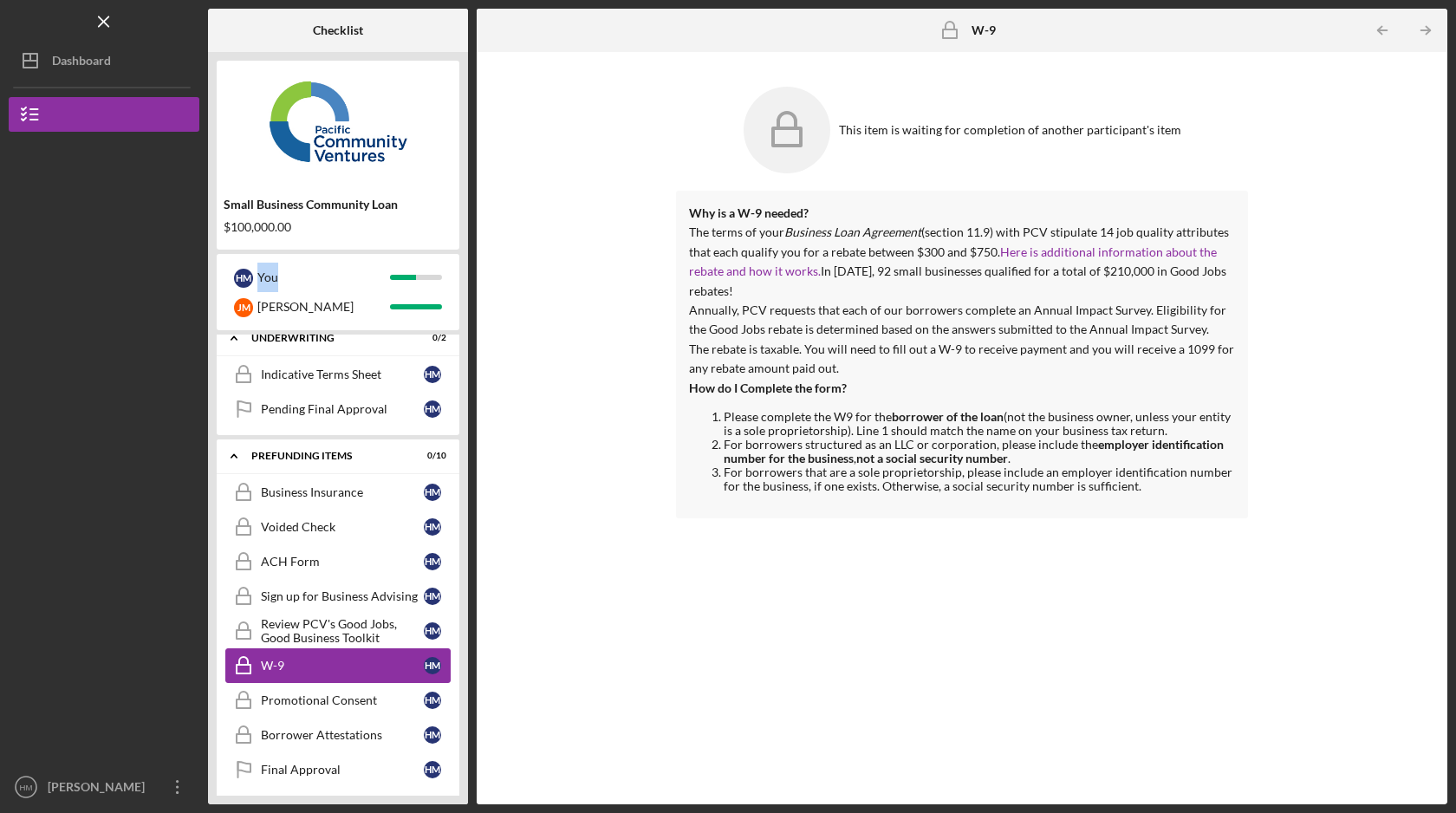
scroll to position [134, 0]
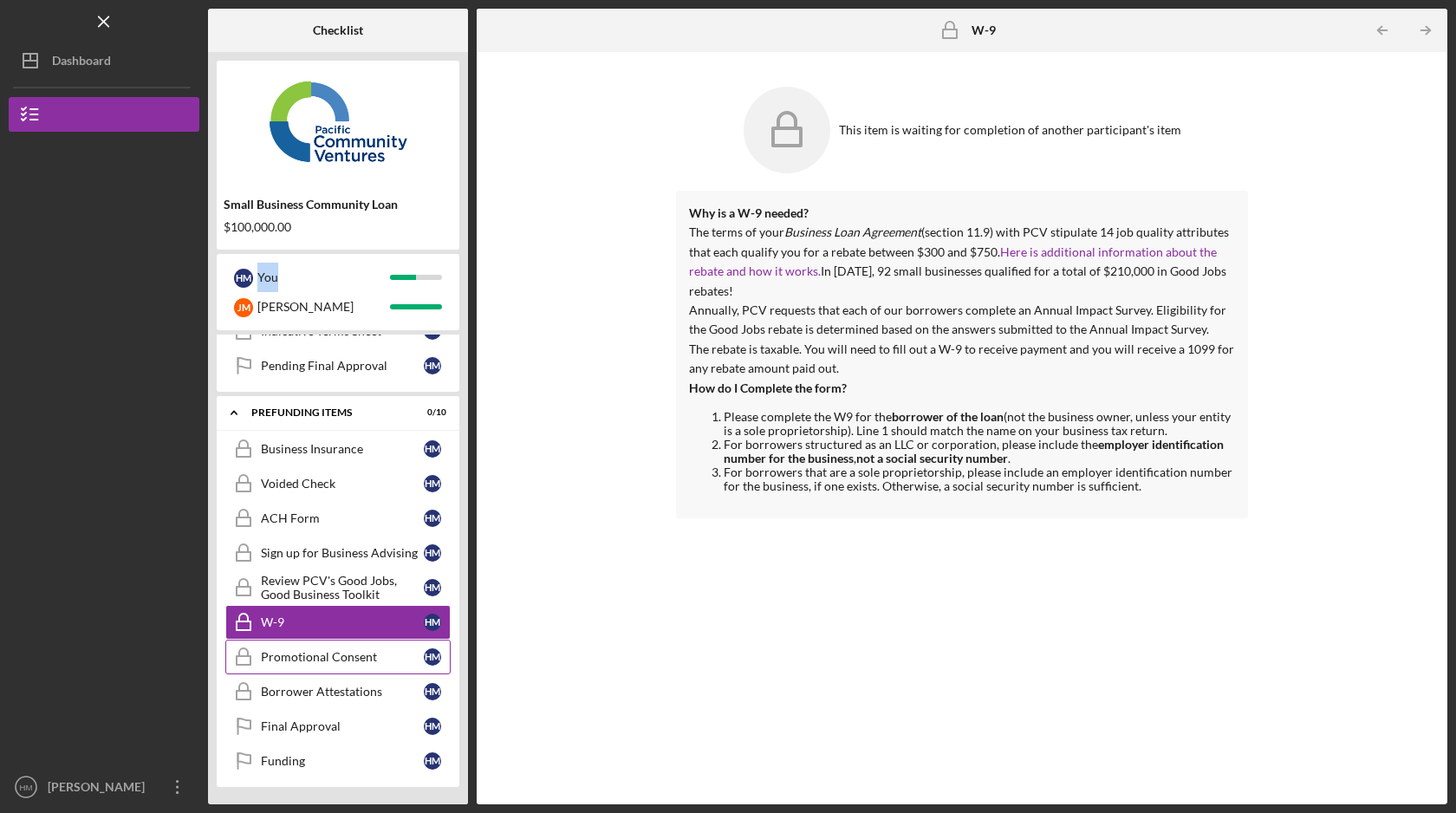
click at [370, 660] on div "Promotional Consent" at bounding box center [342, 657] width 163 height 14
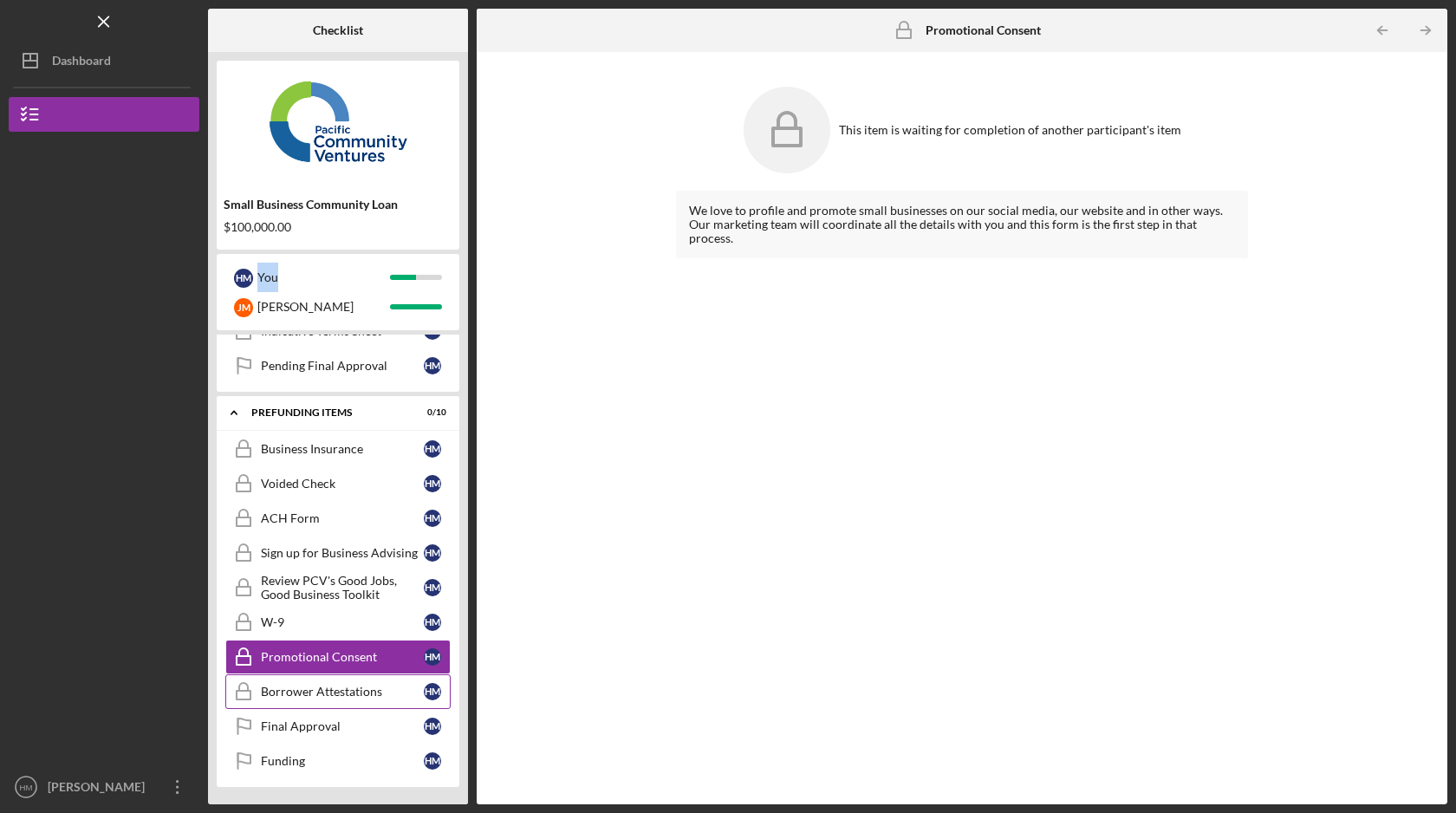
click at [373, 690] on div "Borrower Attestations" at bounding box center [342, 692] width 163 height 14
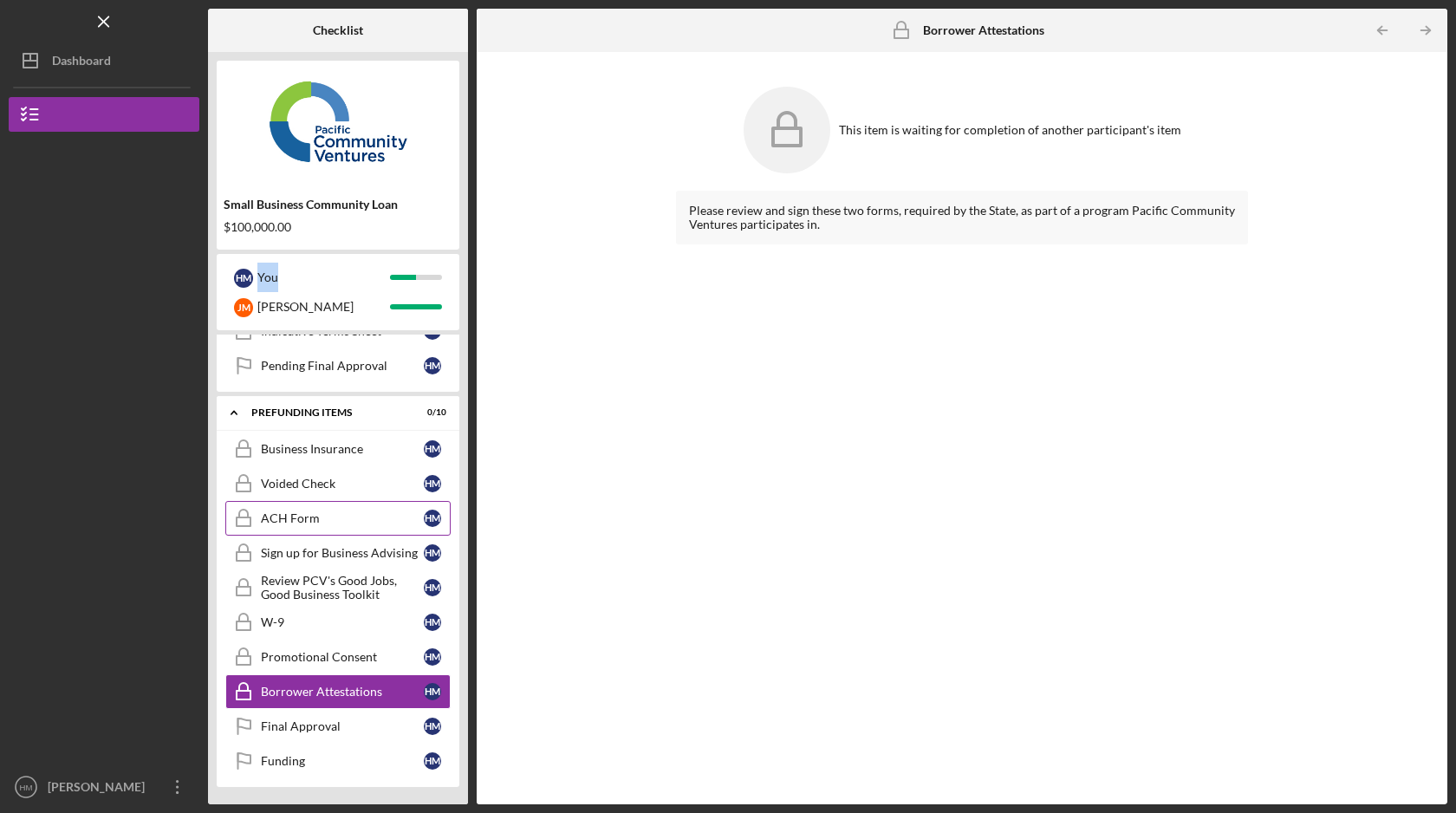
scroll to position [44, 0]
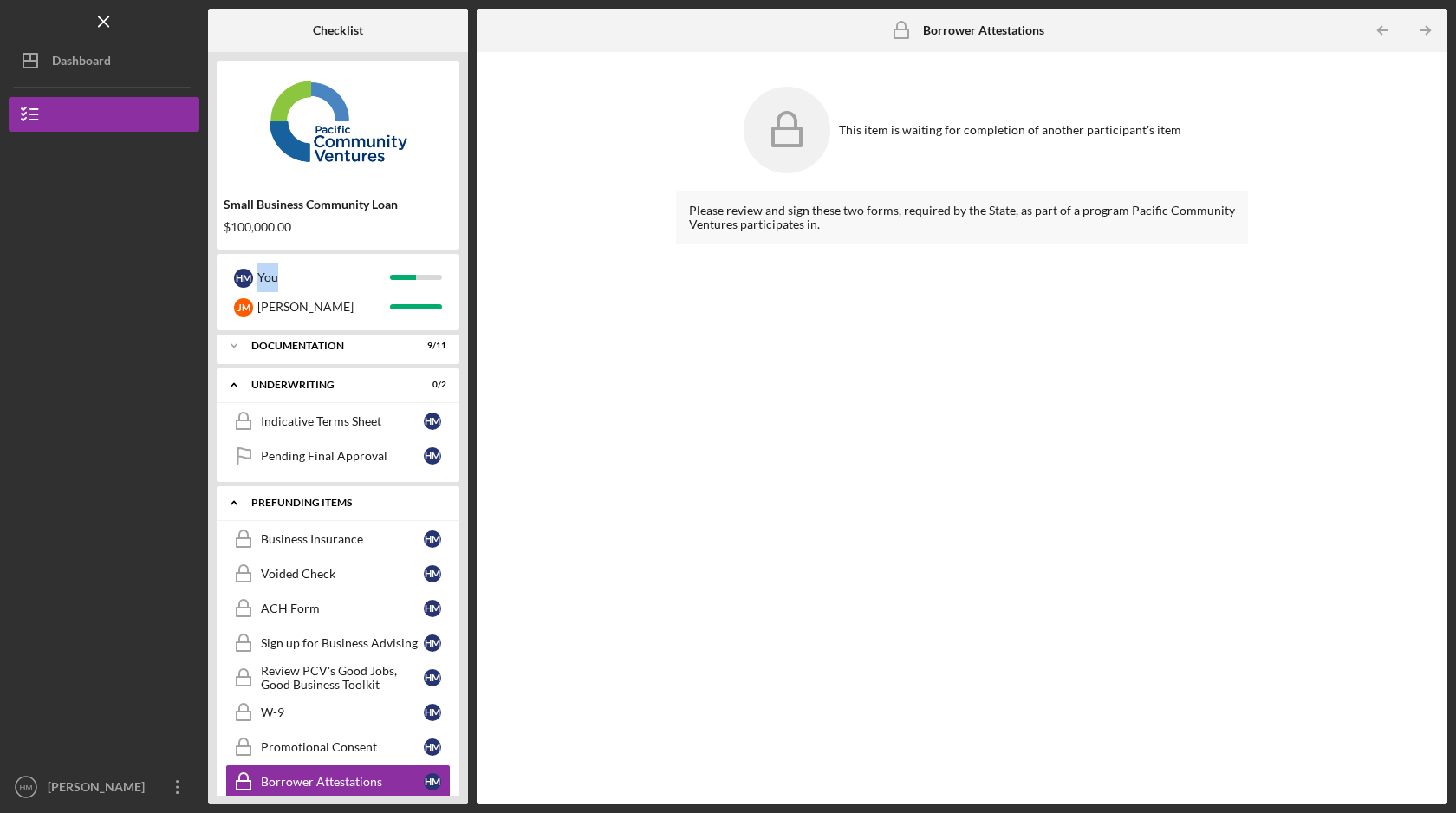
click at [259, 504] on div "Prefunding Items" at bounding box center [345, 502] width 187 height 10
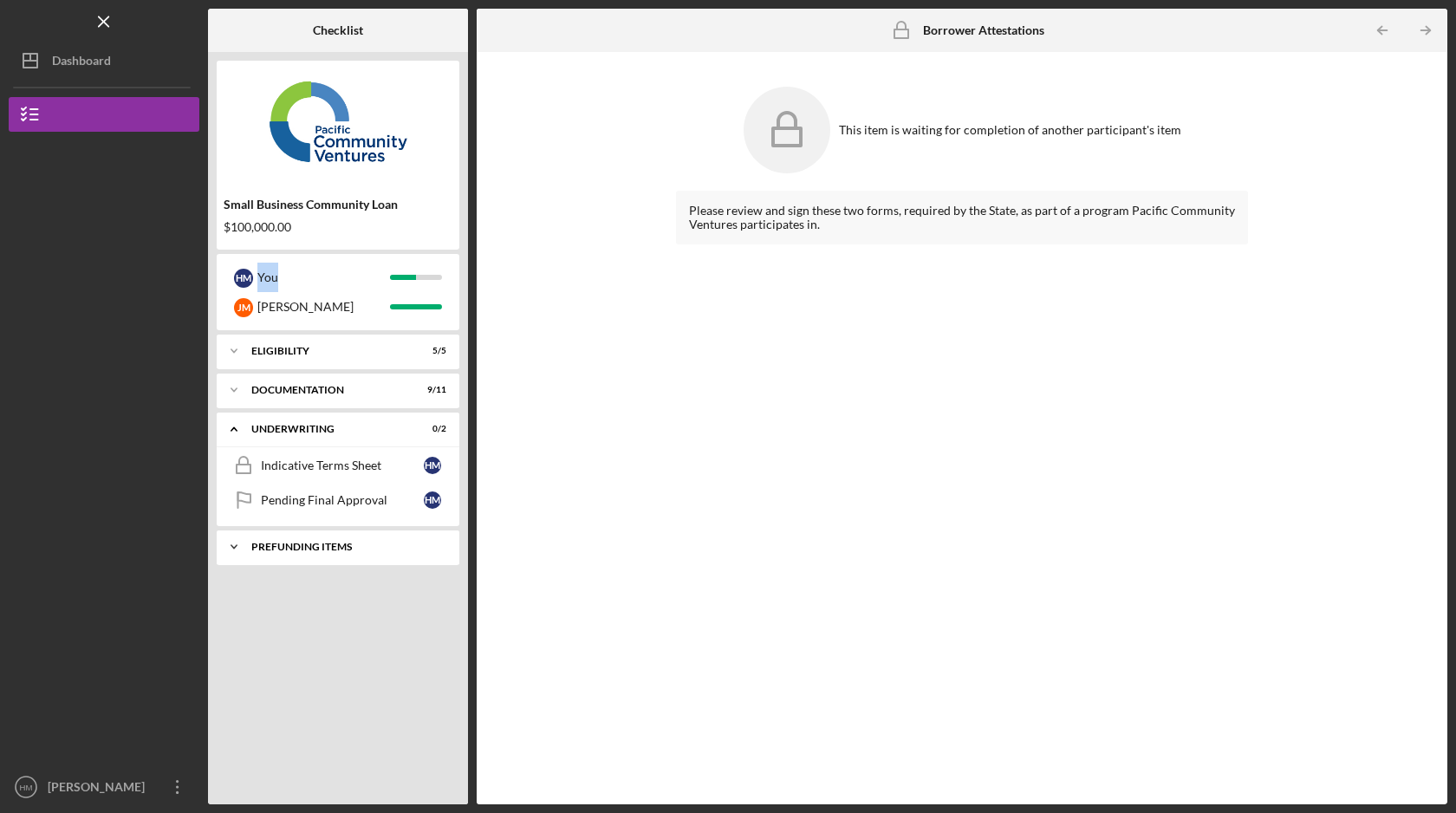
scroll to position [0, 0]
click at [346, 394] on div "Documentation" at bounding box center [345, 390] width 187 height 10
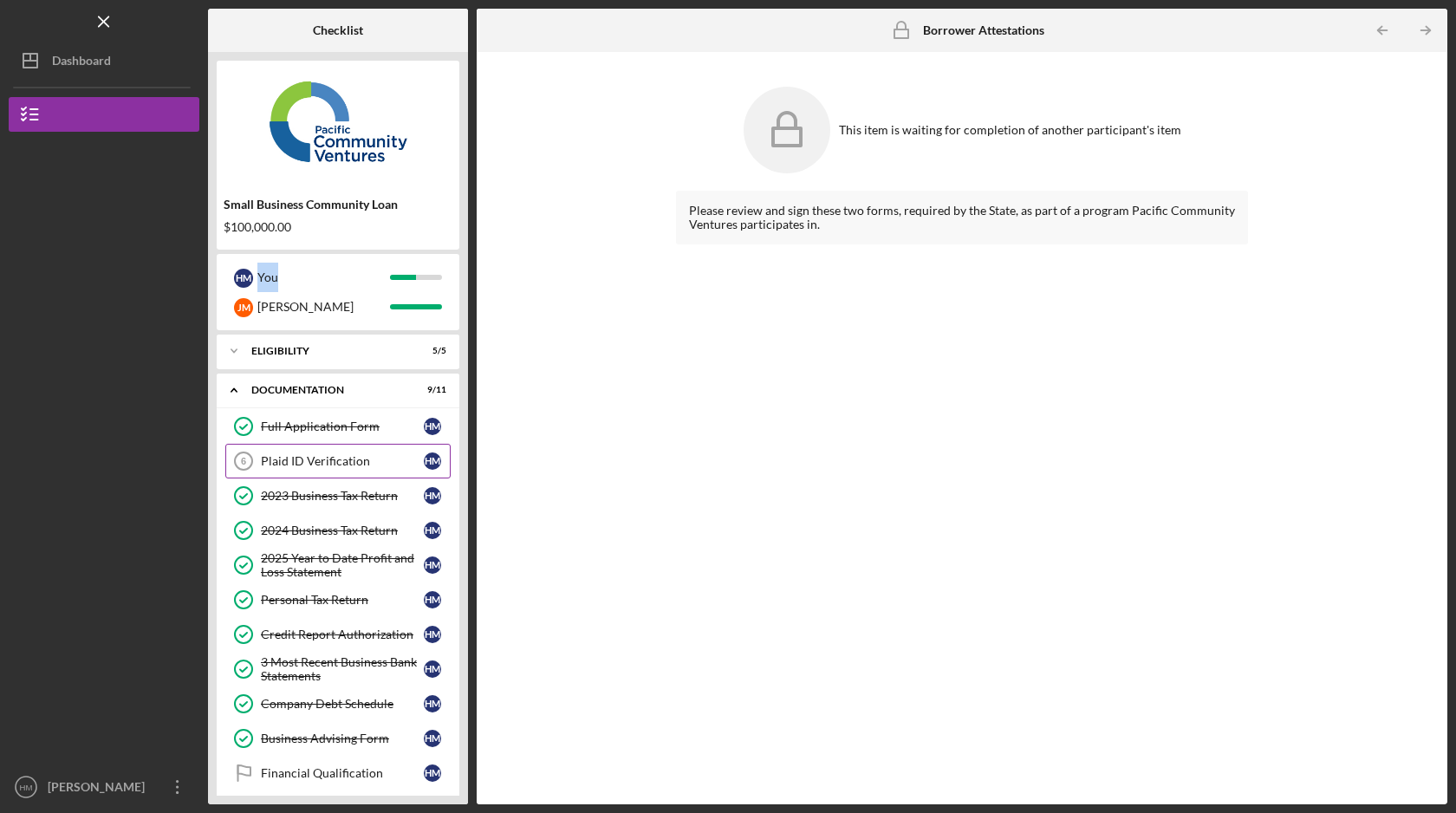
click at [363, 457] on div "Plaid ID Verification" at bounding box center [342, 461] width 163 height 14
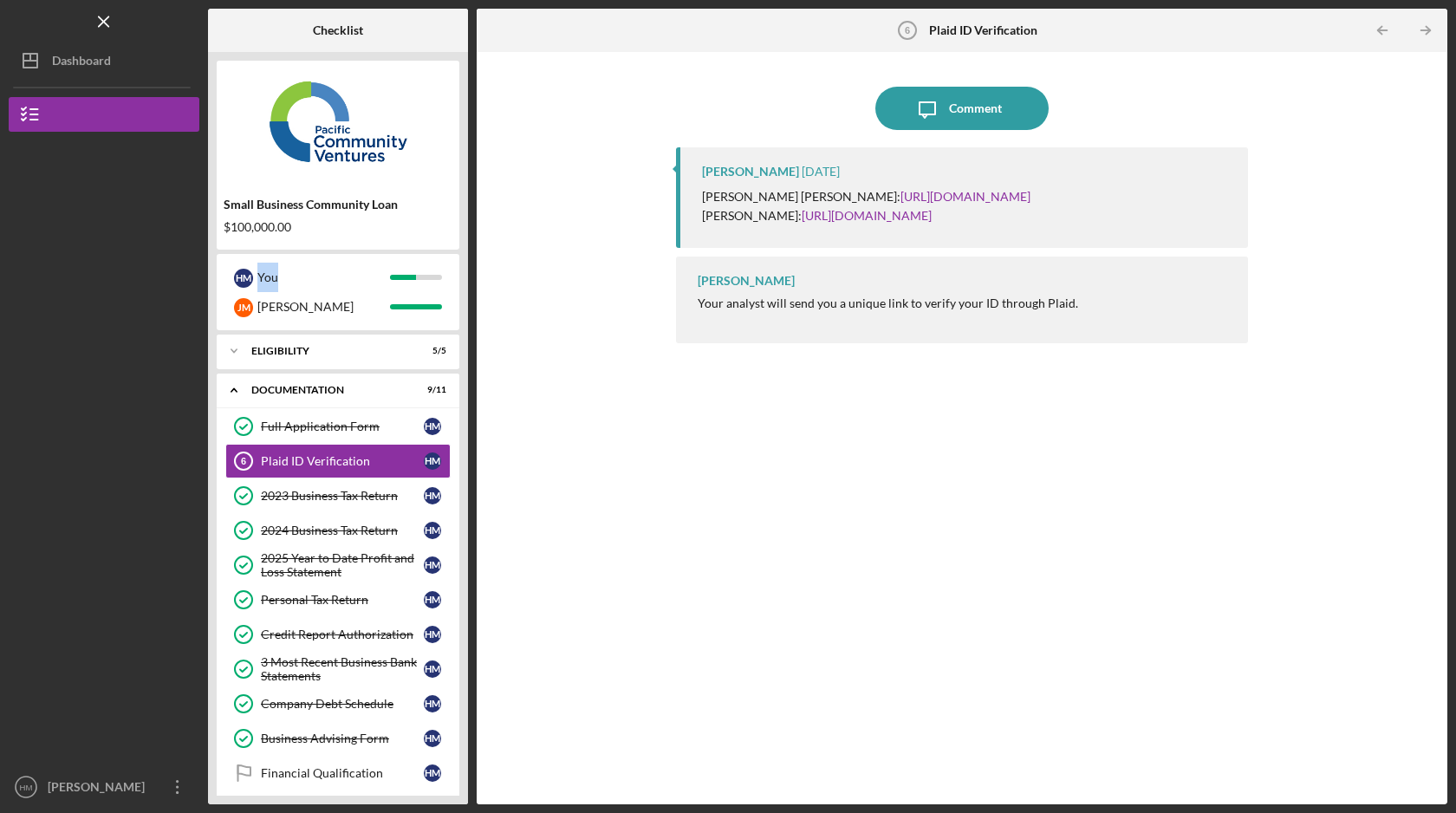
drag, startPoint x: 692, startPoint y: 191, endPoint x: 955, endPoint y: 283, distance: 278.6
click at [955, 248] on div "Raymond Ko 4 weeks ago Hanna Mejia Hans: https://verify.plaid.com/verify/idv_ao…" at bounding box center [962, 198] width 572 height 101
copy div "Hanna Mejia Hans: https://verify.plaid.com/verify/idv_aom9BhEi3isW2s?key=de5d7c…"
click at [933, 104] on icon "Icon/Message" at bounding box center [927, 108] width 43 height 43
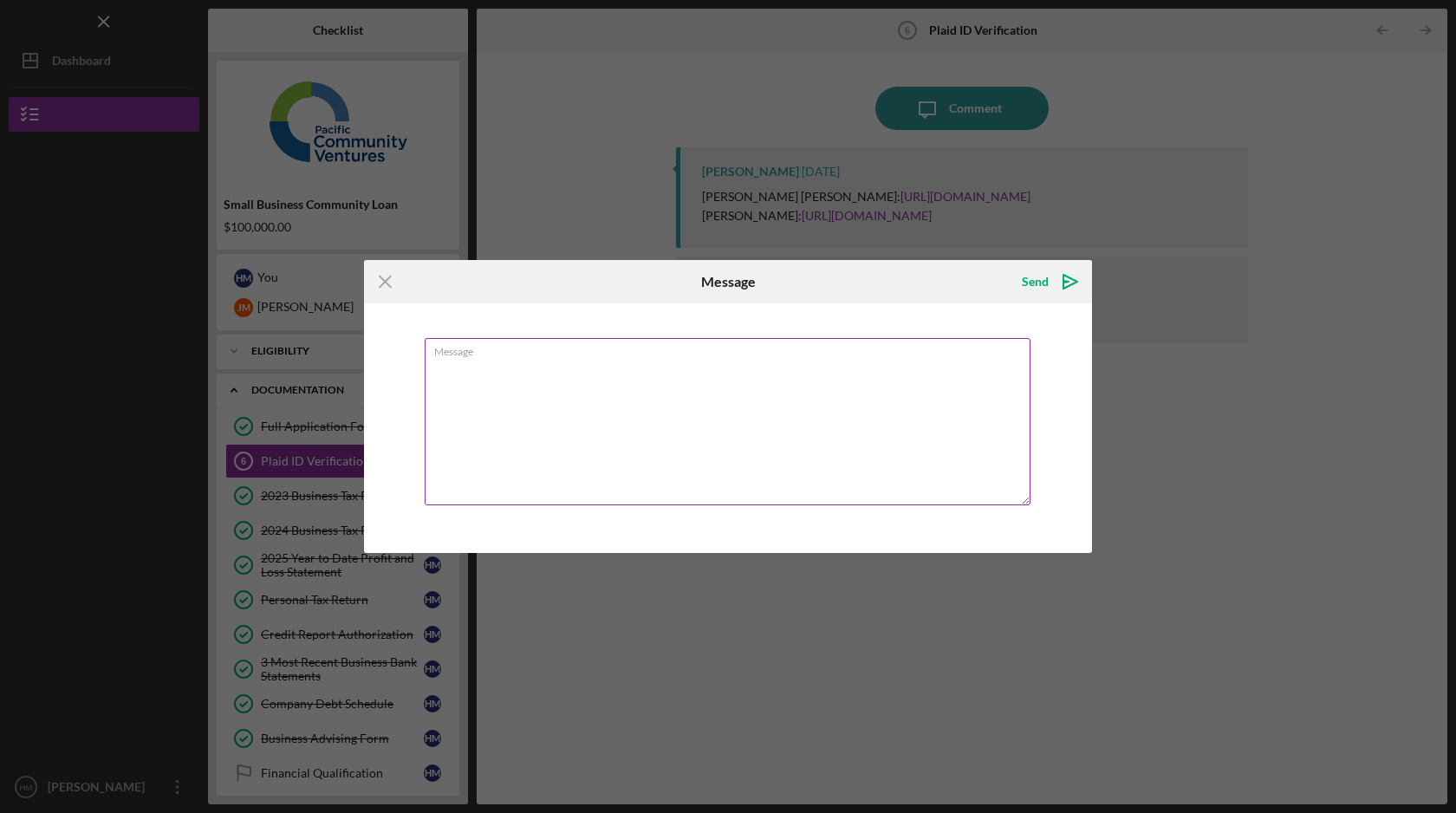
click at [690, 424] on textarea "Message" at bounding box center [728, 422] width 606 height 168
type textarea "h"
click at [853, 371] on textarea "seems like Jorge's plaid verification wasn't successful. He submitted the verif…" at bounding box center [728, 422] width 606 height 168
click at [855, 360] on textarea "seems like Jorge's plaid verification wasn't successful. He submitted the verif…" at bounding box center [728, 422] width 606 height 168
click at [970, 367] on textarea "seems like Jorge's plaid verification wasn't successful. He submitted the verif…" at bounding box center [728, 422] width 606 height 168
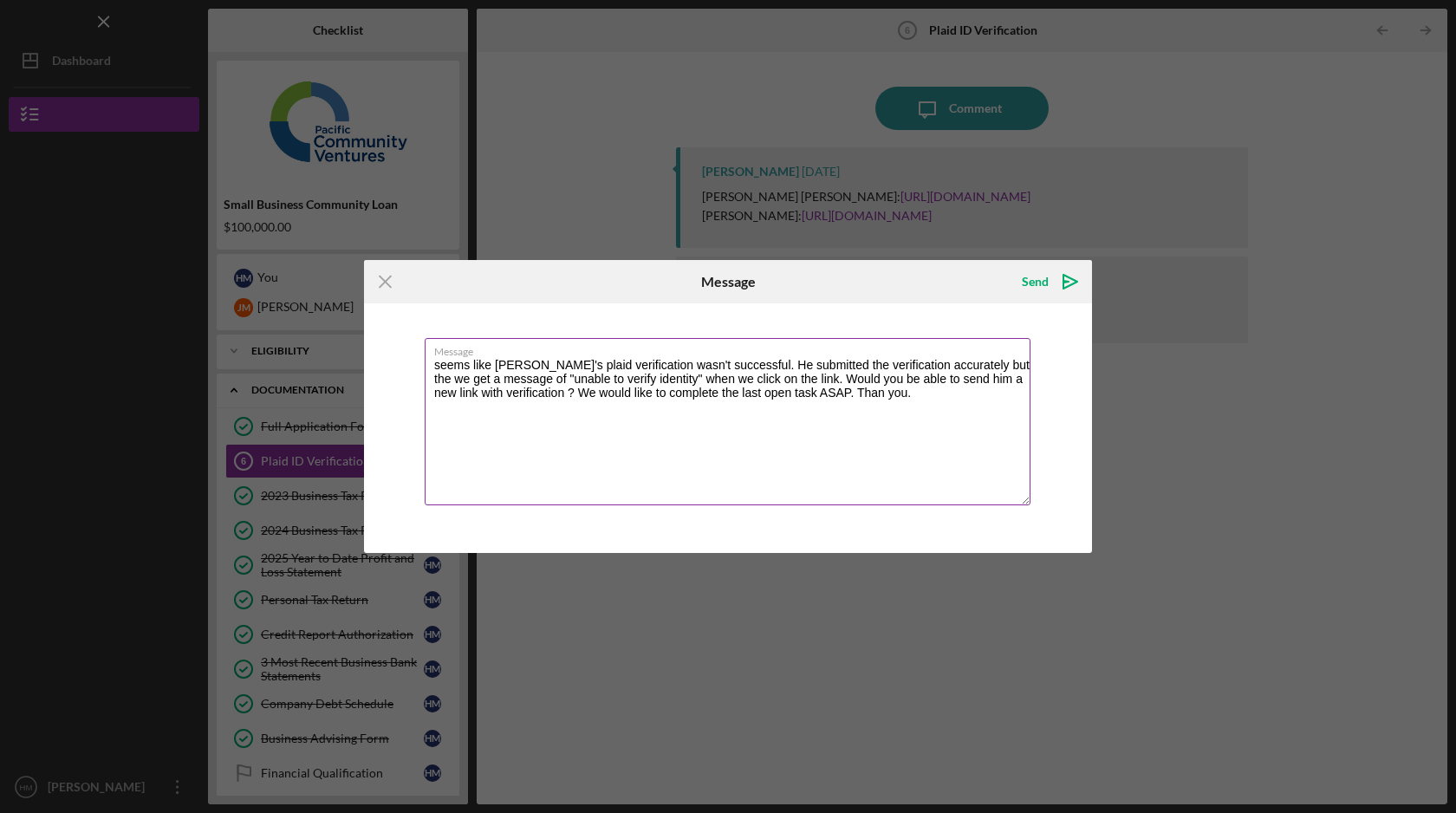
click at [437, 368] on textarea "seems like Jorge's plaid verification wasn't successful. He submitted the verif…" at bounding box center [728, 422] width 606 height 168
click at [801, 392] on textarea "Seems like Jorge's plaid verification wasn't successful. He submitted the verif…" at bounding box center [728, 422] width 606 height 168
type textarea "Seems like Jorge's plaid verification wasn't successful. He submitted the verif…"
click at [1049, 282] on icon "Icon/icon-invite-send" at bounding box center [1070, 281] width 43 height 43
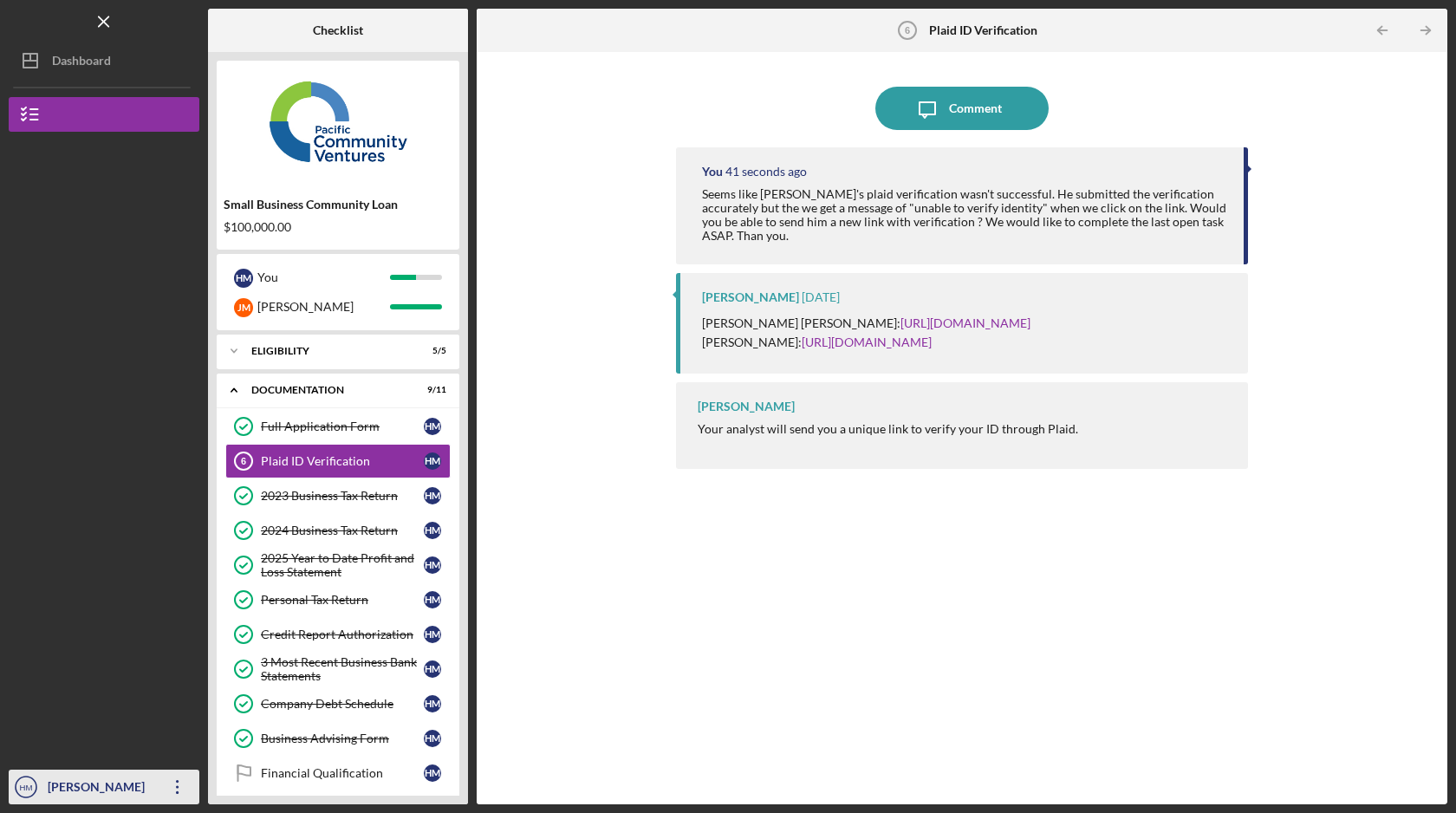
click at [113, 803] on div "[PERSON_NAME] [PERSON_NAME]" at bounding box center [99, 804] width 112 height 70
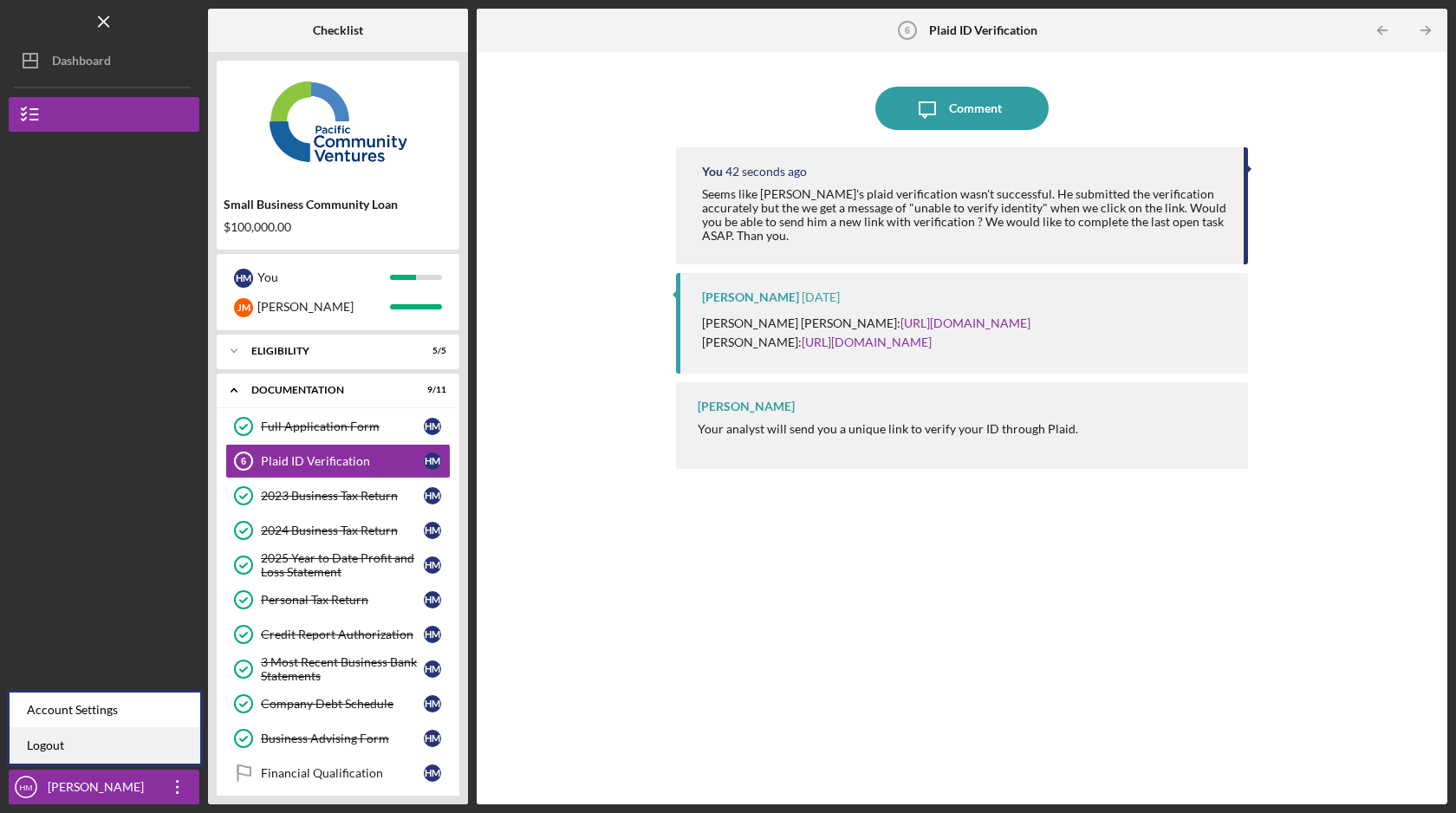
click at [113, 741] on link "Logout" at bounding box center [105, 745] width 191 height 35
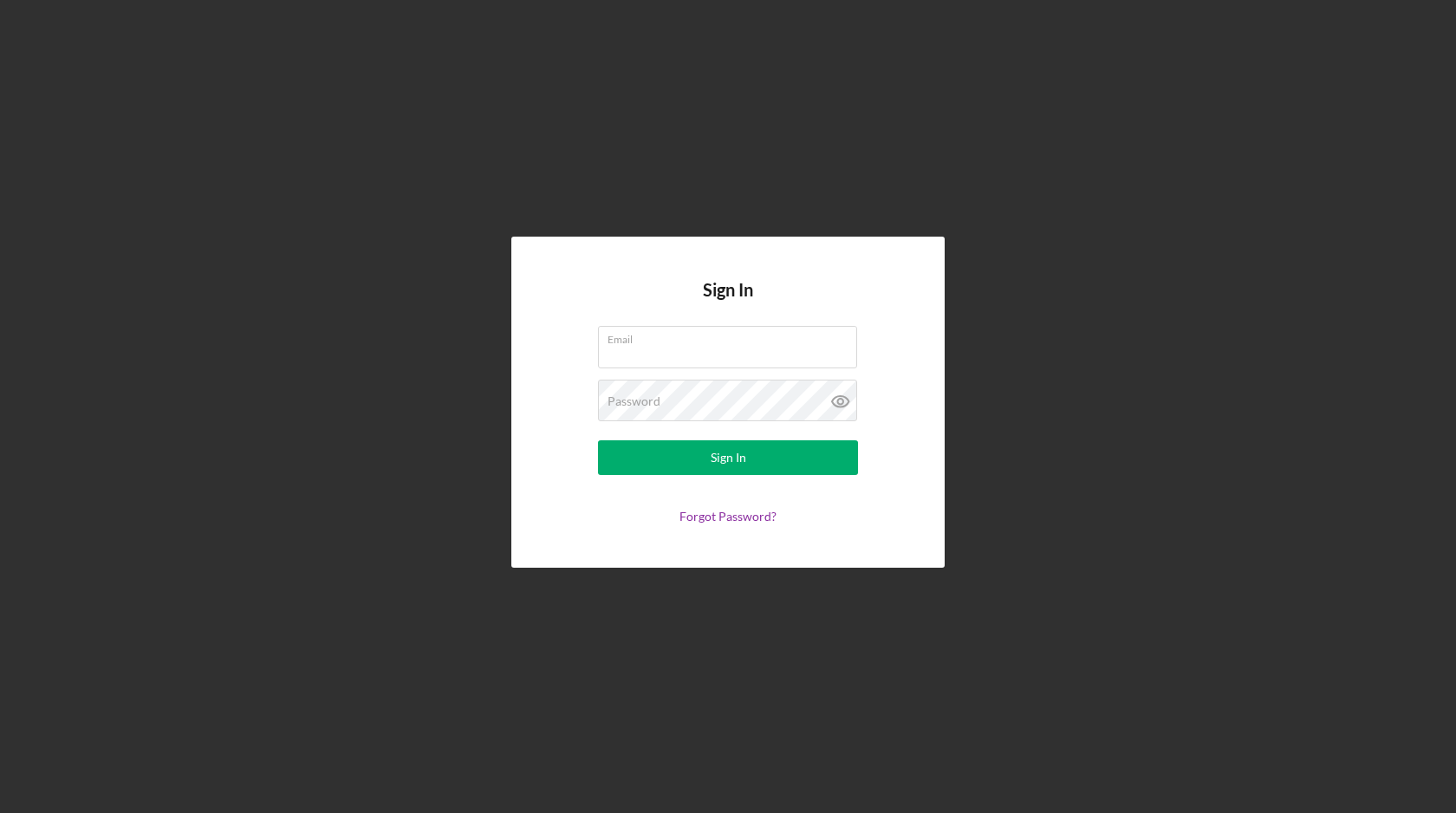
type input "[EMAIL_ADDRESS][DOMAIN_NAME]"
